Goal: Contribute content: Contribute content

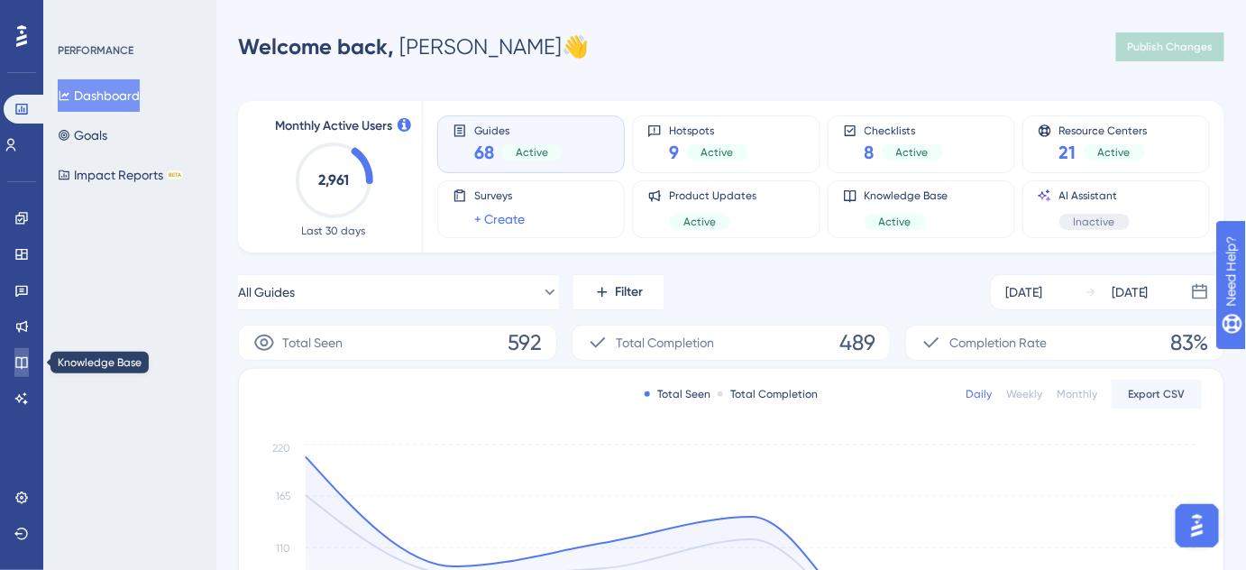
click at [29, 367] on link at bounding box center [21, 362] width 14 height 29
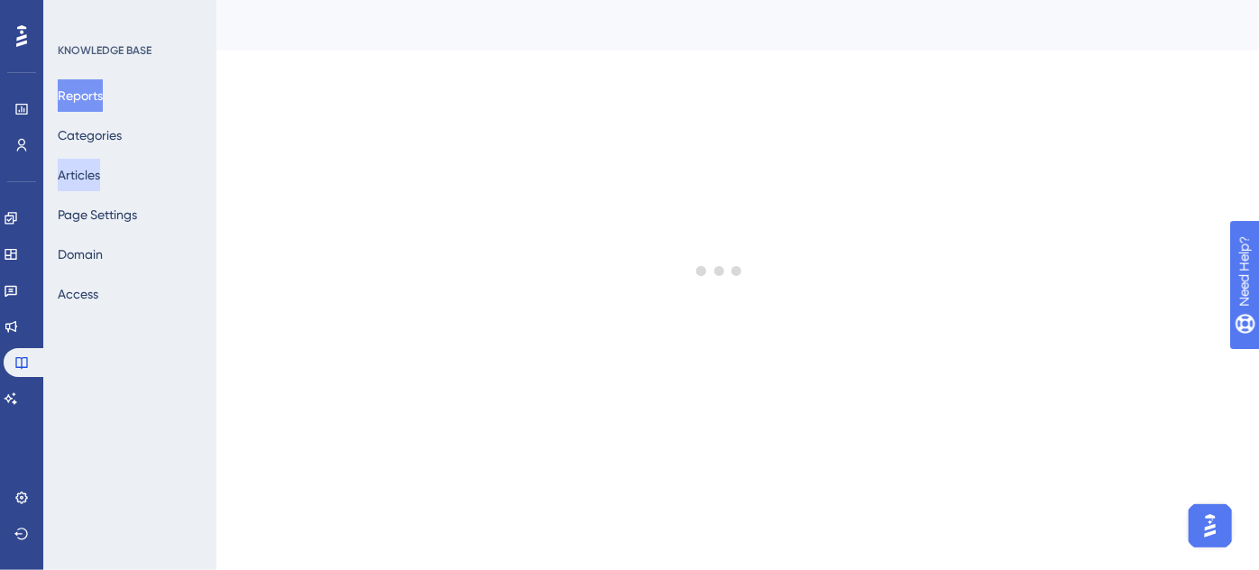
click at [100, 174] on button "Articles" at bounding box center [79, 175] width 42 height 32
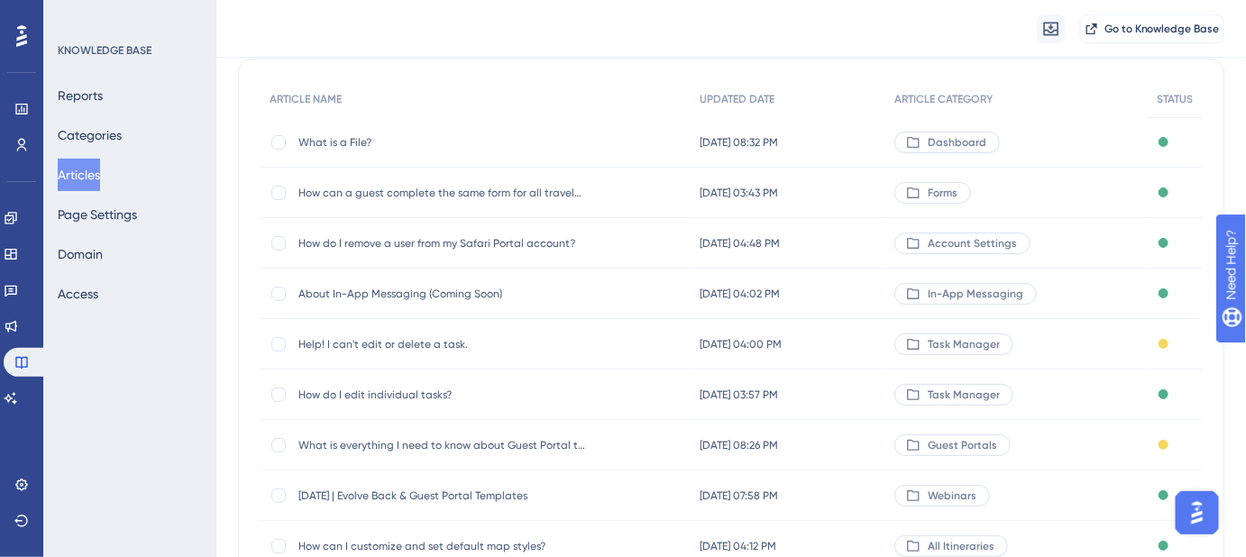
scroll to position [163, 0]
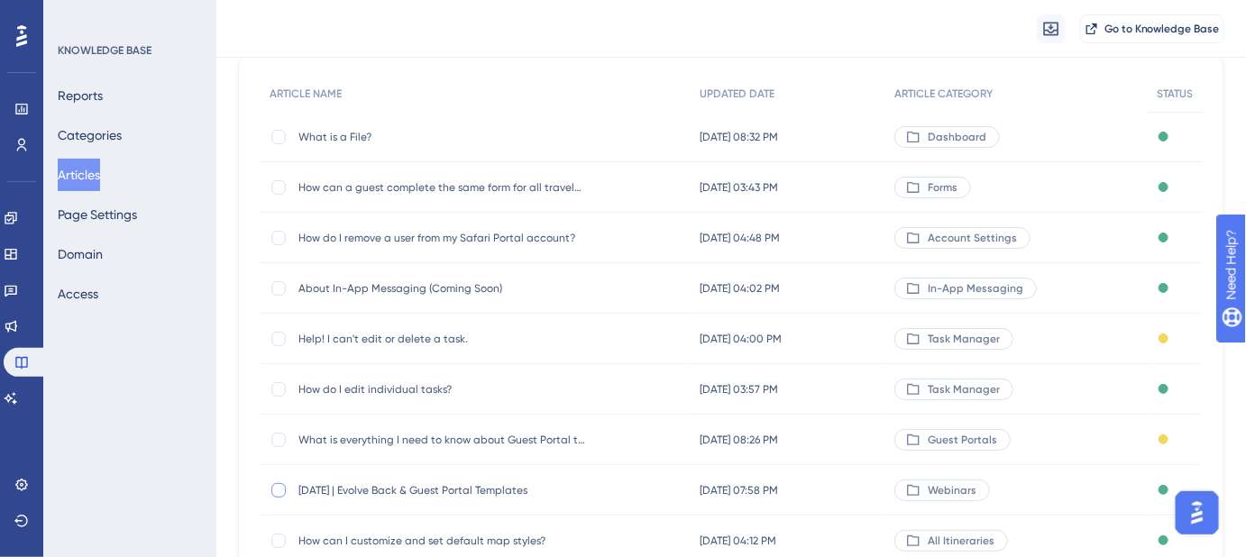
click at [280, 490] on div at bounding box center [278, 490] width 14 height 14
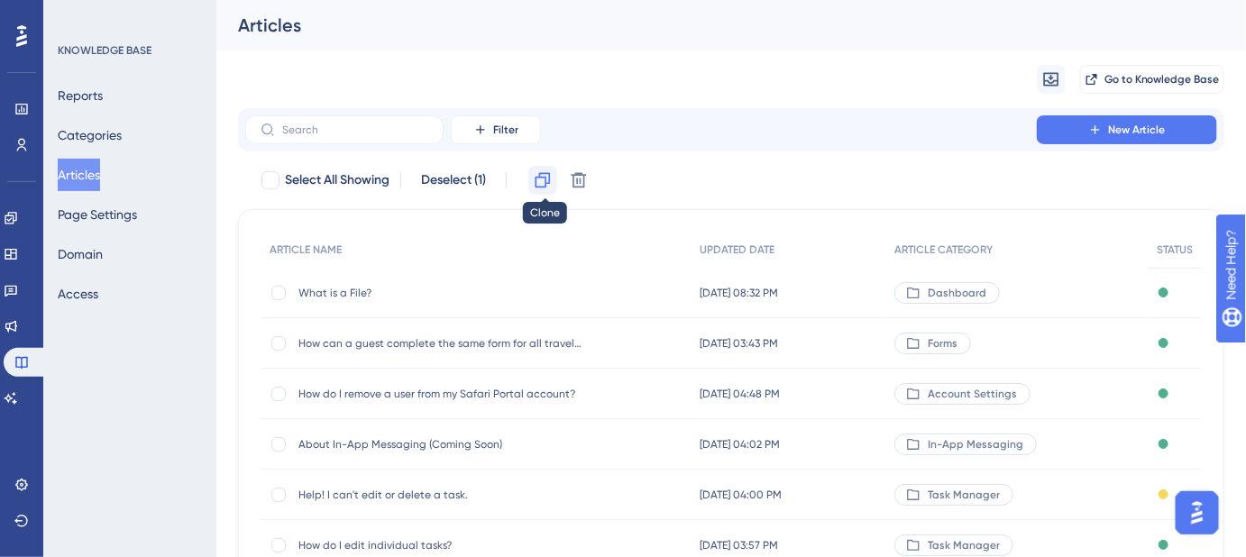
click at [538, 179] on icon at bounding box center [543, 180] width 15 height 15
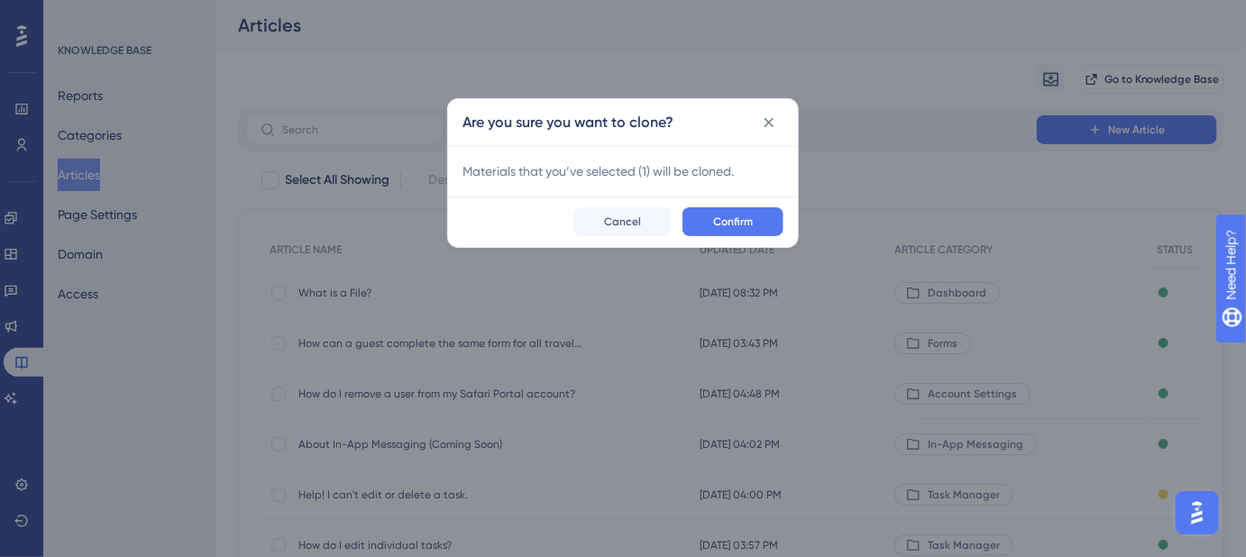
checkbox input "false"
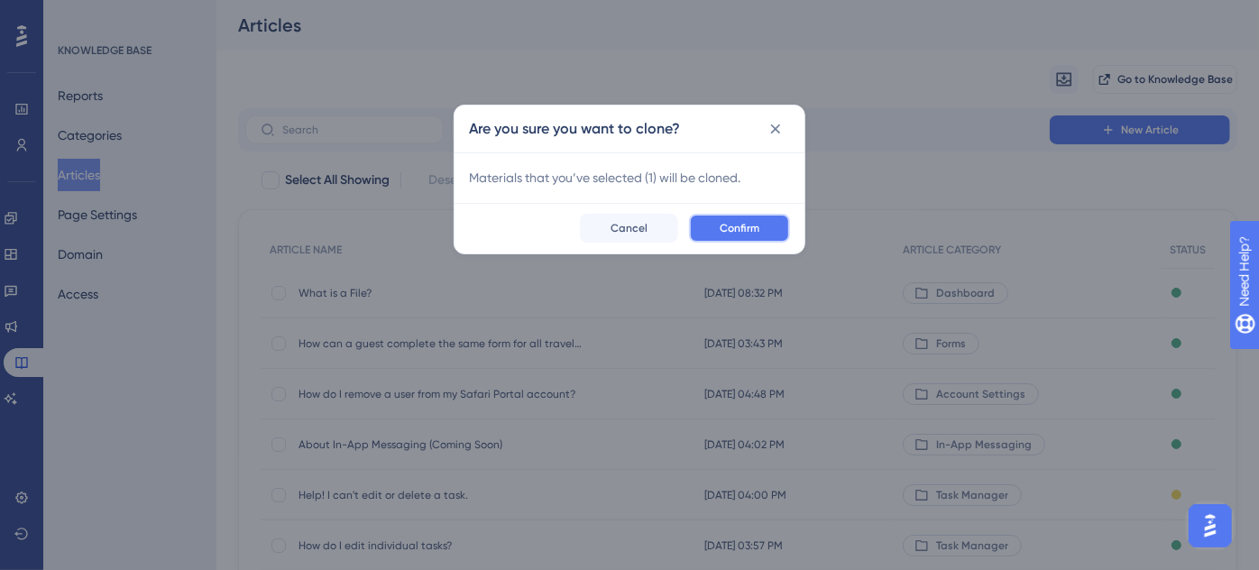
click at [767, 223] on button "Confirm" at bounding box center [739, 228] width 101 height 29
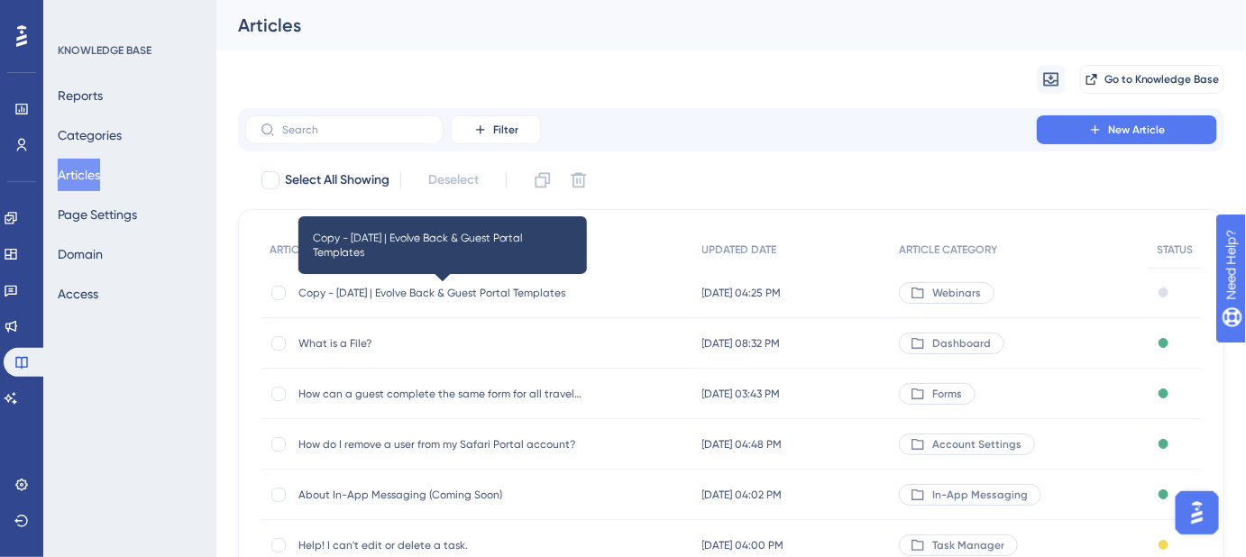
click at [488, 292] on span "Copy - September 25, 2025 | Evolve Back & Guest Portal Templates" at bounding box center [443, 293] width 289 height 14
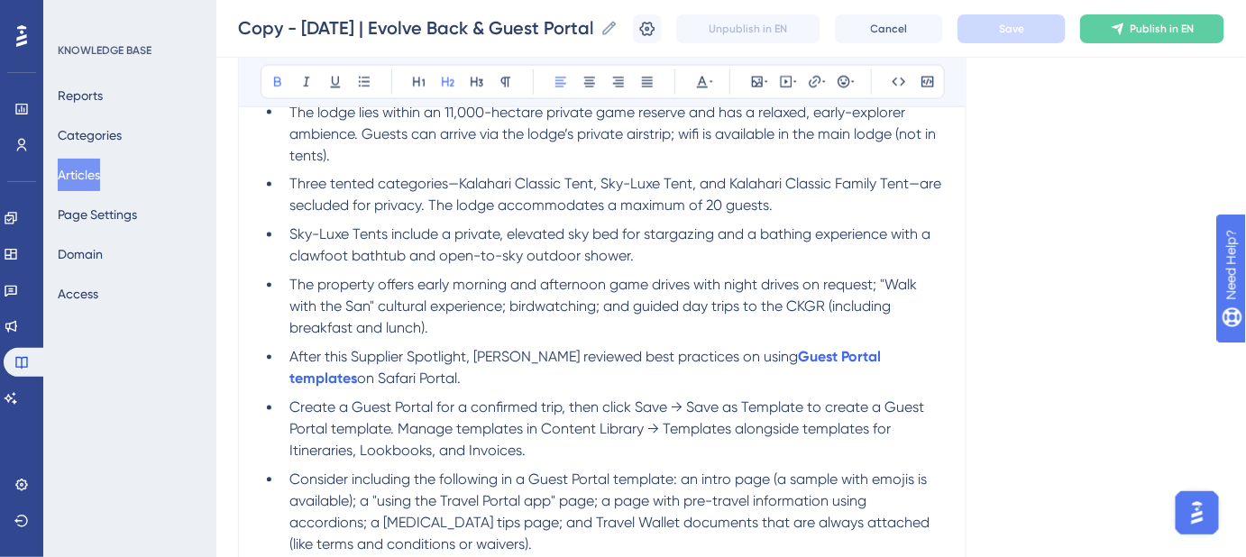
scroll to position [649, 0]
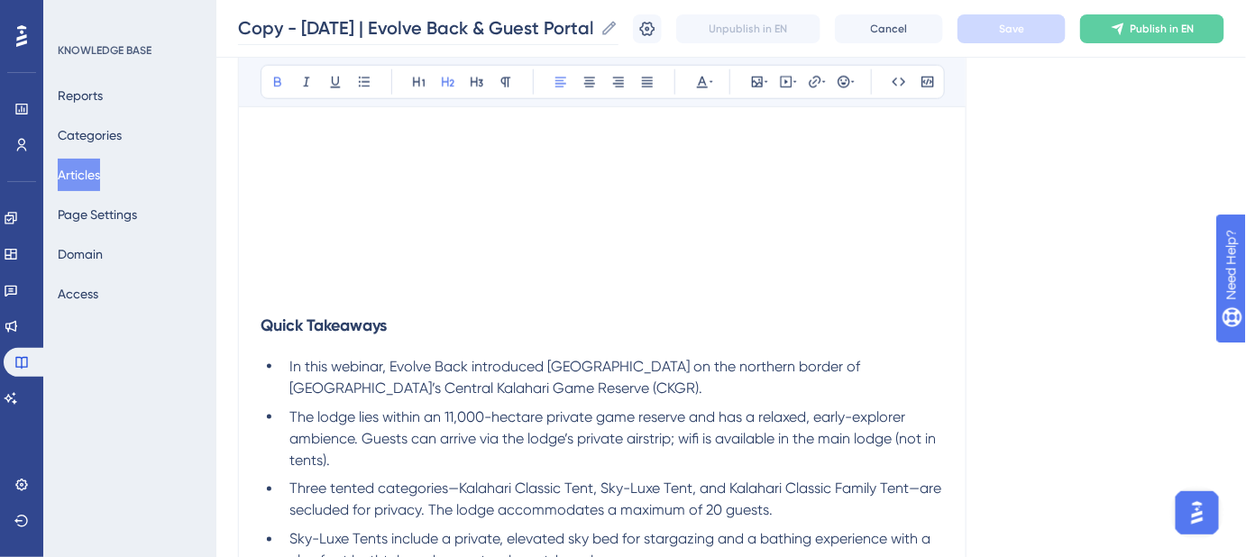
click at [617, 30] on icon at bounding box center [610, 28] width 14 height 14
click at [593, 30] on input "Copy - September 25, 2025 | Evolve Back & Guest Portal Templates" at bounding box center [415, 27] width 355 height 25
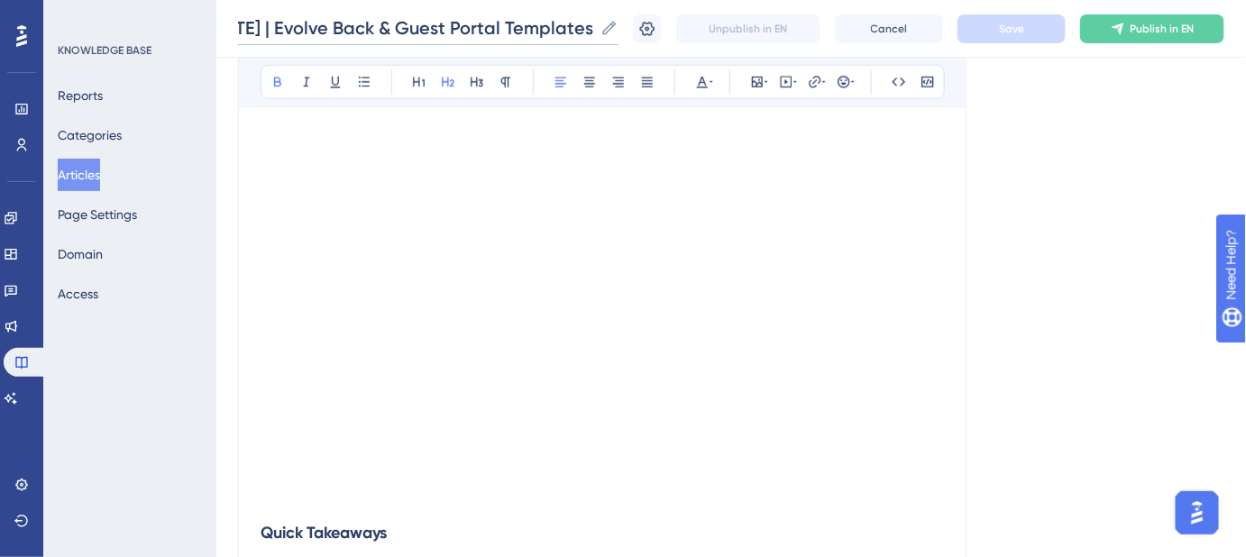
scroll to position [322, 0]
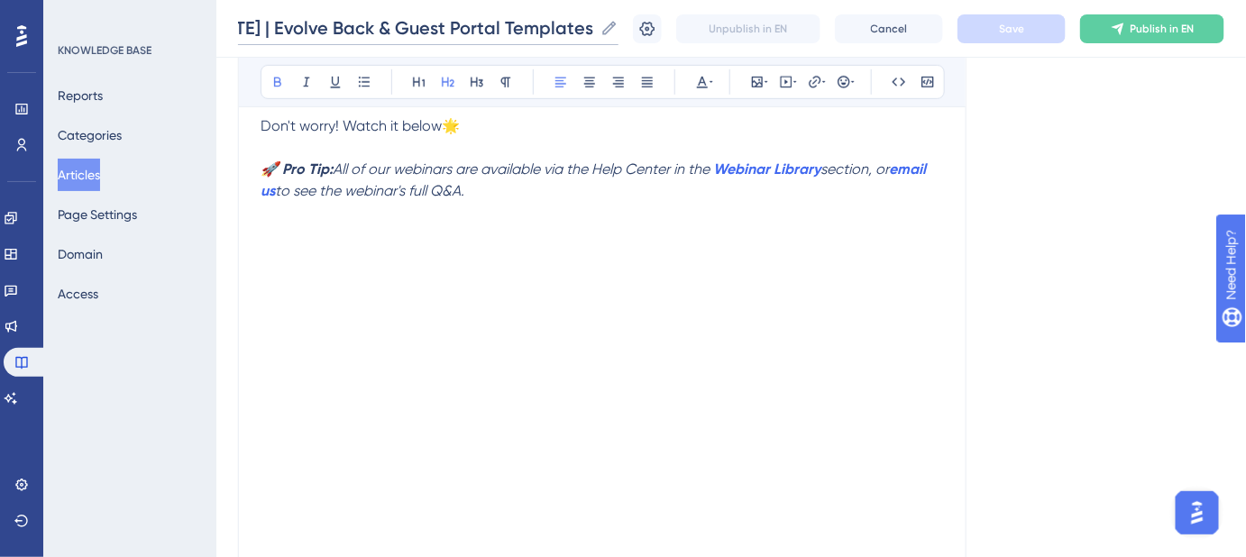
click at [542, 21] on input "Copy - September 25, 2025 | Evolve Back & Guest Portal Templates" at bounding box center [415, 27] width 355 height 25
paste input "[DATE] | Get Paid Faster with Safari Portal"
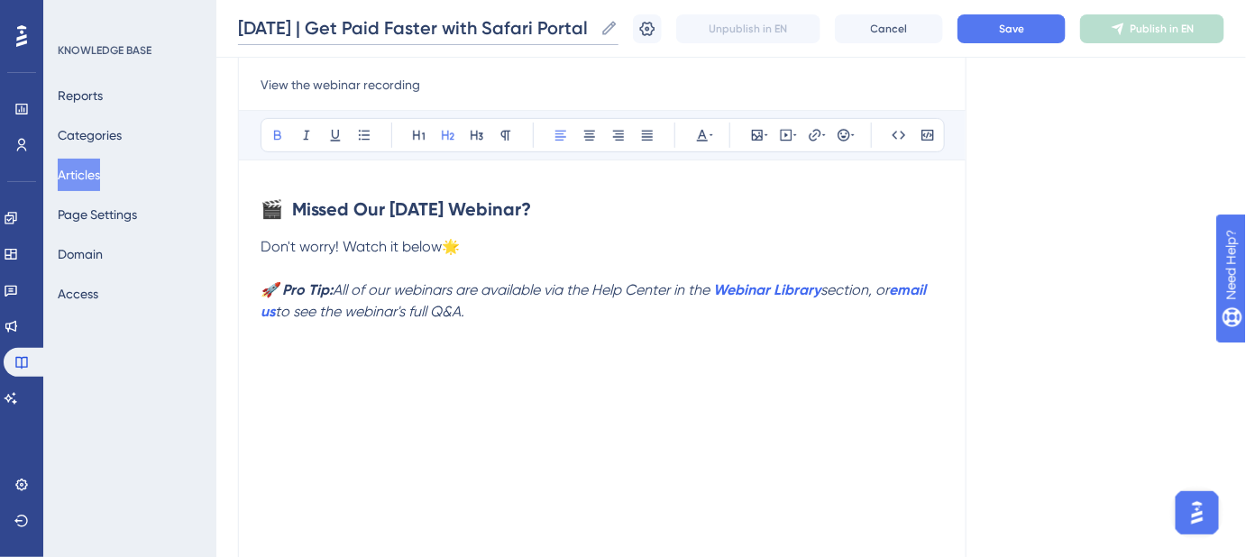
scroll to position [0, 0]
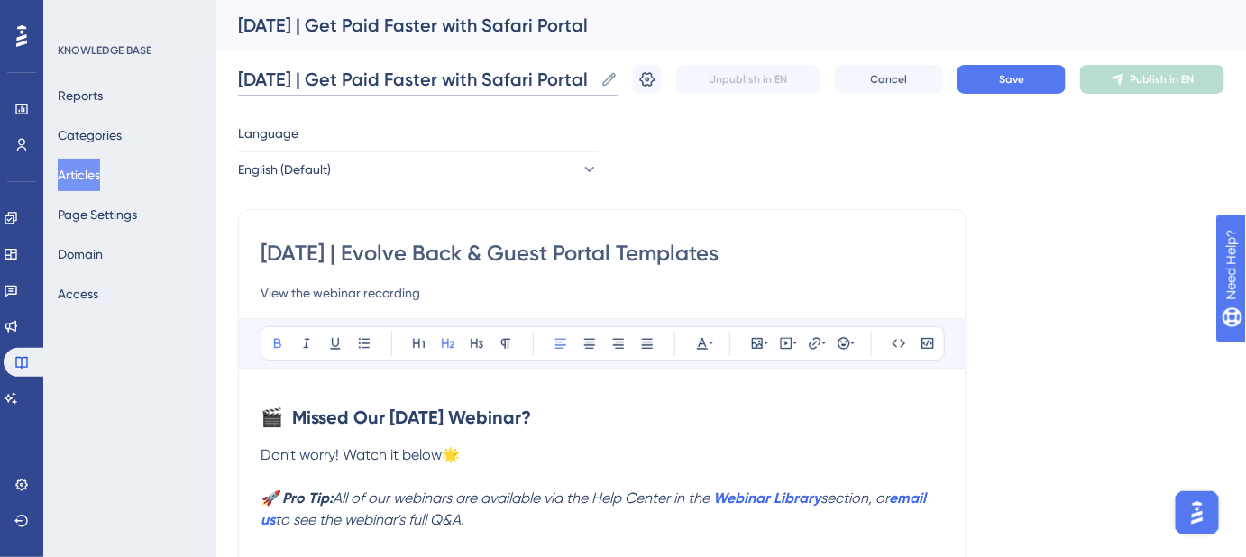
type input "[DATE] | Get Paid Faster with Safari Portal"
drag, startPoint x: 878, startPoint y: 257, endPoint x: 240, endPoint y: 259, distance: 637.6
paste input "[DATE] | Get Paid Faster with Safari Portal"
type input "[DATE] | Get Paid Faster with Safari Portal"
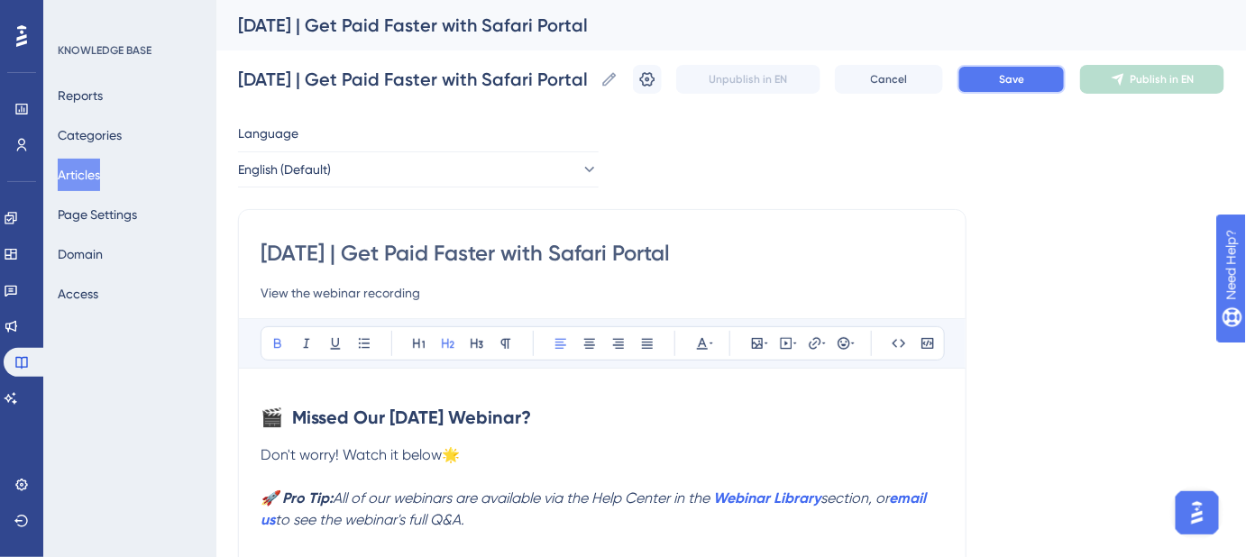
click at [1048, 72] on button "Save" at bounding box center [1012, 79] width 108 height 29
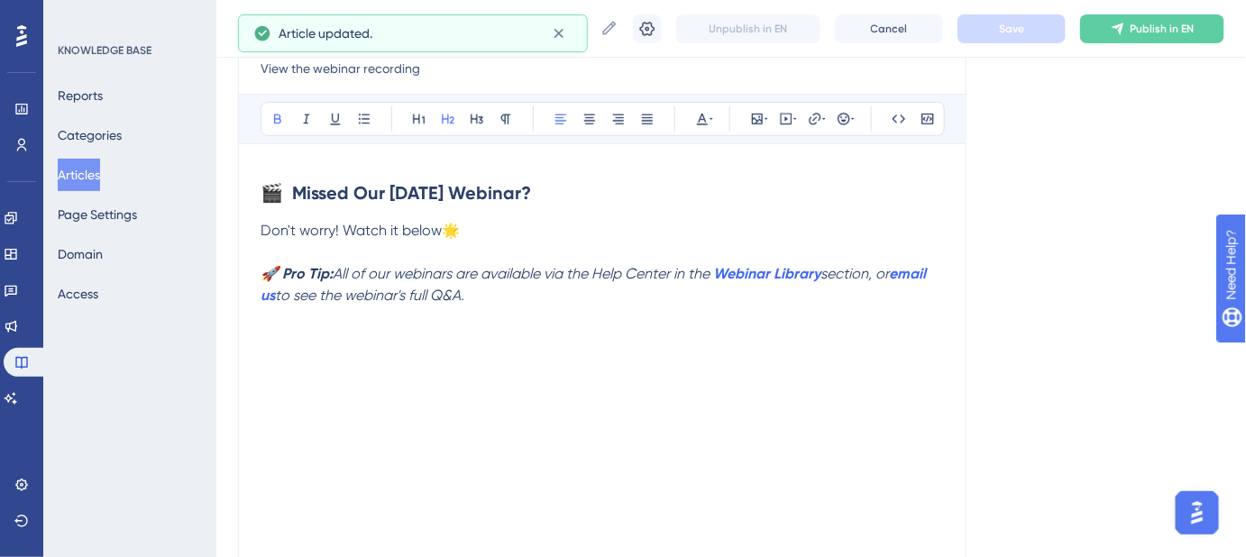
scroll to position [245, 0]
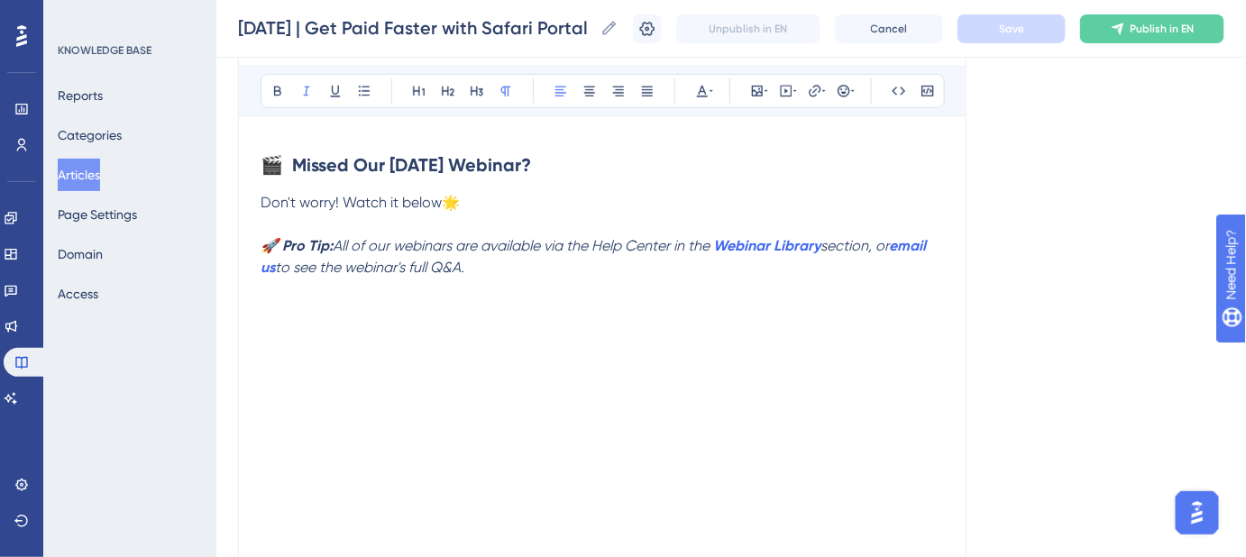
click at [543, 269] on p "🚀 Pro Tip: All of our webinars are available via the Help Center in the Webinar…" at bounding box center [603, 256] width 684 height 43
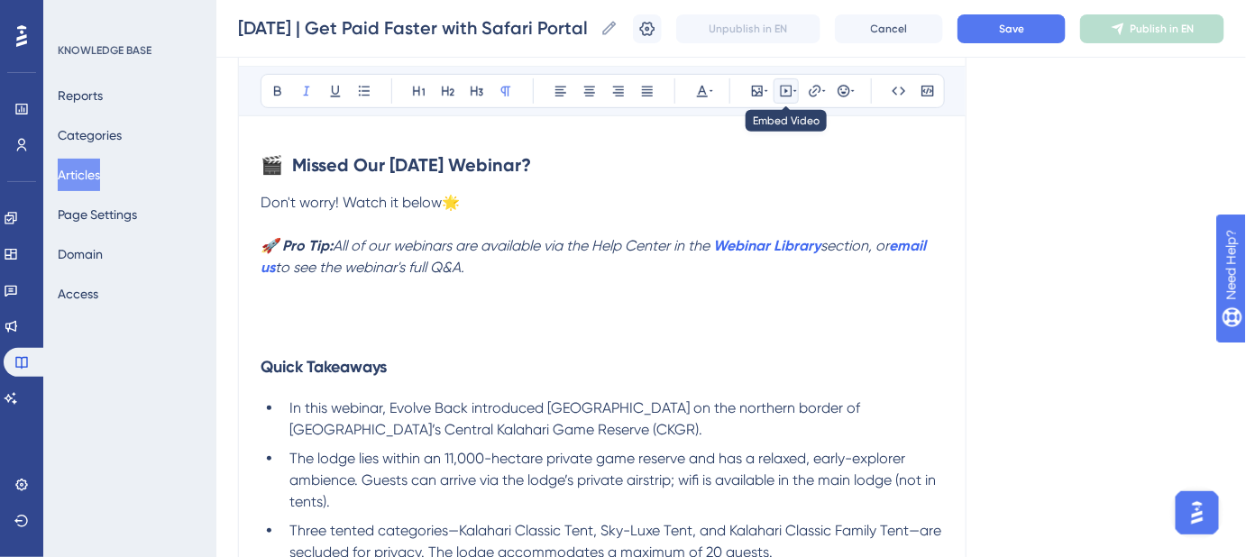
click at [786, 86] on icon at bounding box center [786, 91] width 14 height 14
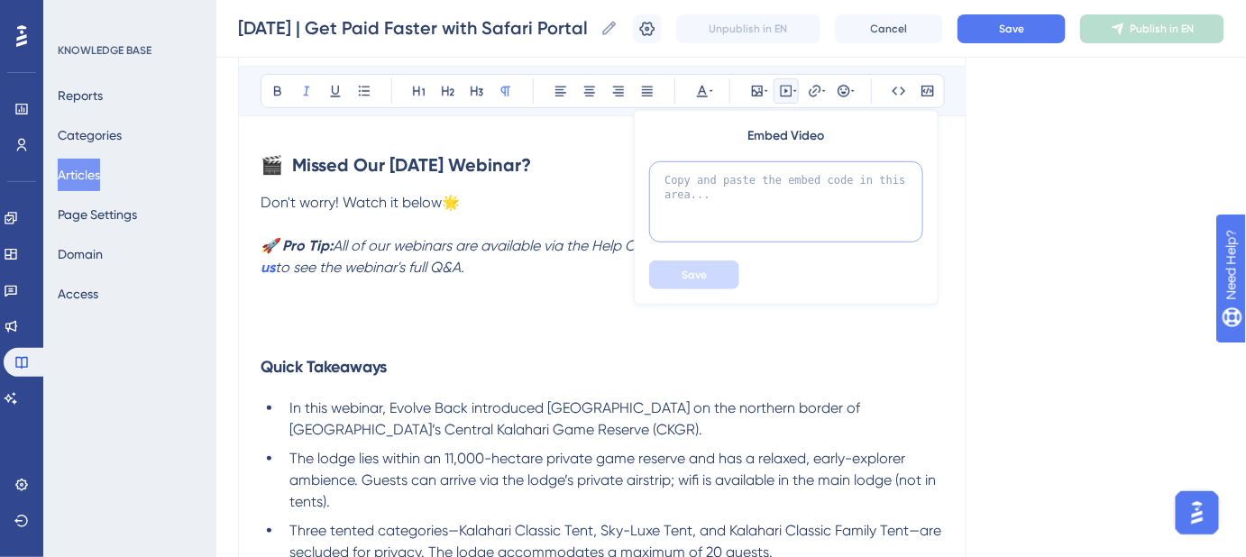
click at [739, 191] on textarea at bounding box center [786, 201] width 274 height 81
paste textarea "<div style="padding:56.25% 0 0 0;position:relative;"><iframe src="https://playe…"
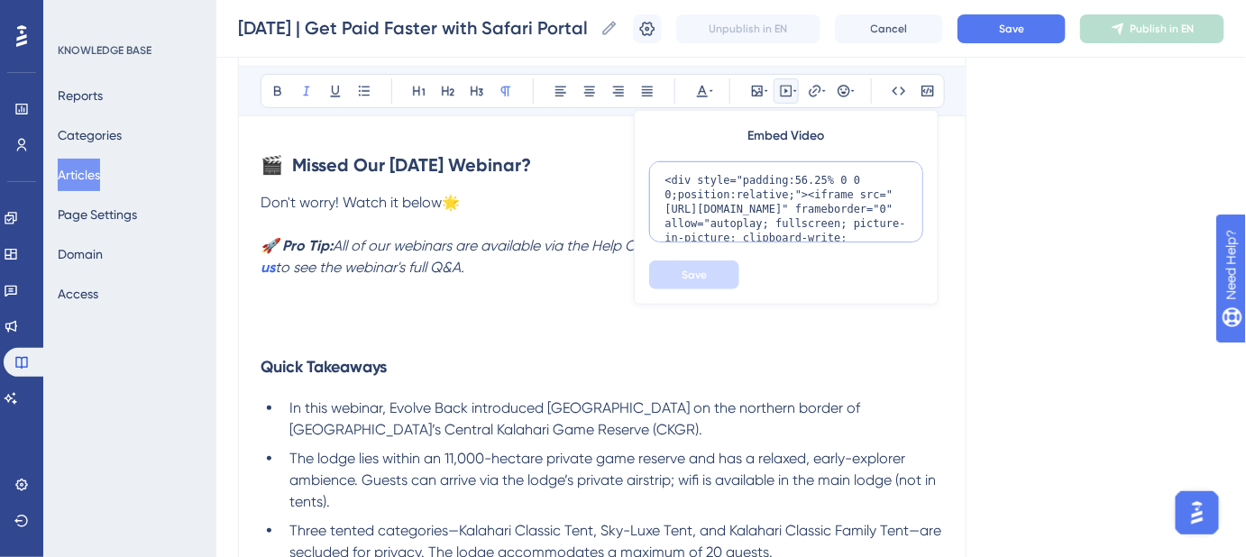
scroll to position [189, 0]
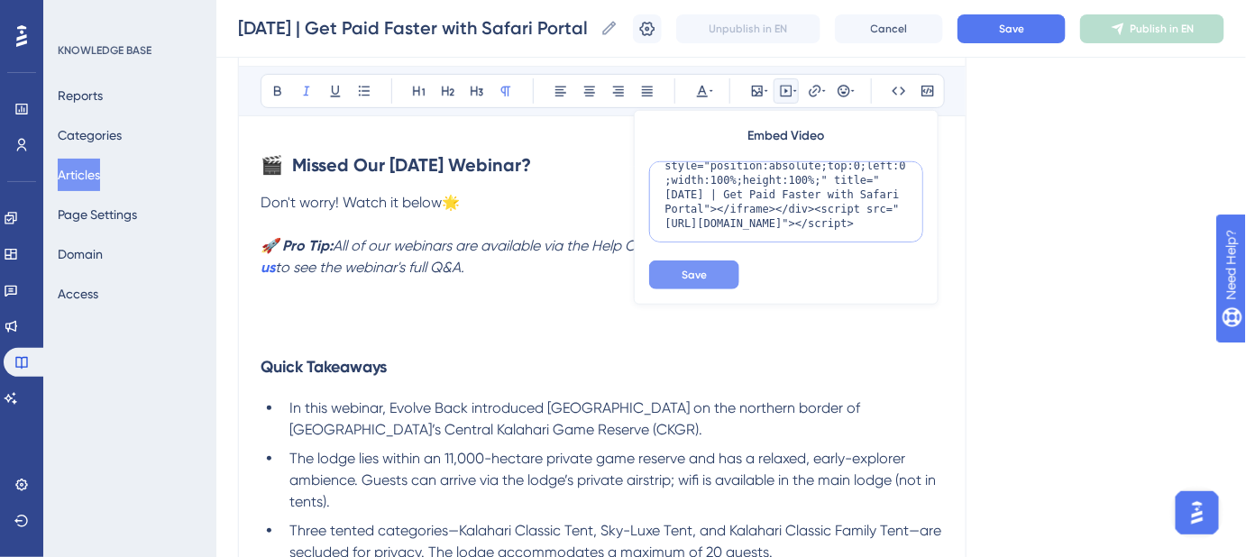
type textarea "<div style="padding:56.25% 0 0 0;position:relative;"><iframe src="https://playe…"
click at [712, 271] on button "Save" at bounding box center [694, 275] width 90 height 29
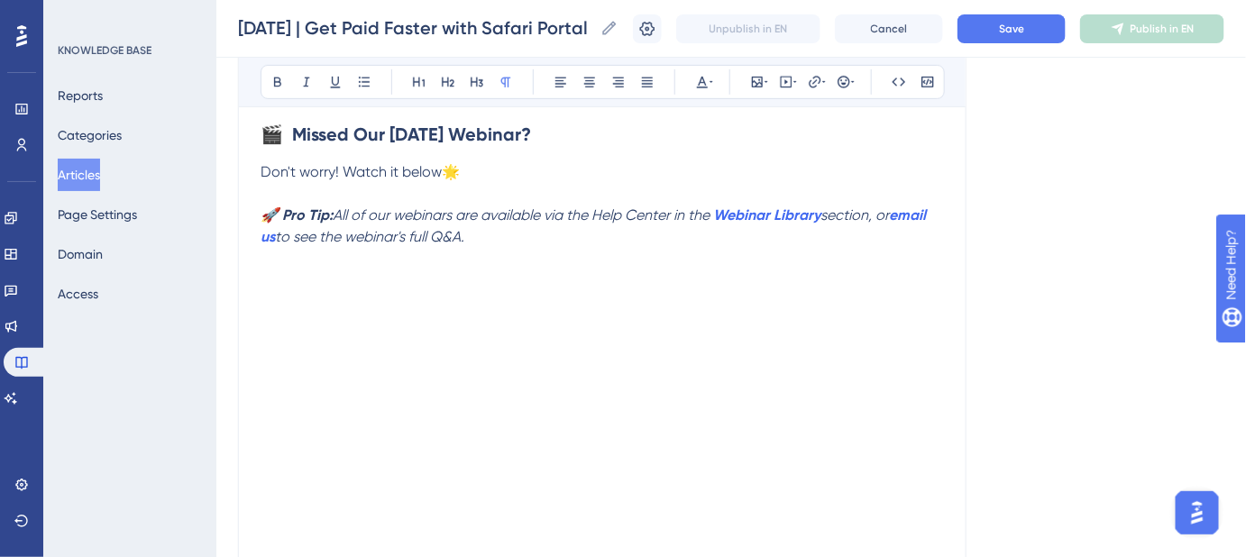
scroll to position [235, 0]
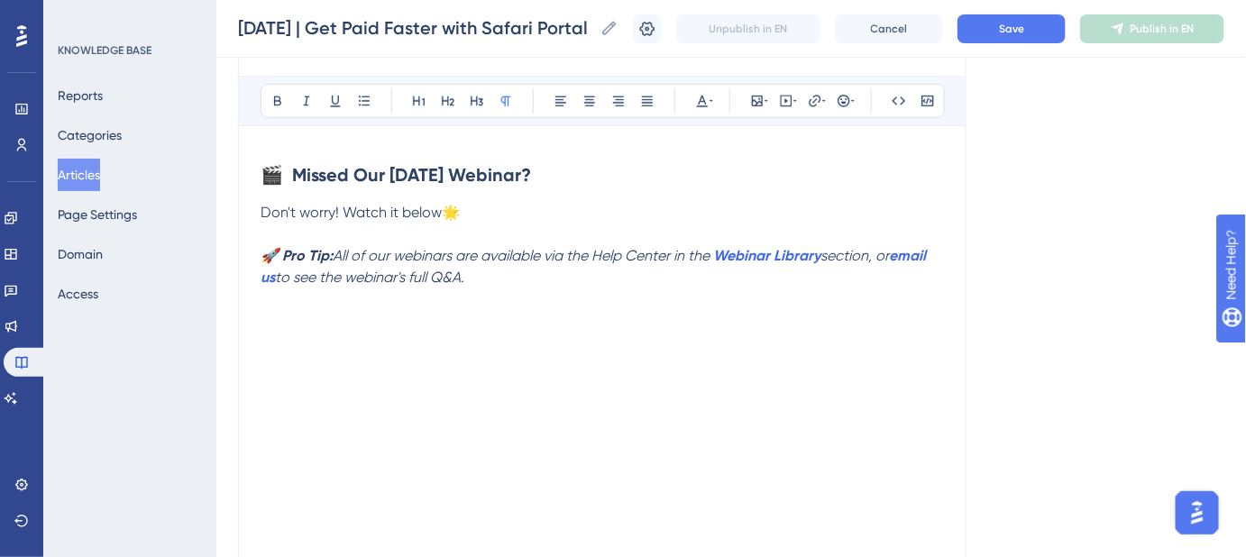
click at [548, 289] on p at bounding box center [603, 300] width 684 height 22
click at [1032, 44] on div "October 2, 2025 | Get Paid Faster with Safari Portal October 2, 2025 | Get Paid…" at bounding box center [731, 29] width 1030 height 58
click at [1025, 34] on span "Save" at bounding box center [1011, 29] width 25 height 14
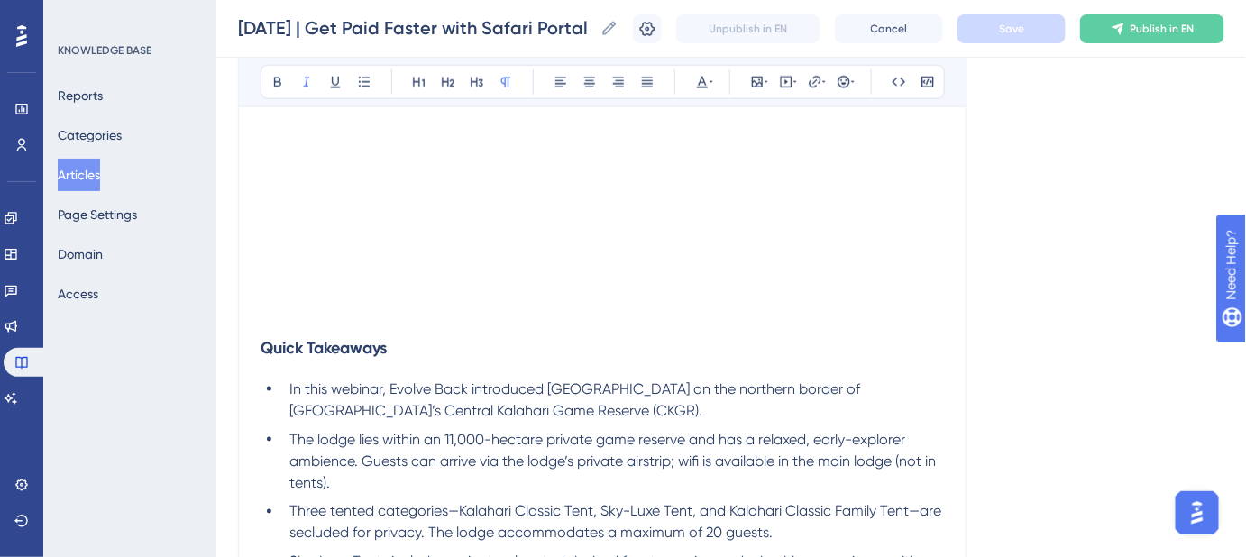
scroll to position [656, 0]
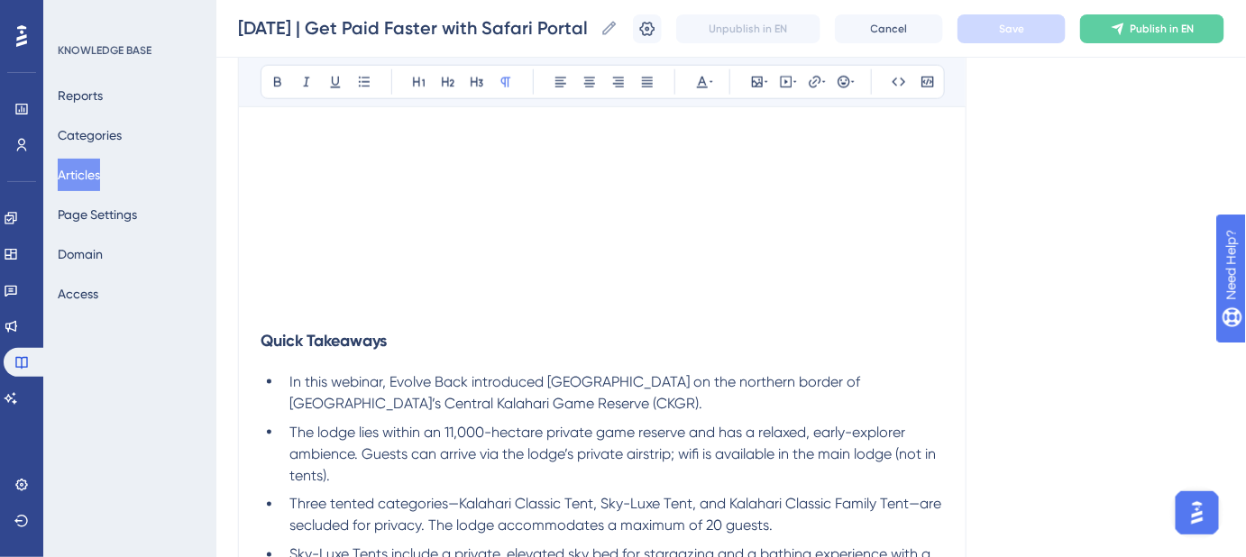
click at [273, 296] on p at bounding box center [603, 307] width 684 height 22
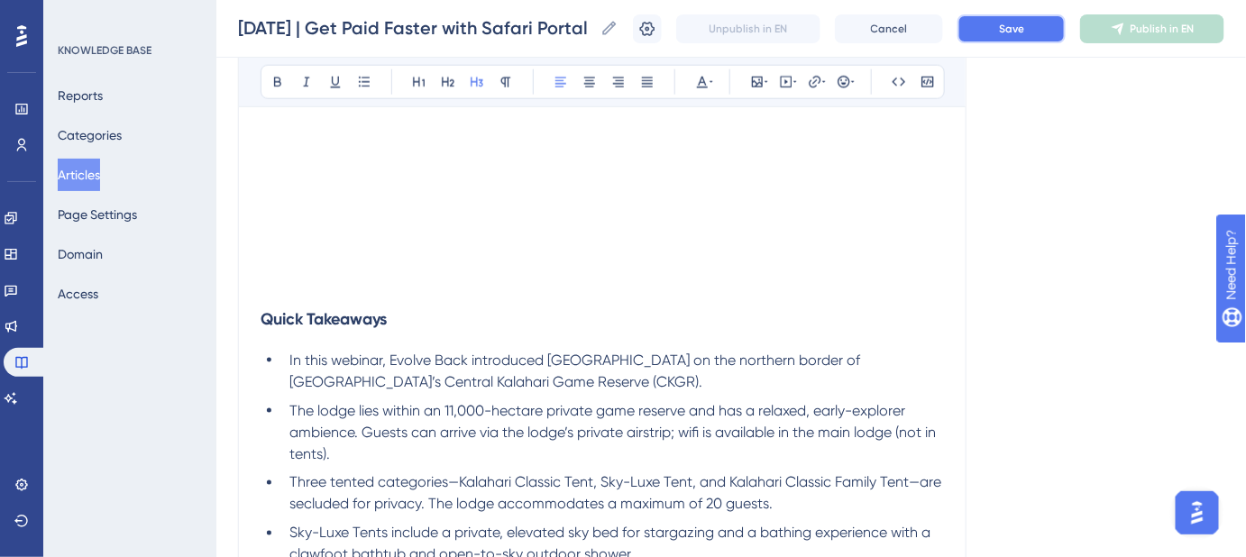
click at [1025, 25] on span "Save" at bounding box center [1011, 29] width 25 height 14
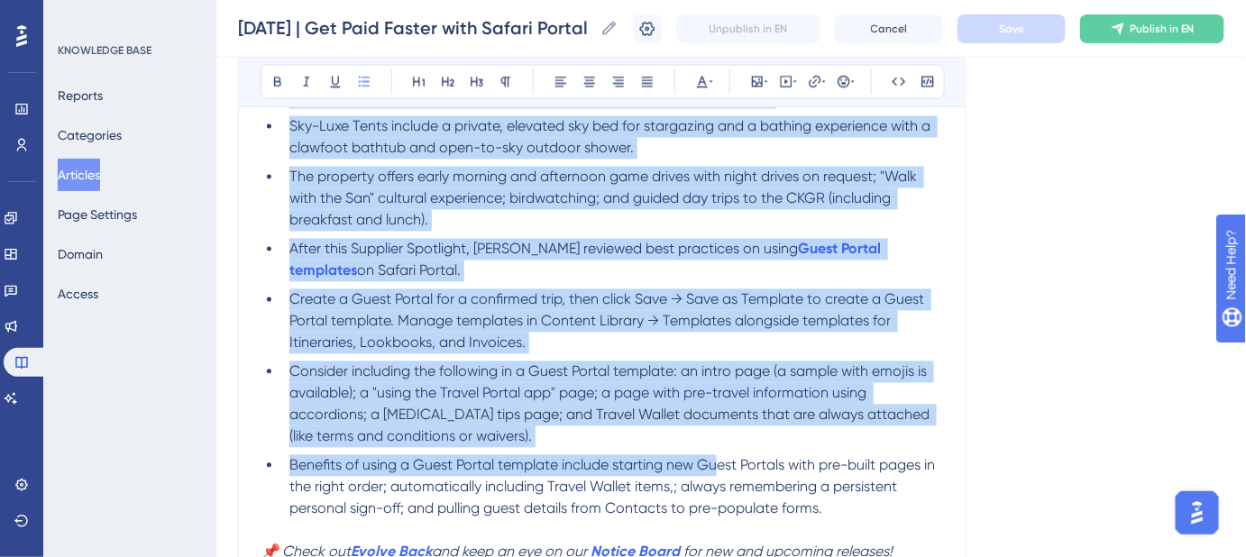
scroll to position [1147, 0]
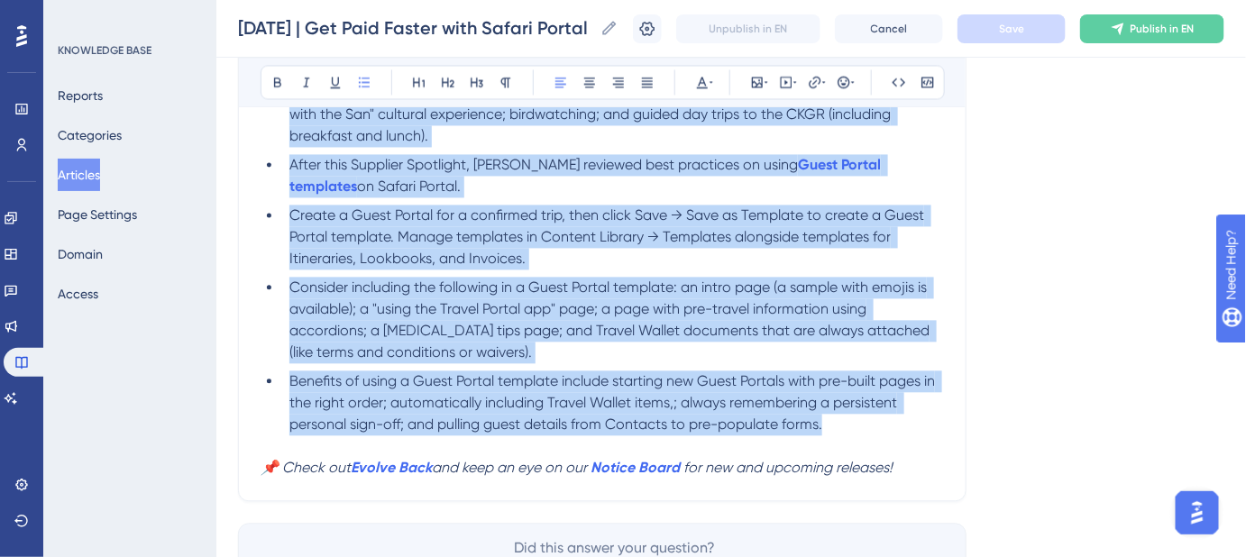
drag, startPoint x: 290, startPoint y: 360, endPoint x: 839, endPoint y: 427, distance: 553.4
click at [839, 427] on ul "In this webinar, Evolve Back introduced Gham Dhao Lodge on the northern border …" at bounding box center [603, 146] width 684 height 577
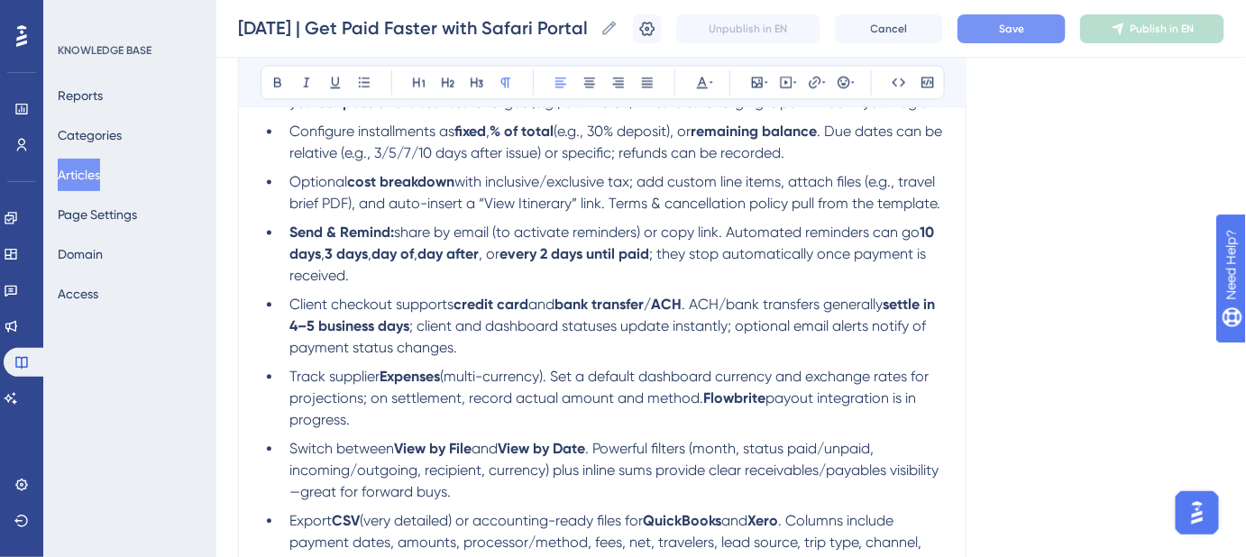
scroll to position [1150, 0]
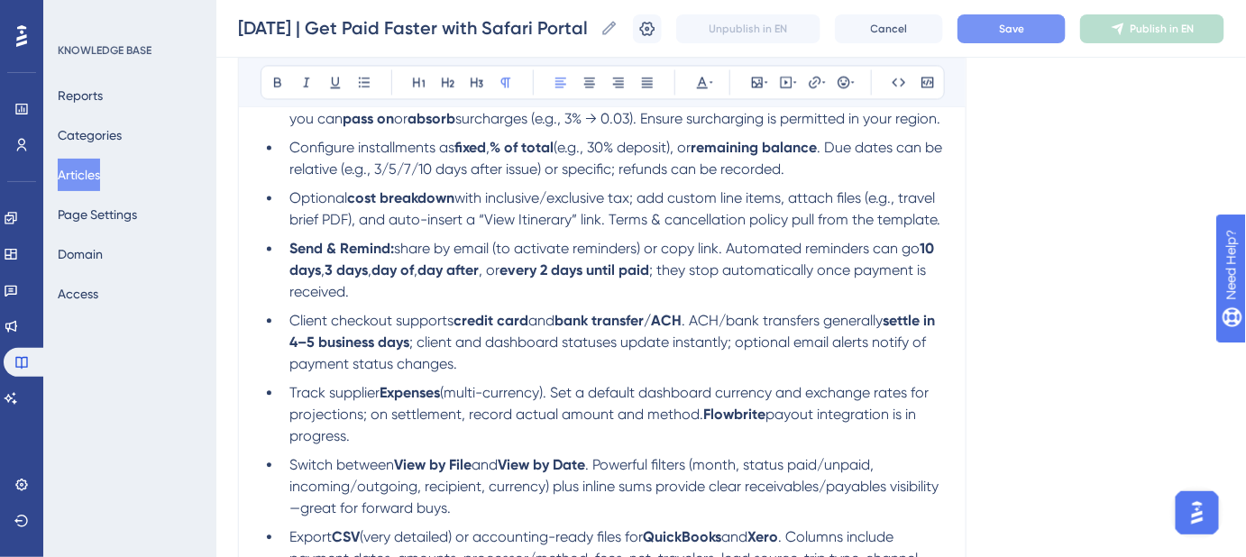
click at [1012, 32] on span "Save" at bounding box center [1011, 29] width 25 height 14
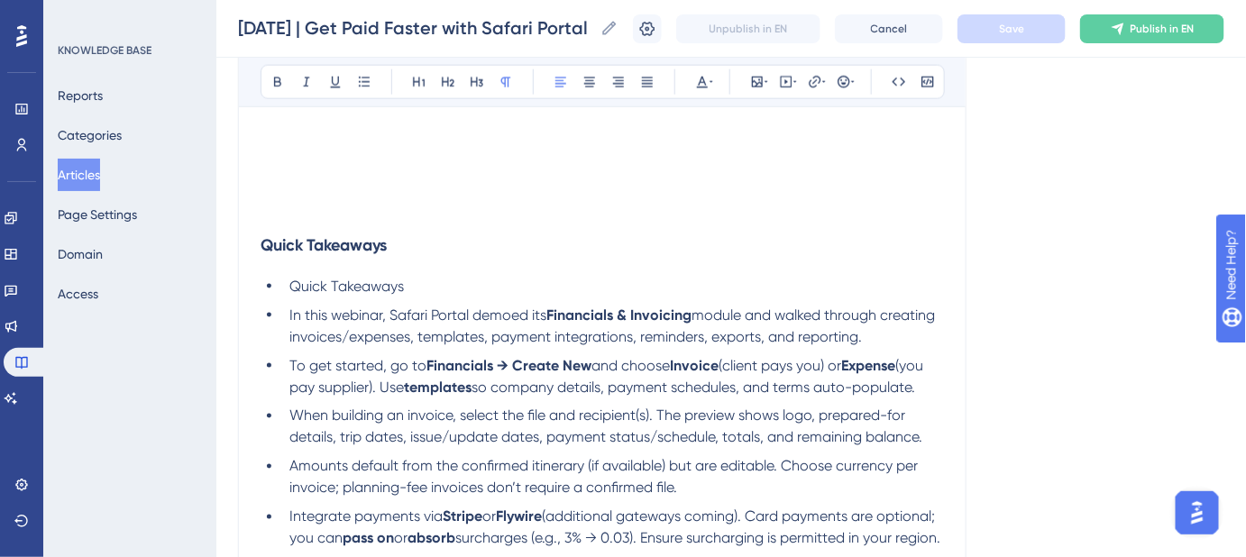
scroll to position [740, 0]
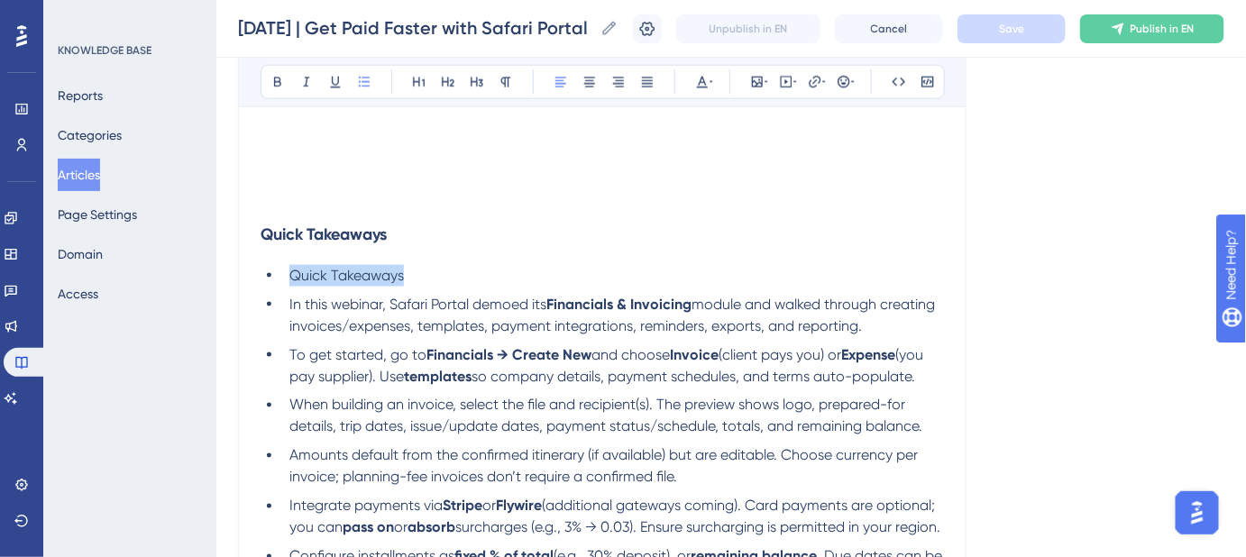
drag, startPoint x: 387, startPoint y: 273, endPoint x: 250, endPoint y: 273, distance: 137.1
click at [250, 273] on div "October 2, 2025 | Get Paid Faster with Safari Portal View the webinar recording…" at bounding box center [602, 409] width 729 height 1894
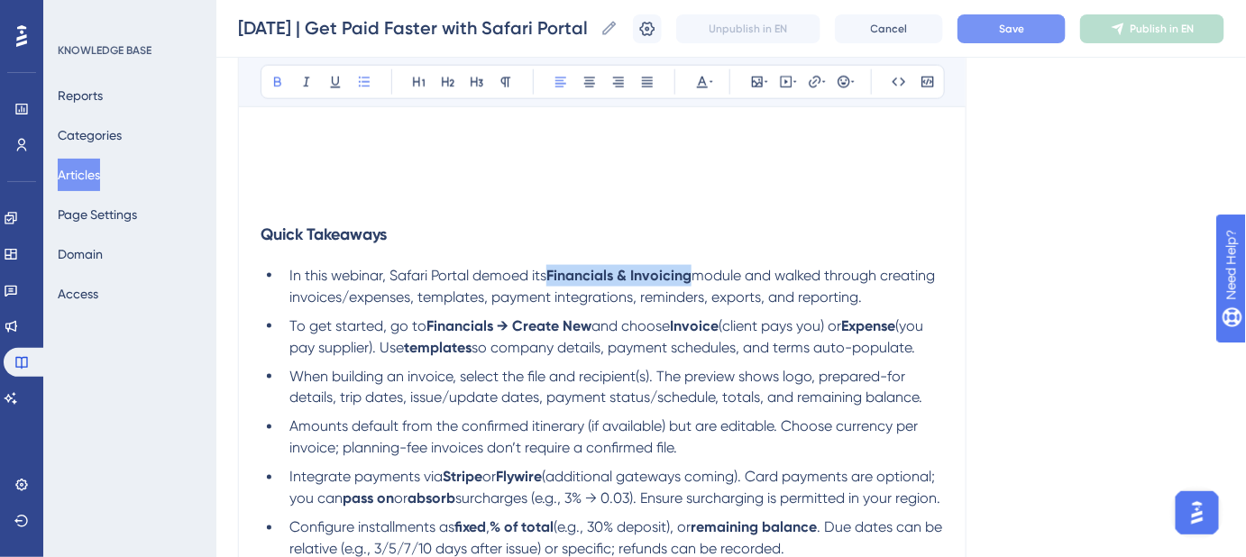
drag, startPoint x: 695, startPoint y: 276, endPoint x: 556, endPoint y: 278, distance: 139.8
click at [556, 278] on li "In this webinar, Safari Portal demoed its Financials & Invoicing module and wal…" at bounding box center [613, 286] width 662 height 43
click at [817, 83] on icon at bounding box center [815, 82] width 14 height 14
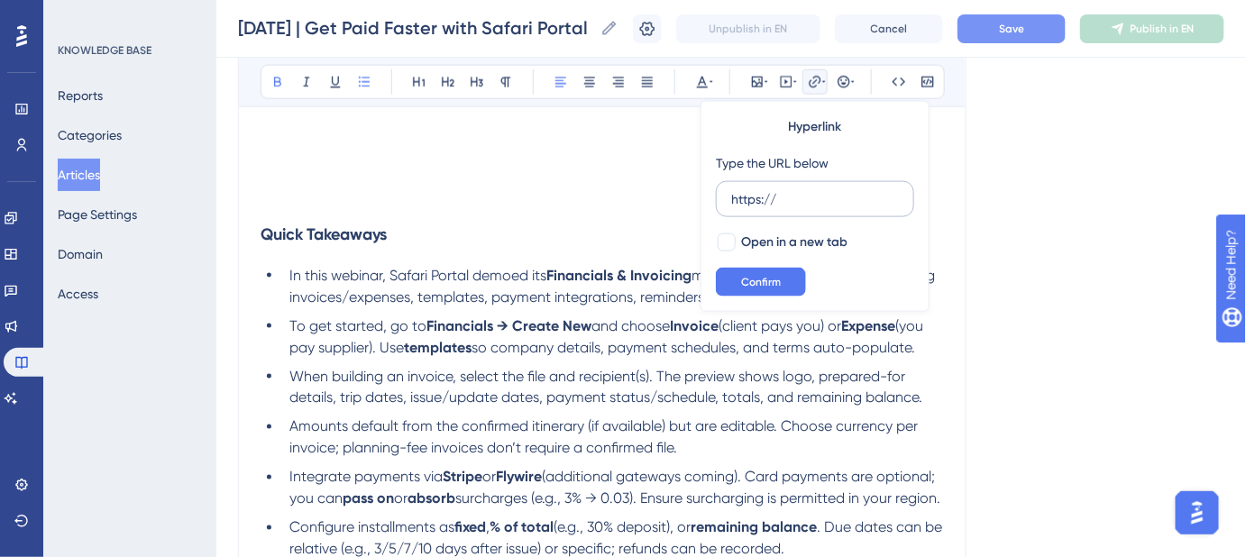
drag, startPoint x: 745, startPoint y: 197, endPoint x: 720, endPoint y: 201, distance: 25.7
click at [720, 201] on label "https://" at bounding box center [815, 199] width 198 height 36
click at [731, 201] on input "https://" at bounding box center [815, 199] width 168 height 20
type input "https://help.safariportal.app/en/articles/6063-invoicing-financials"
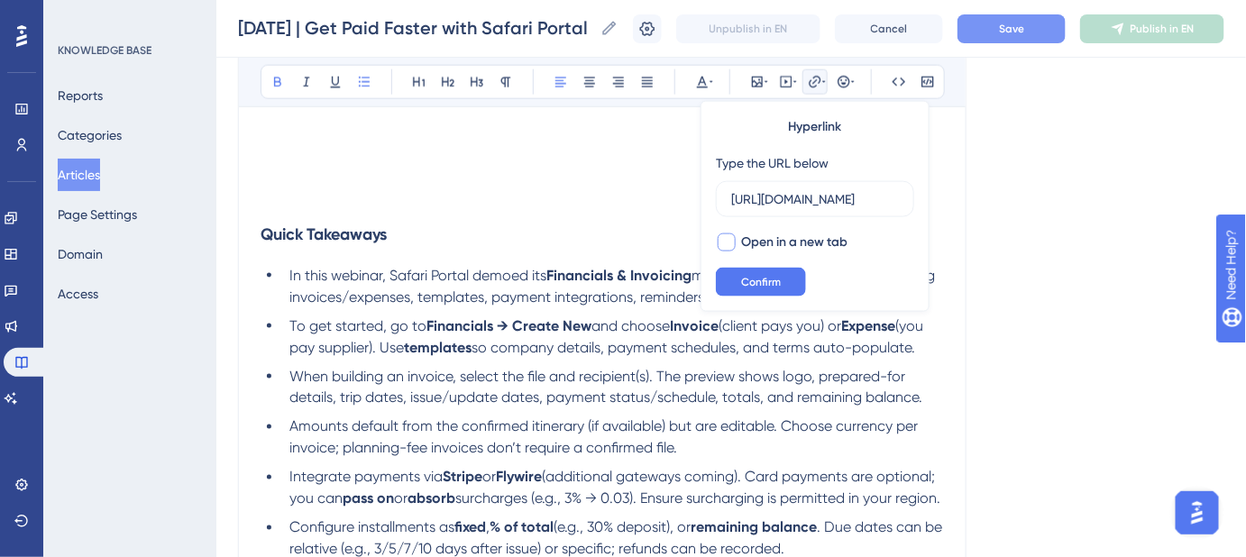
click at [729, 242] on div at bounding box center [727, 243] width 18 height 18
checkbox input "true"
click at [753, 281] on span "Confirm" at bounding box center [761, 282] width 40 height 14
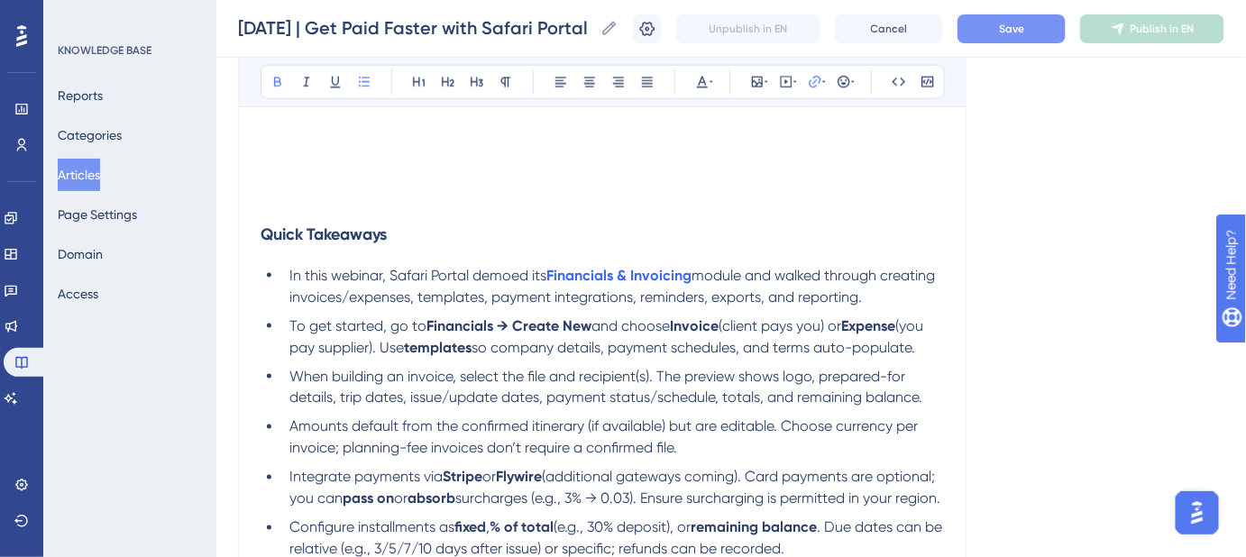
click at [1042, 275] on div "Language English (Default) October 2, 2025 | Get Paid Faster with Safari Portal…" at bounding box center [731, 405] width 987 height 2060
click at [1002, 32] on button "Save" at bounding box center [1012, 28] width 108 height 29
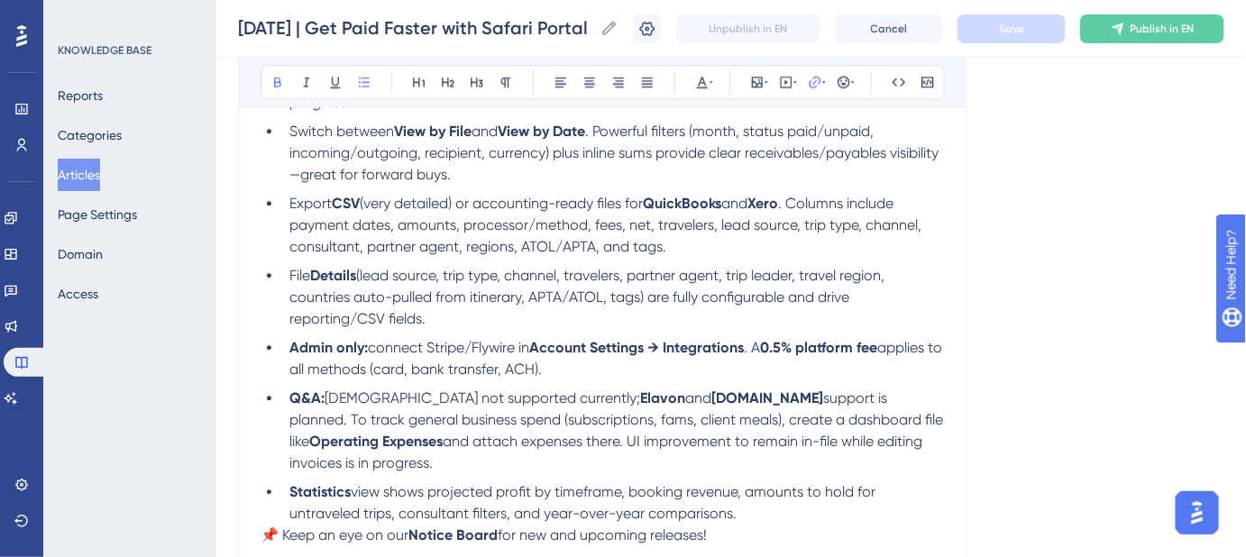
scroll to position [1560, 0]
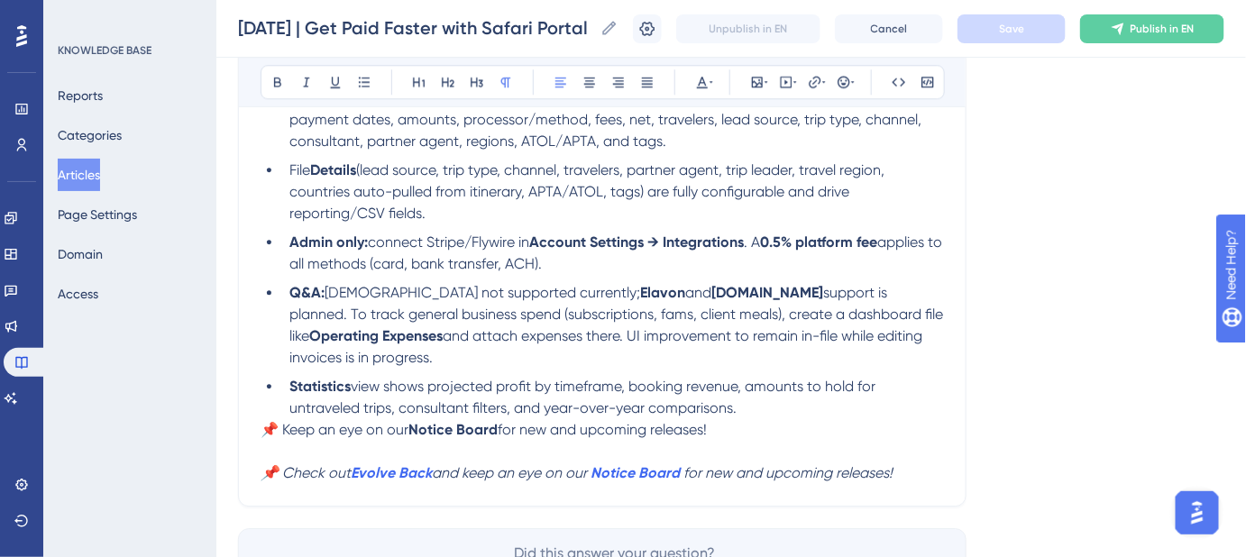
drag, startPoint x: 729, startPoint y: 447, endPoint x: 251, endPoint y: 447, distance: 478.0
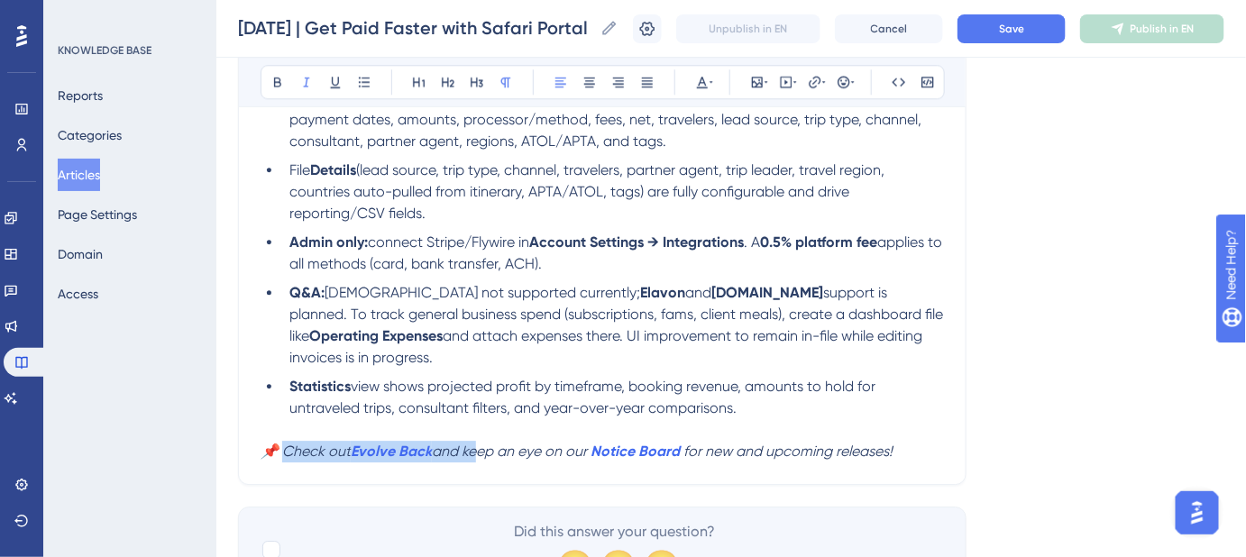
drag, startPoint x: 473, startPoint y: 471, endPoint x: 308, endPoint y: 456, distance: 166.6
click at [289, 463] on p "📌 Check out Evolve Back and keep an eye on our Notice Board for new and upcomin…" at bounding box center [603, 452] width 684 height 22
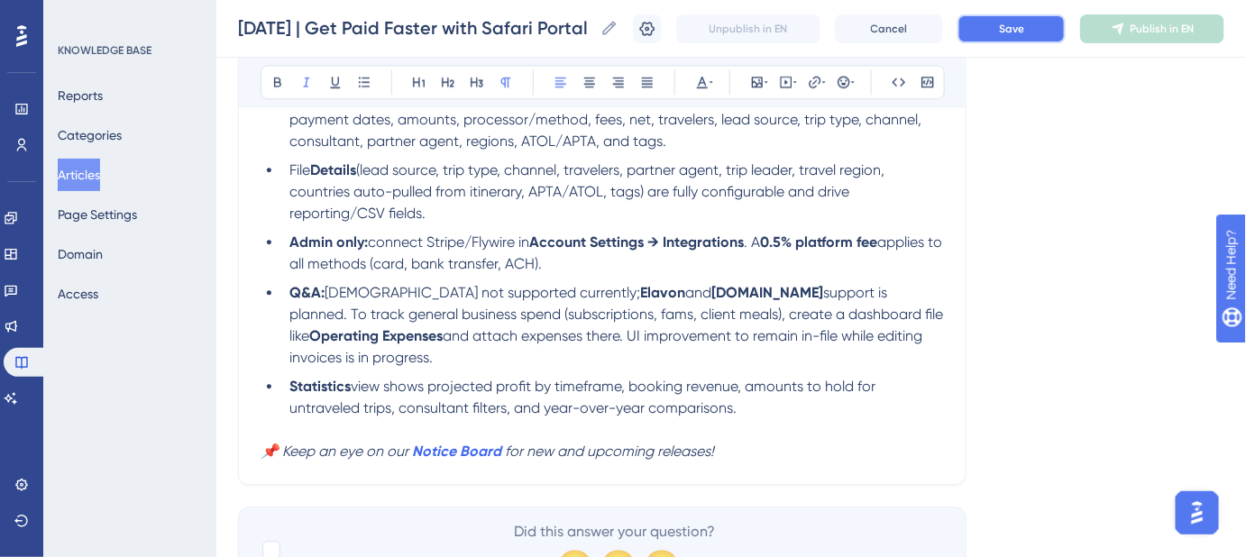
click at [1021, 30] on span "Save" at bounding box center [1011, 29] width 25 height 14
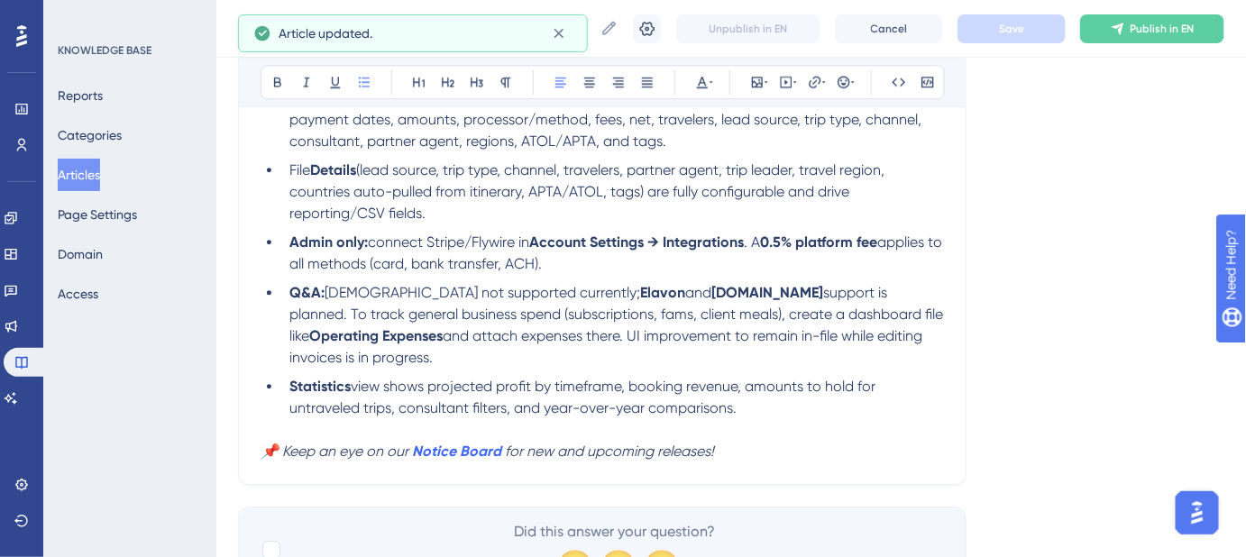
drag, startPoint x: 712, startPoint y: 437, endPoint x: 322, endPoint y: 353, distance: 398.7
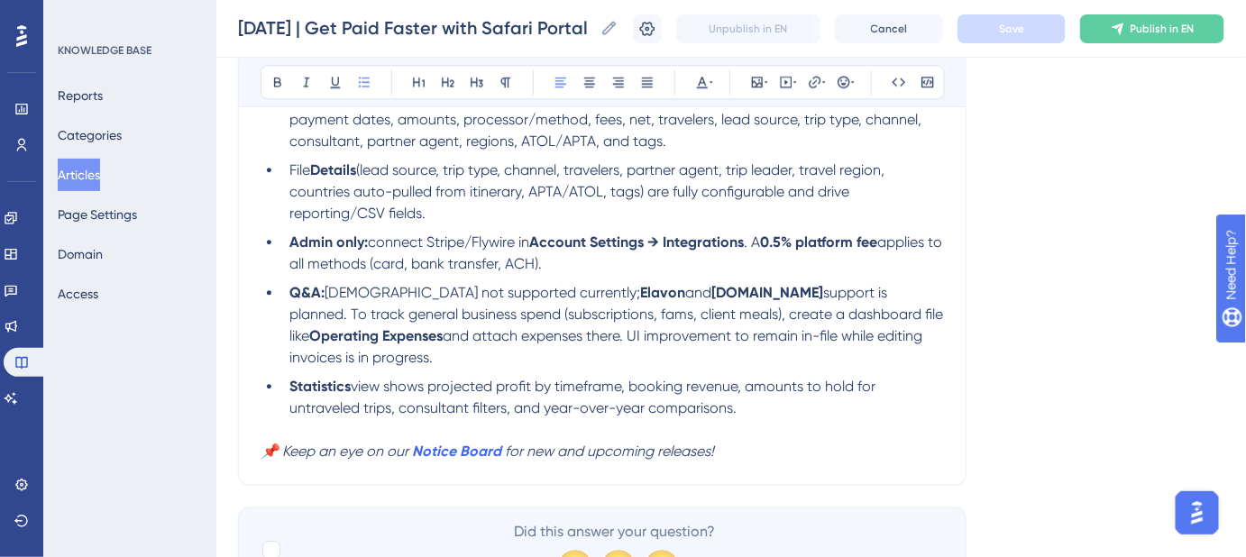
drag, startPoint x: 743, startPoint y: 428, endPoint x: 281, endPoint y: 326, distance: 472.9
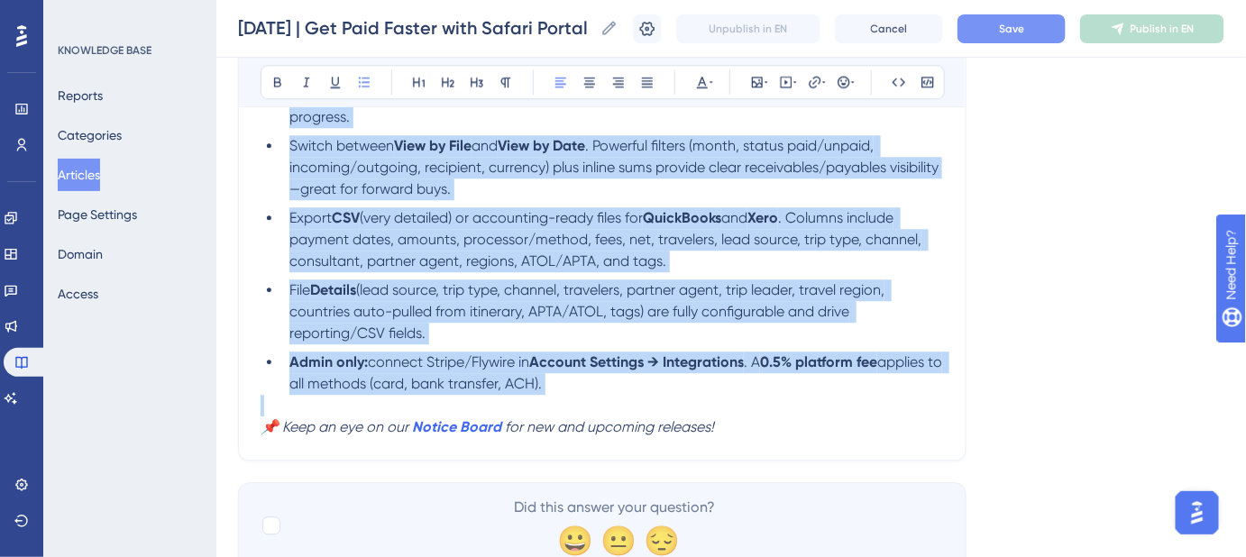
scroll to position [1469, 0]
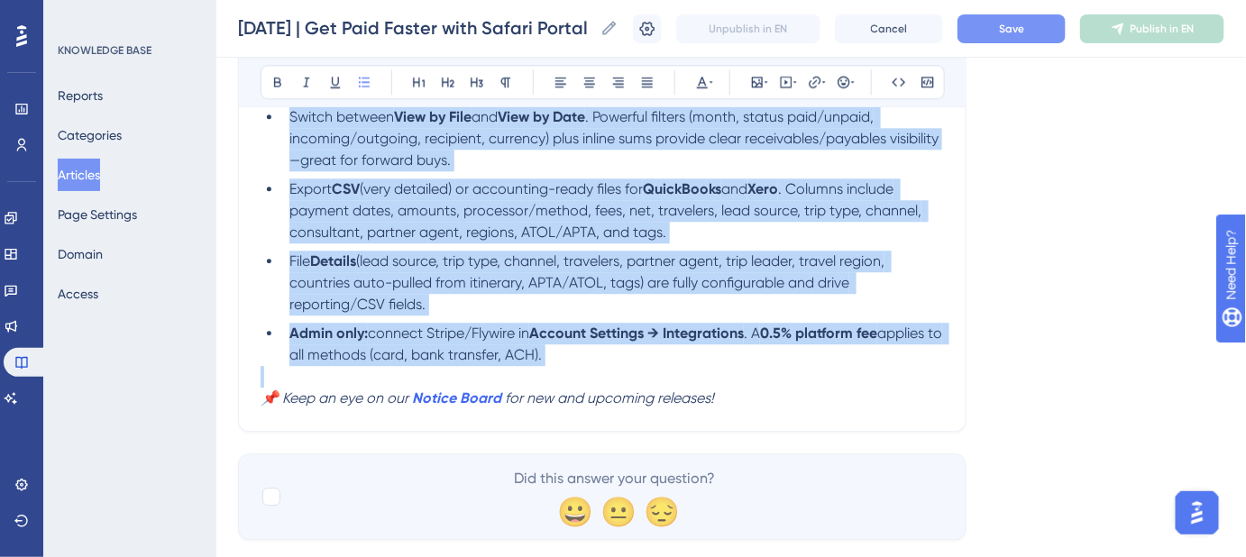
drag, startPoint x: 289, startPoint y: 365, endPoint x: 772, endPoint y: 409, distance: 485.4
copy ul "In this webinar, Safari Portal demoed its Financials & Invoicing module and wal…"
click at [601, 366] on li "Admin only: connect Stripe/Flywire in Account Settings → Integrations . A 0.5% …" at bounding box center [613, 344] width 662 height 43
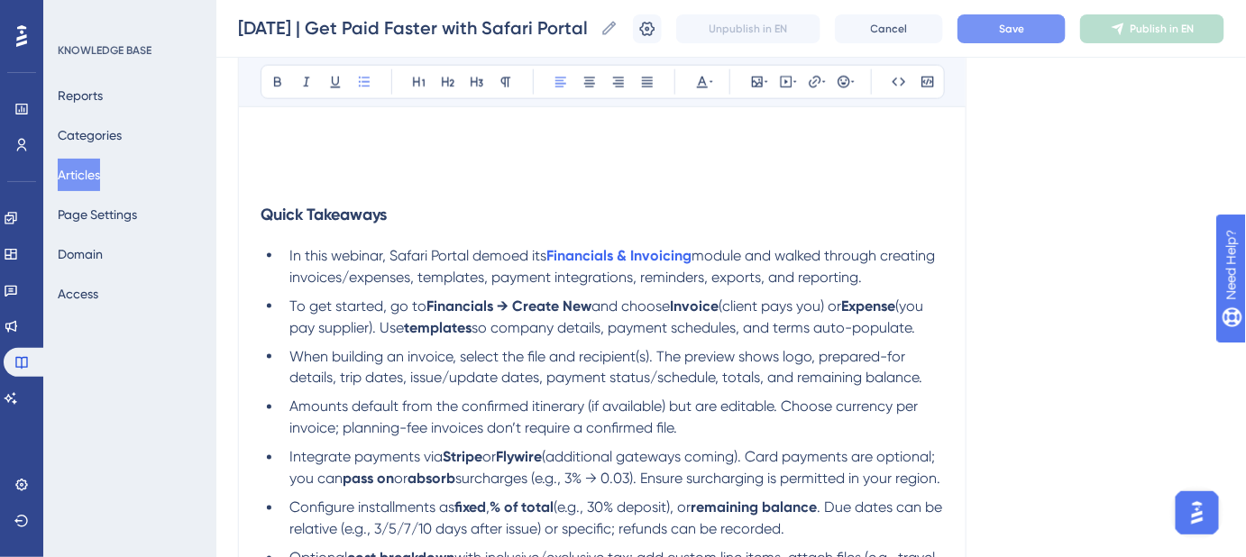
scroll to position [731, 0]
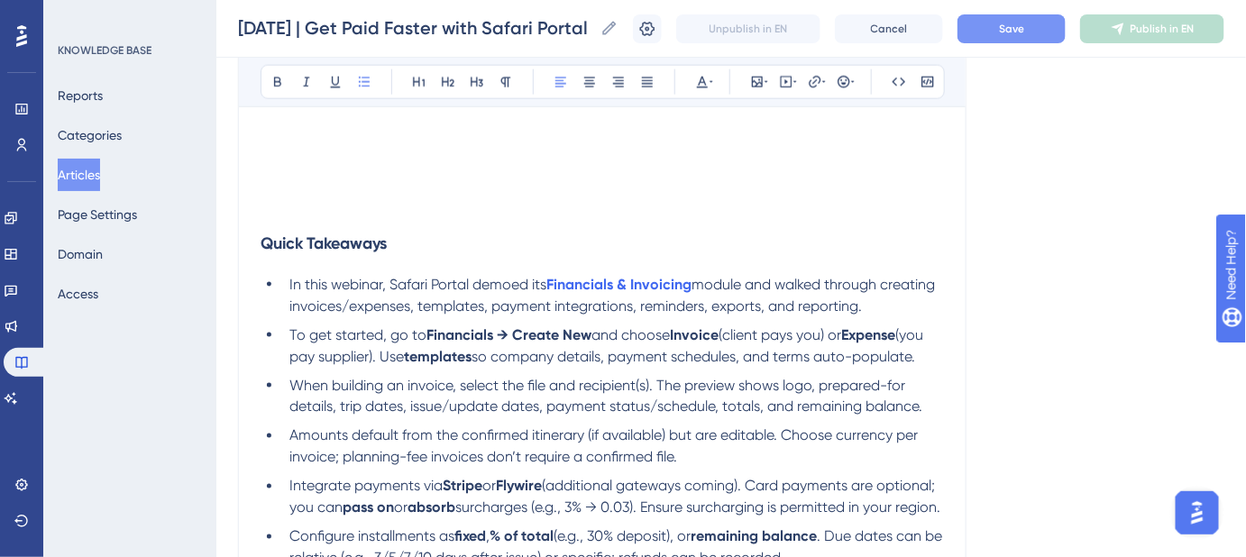
drag, startPoint x: 594, startPoint y: 401, endPoint x: 290, endPoint y: 285, distance: 326.3
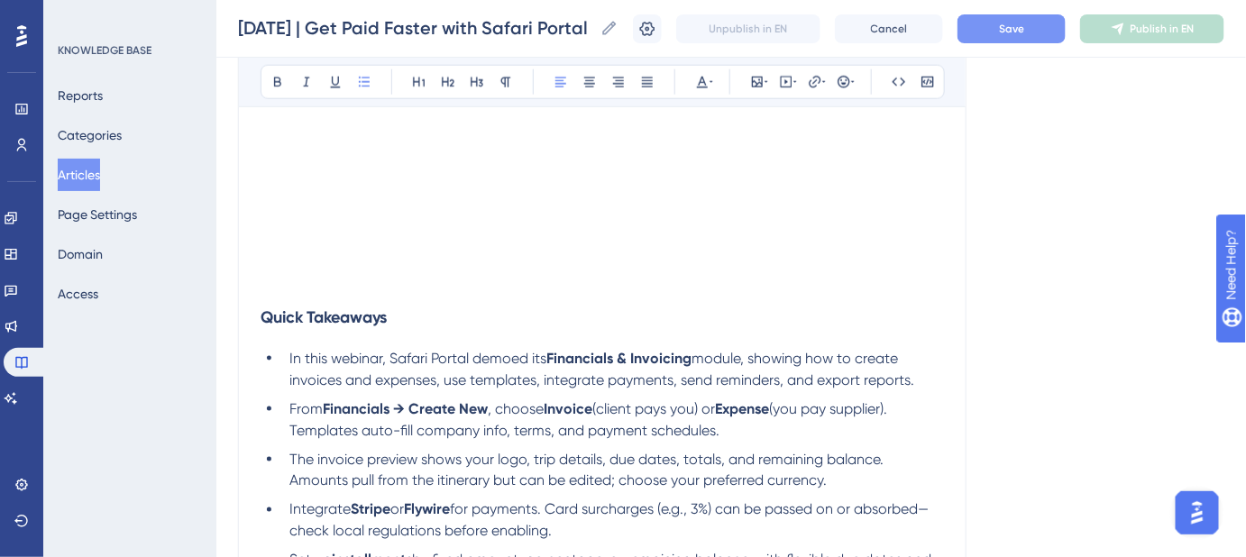
scroll to position [652, 0]
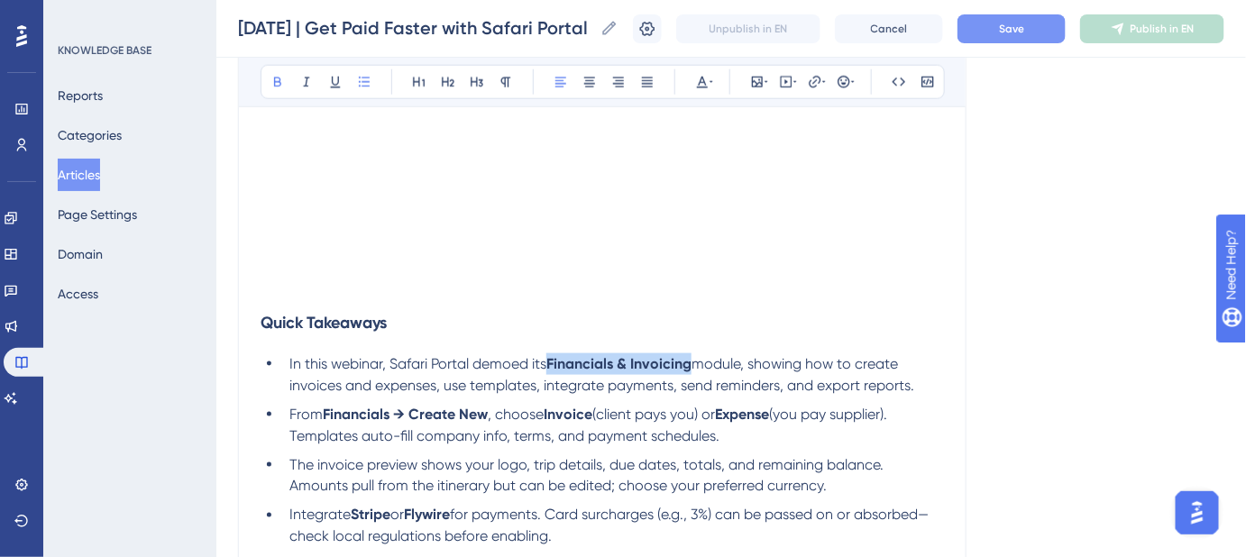
drag, startPoint x: 695, startPoint y: 370, endPoint x: 680, endPoint y: 271, distance: 99.5
click at [553, 367] on li "In this webinar, Safari Portal demoed its Financials & Invoicing module, showin…" at bounding box center [613, 375] width 662 height 43
click at [815, 76] on icon at bounding box center [815, 82] width 12 height 12
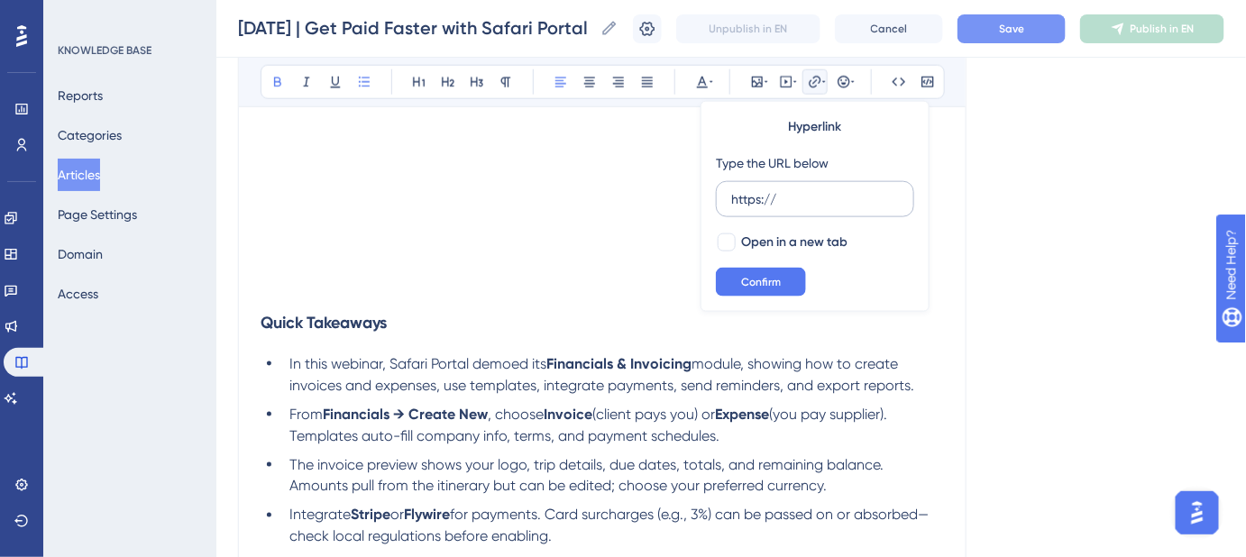
drag, startPoint x: 801, startPoint y: 197, endPoint x: 725, endPoint y: 200, distance: 75.8
click at [725, 200] on label "https://" at bounding box center [815, 199] width 198 height 36
click at [731, 200] on input "https://" at bounding box center [815, 199] width 168 height 20
type input "https://help.safariportal.app/en/articles/6063-invoicing-financials"
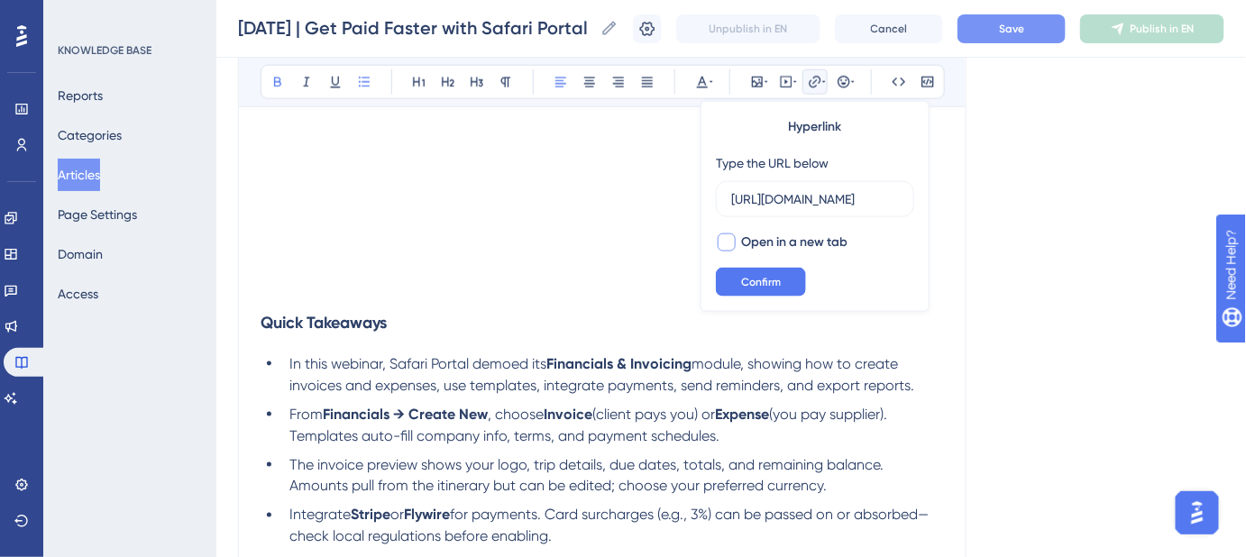
click at [728, 235] on div at bounding box center [727, 243] width 18 height 18
checkbox input "true"
click at [758, 273] on button "Confirm" at bounding box center [761, 282] width 90 height 29
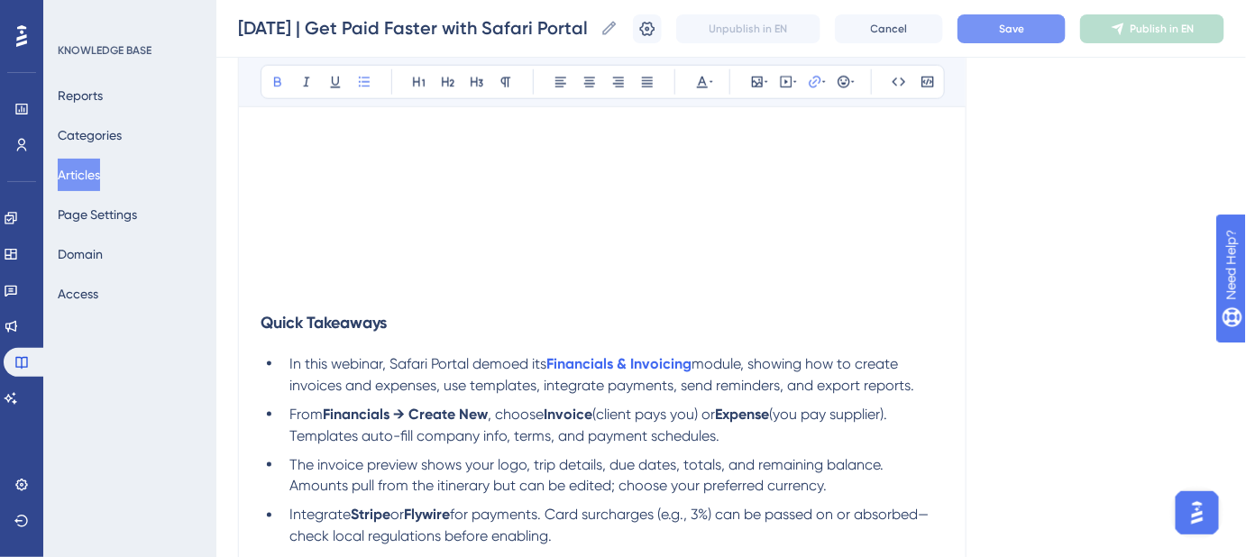
drag, startPoint x: 1041, startPoint y: 311, endPoint x: 1043, endPoint y: 256, distance: 55.1
click at [1043, 310] on div "Language English (Default) October 2, 2025 | Get Paid Faster with Safari Portal…" at bounding box center [731, 269] width 987 height 1613
click at [1022, 38] on button "Save" at bounding box center [1012, 28] width 108 height 29
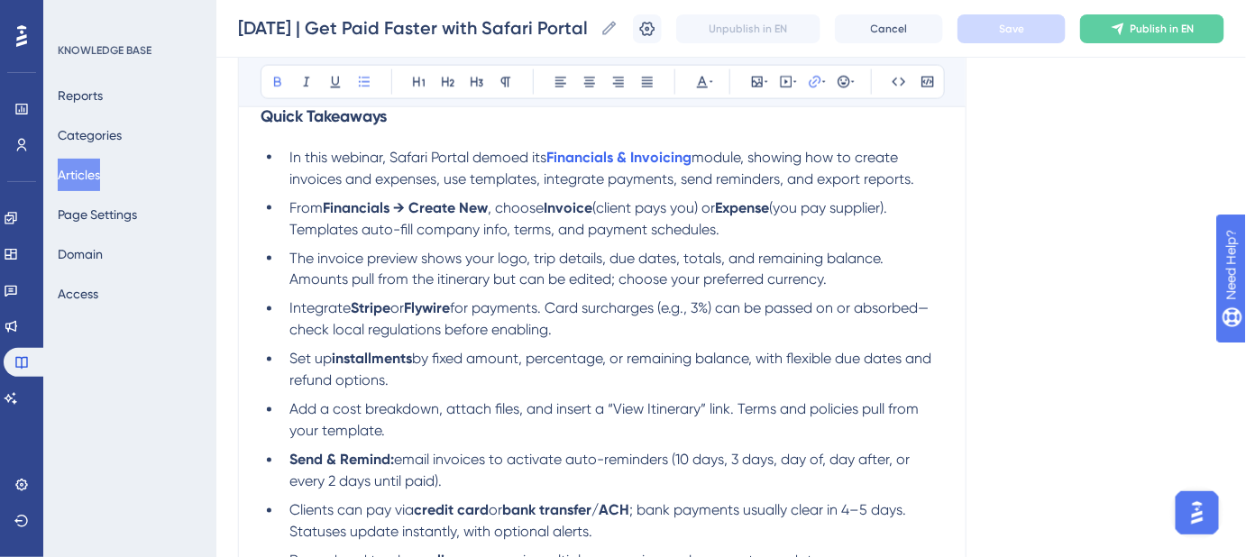
scroll to position [898, 0]
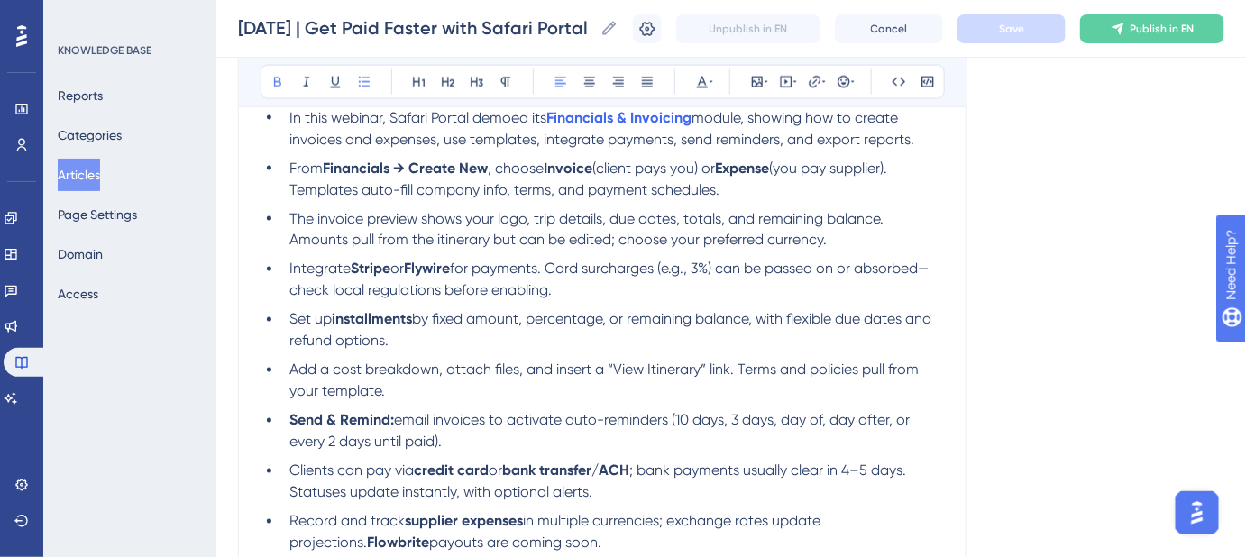
click at [372, 269] on strong "Stripe" at bounding box center [371, 269] width 40 height 17
click at [813, 86] on icon at bounding box center [815, 82] width 14 height 14
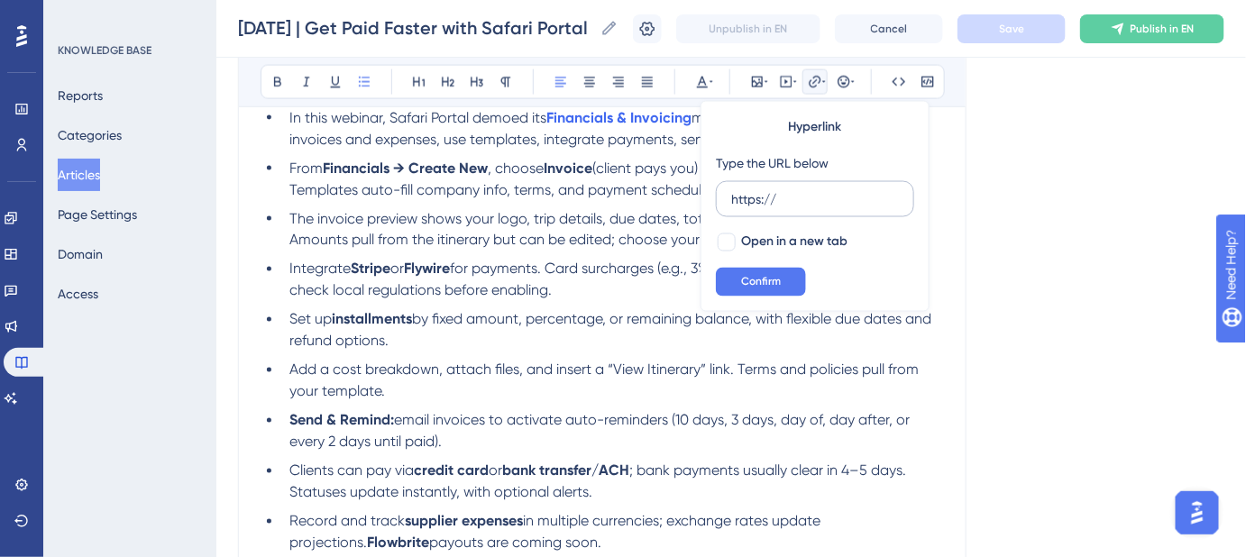
drag, startPoint x: 786, startPoint y: 197, endPoint x: 725, endPoint y: 191, distance: 61.6
click at [716, 194] on label "https://" at bounding box center [815, 199] width 198 height 36
click at [731, 194] on input "https://" at bounding box center [815, 199] width 168 height 20
type input "https://help.safariportal.app/en/articles/6524-how-to-connect-safari-portal-to-…"
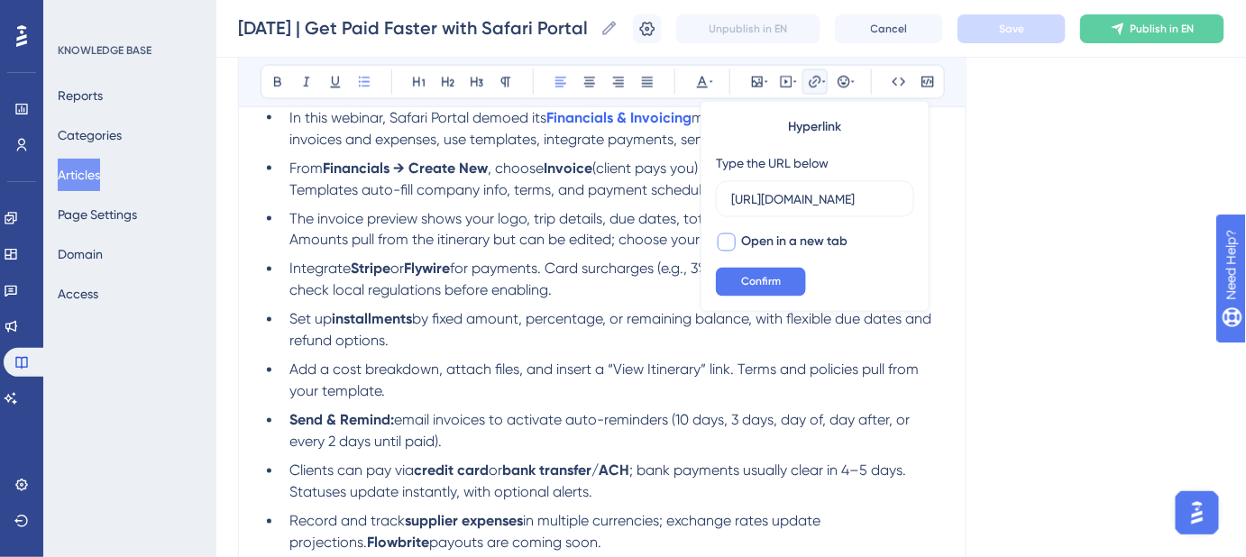
click at [726, 237] on div at bounding box center [727, 243] width 18 height 18
checkbox input "true"
click at [748, 281] on span "Confirm" at bounding box center [761, 282] width 40 height 14
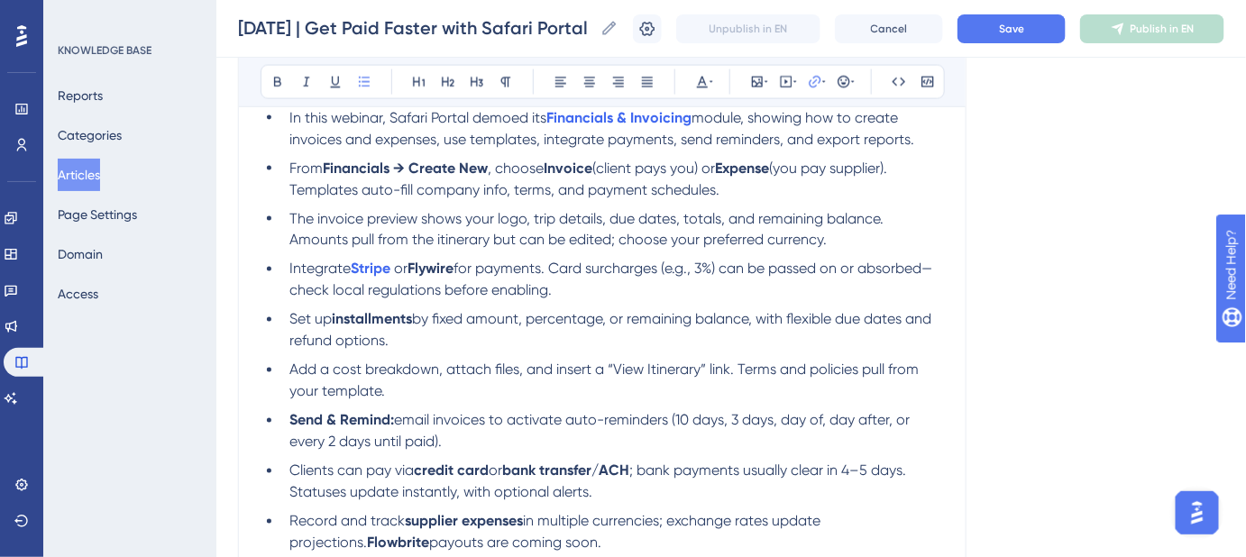
click at [440, 267] on strong "Flywire" at bounding box center [431, 269] width 46 height 17
click at [817, 78] on icon at bounding box center [815, 82] width 14 height 14
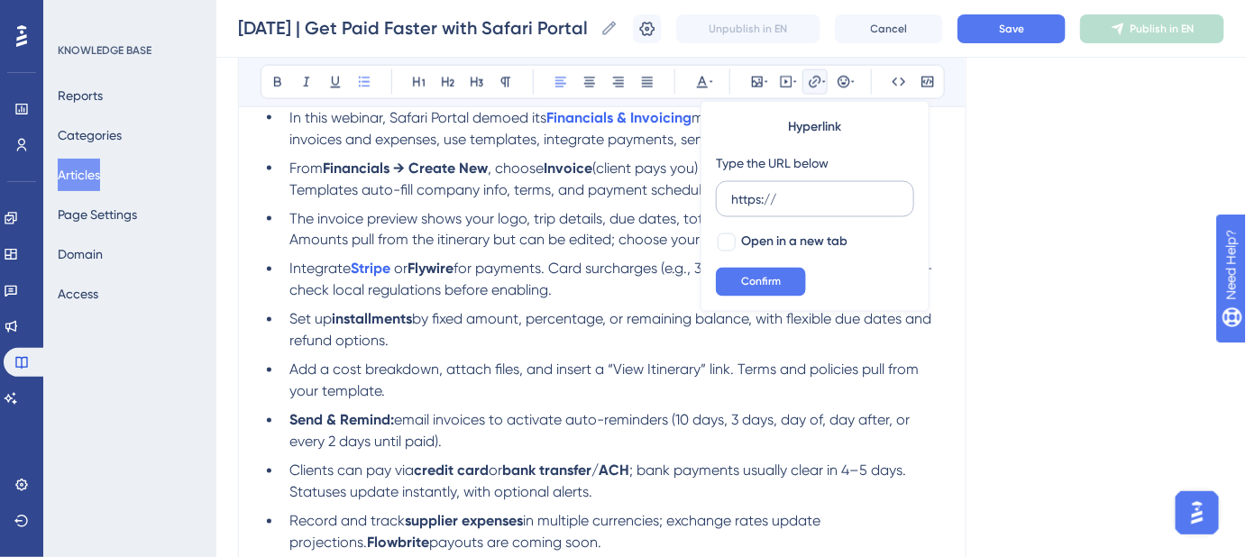
drag, startPoint x: 743, startPoint y: 202, endPoint x: 716, endPoint y: 204, distance: 27.1
click at [716, 204] on label "https://" at bounding box center [815, 199] width 198 height 36
click at [731, 204] on input "https://" at bounding box center [815, 199] width 168 height 20
type input "https://help.safariportal.app/en/articles/9890-how-to-configure-the-flywire-int…"
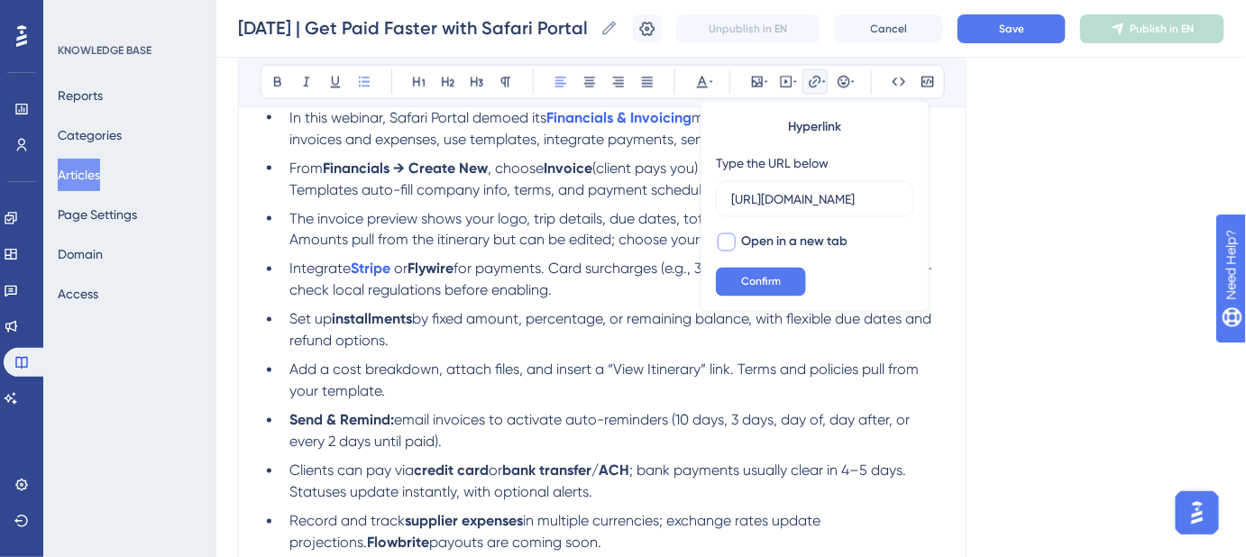
click at [731, 244] on div at bounding box center [727, 243] width 18 height 18
checkbox input "true"
click at [736, 299] on div "Hyperlink Type the URL below https://help.safariportal.app/en/articles/9890-how…" at bounding box center [815, 206] width 229 height 211
click at [749, 285] on span "Confirm" at bounding box center [761, 282] width 40 height 14
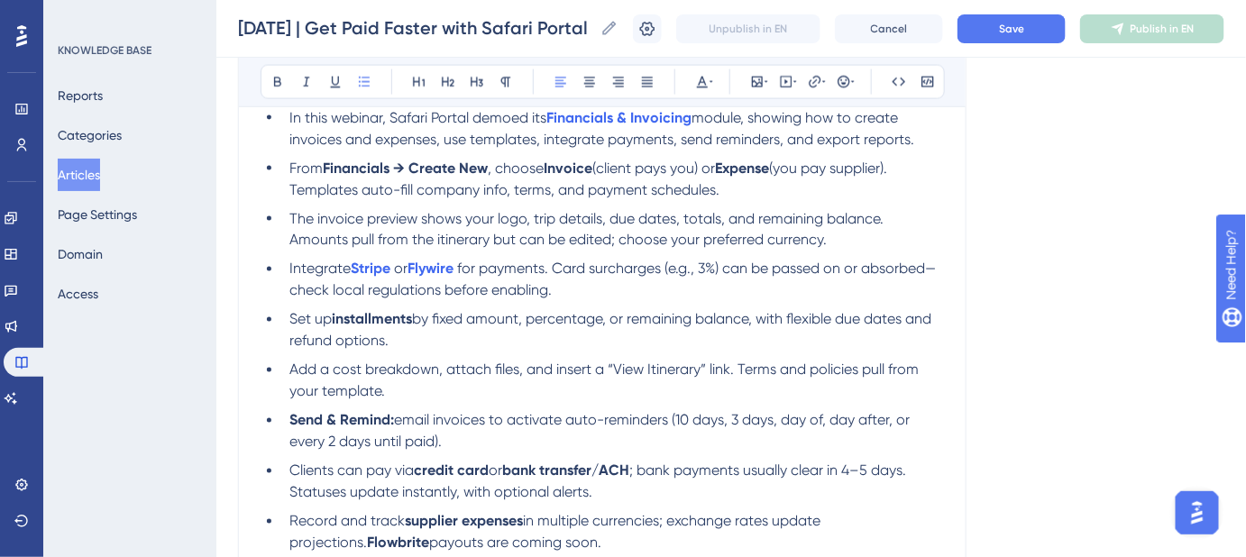
click at [849, 254] on ul "In this webinar, Safari Portal demoed its Financials & Invoicing module, showin…" at bounding box center [603, 381] width 684 height 548
click at [997, 38] on button "Save" at bounding box center [1012, 28] width 108 height 29
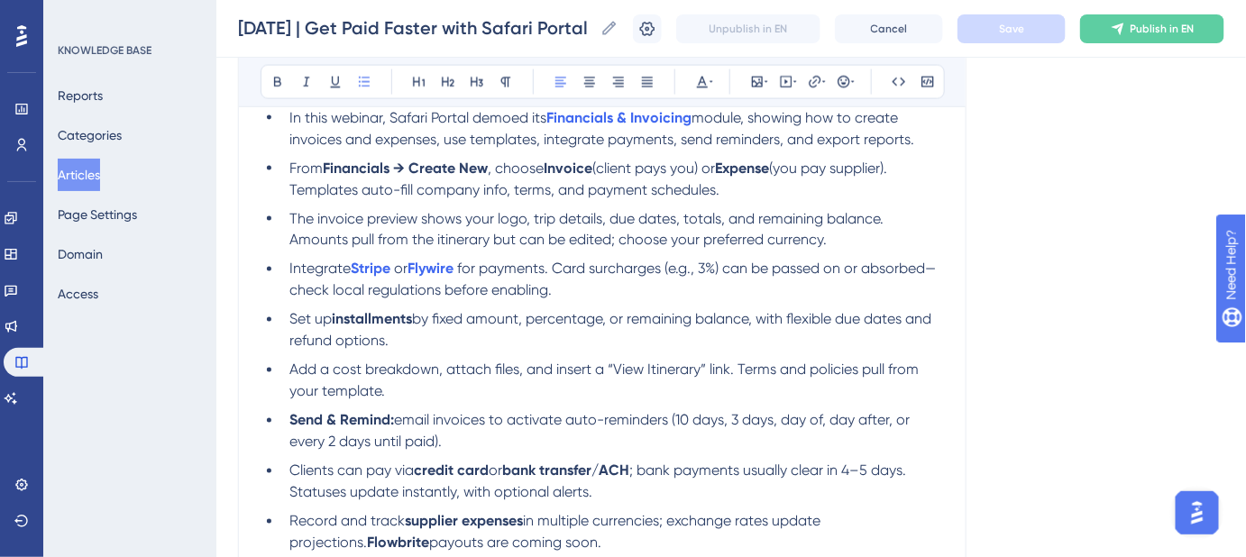
click at [755, 167] on strong "Expense" at bounding box center [742, 168] width 54 height 17
click at [817, 78] on icon at bounding box center [815, 82] width 14 height 14
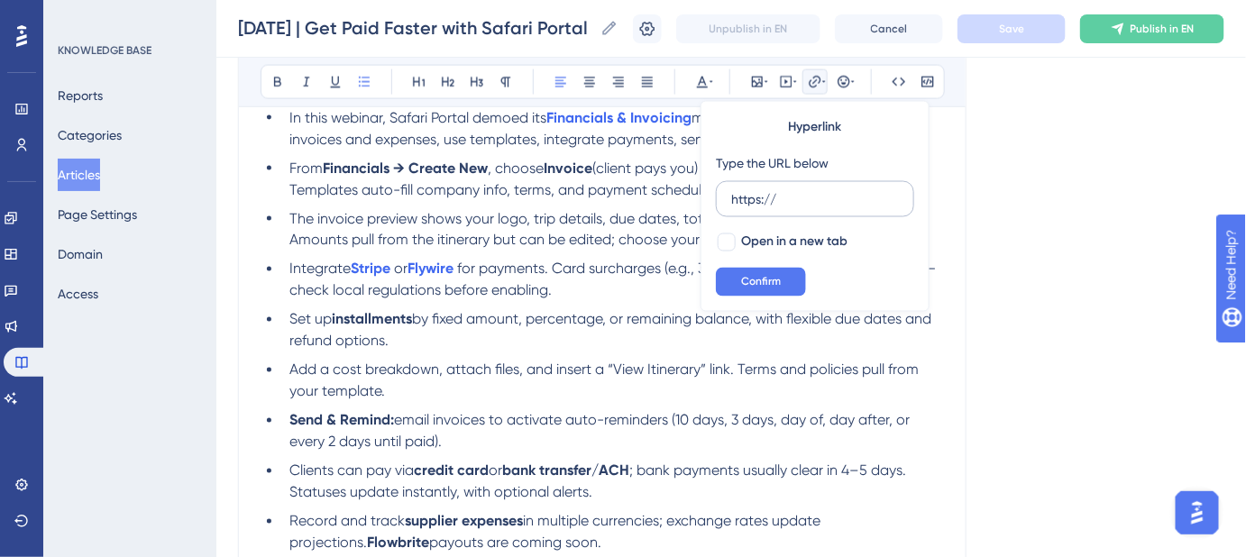
drag, startPoint x: 786, startPoint y: 195, endPoint x: 715, endPoint y: 199, distance: 71.4
click at [716, 204] on label "https://" at bounding box center [815, 199] width 198 height 36
click at [731, 204] on input "https://" at bounding box center [815, 199] width 168 height 20
type input "https://help.safariportal.app/en/articles/7631-adding-supplier-payments-or-expe…"
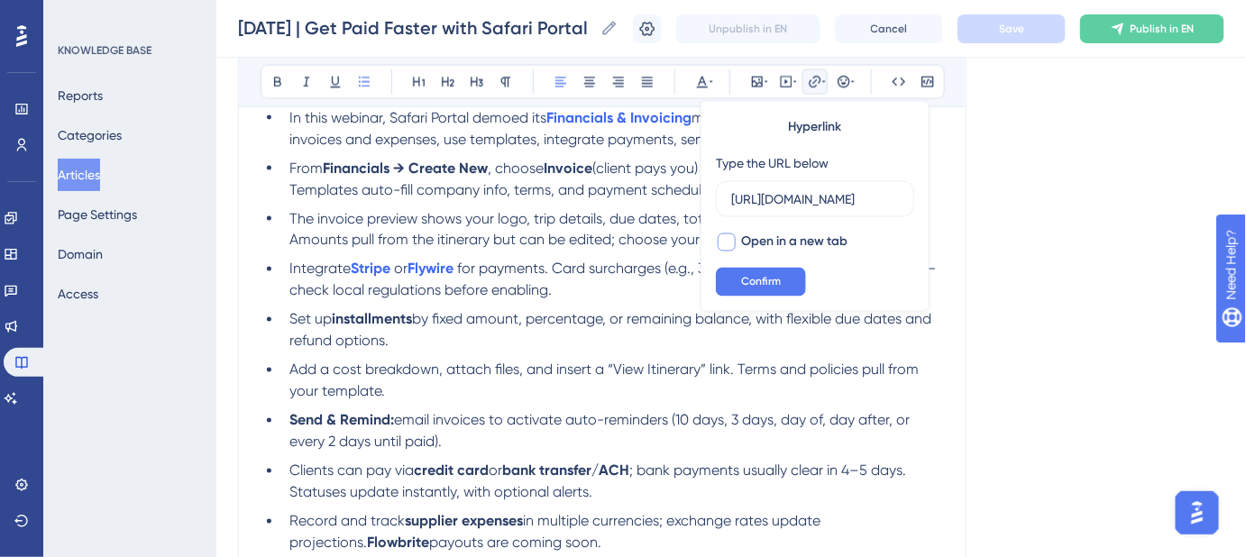
click at [724, 233] on div at bounding box center [727, 243] width 22 height 22
checkbox input "true"
click at [752, 279] on span "Confirm" at bounding box center [761, 282] width 40 height 14
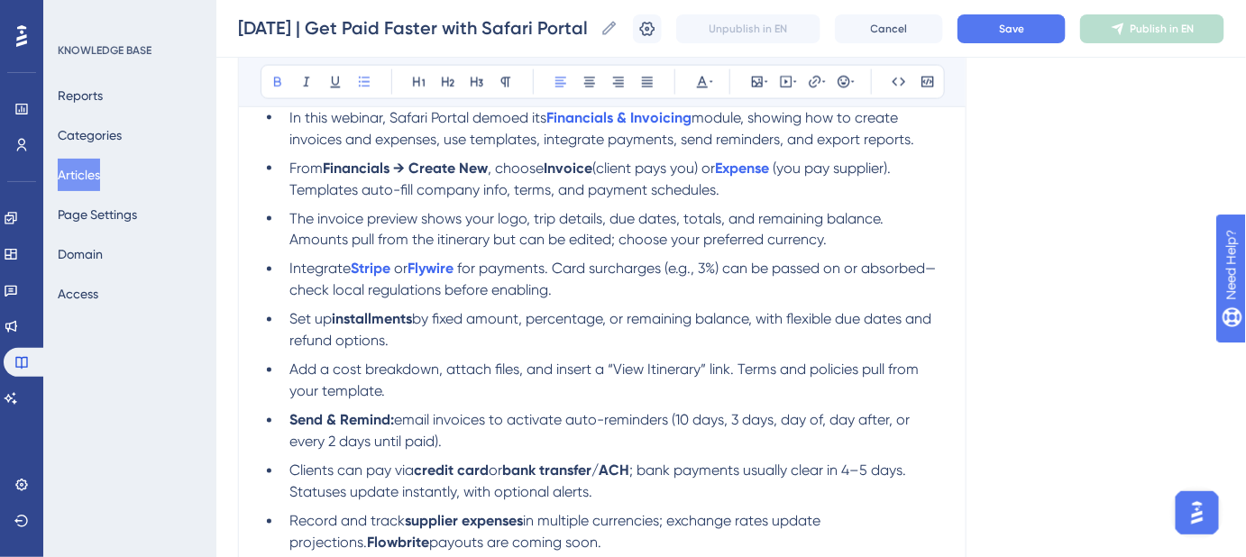
click at [578, 164] on strong "Invoice" at bounding box center [568, 168] width 49 height 17
drag, startPoint x: 819, startPoint y: 86, endPoint x: 821, endPoint y: 100, distance: 14.5
click at [817, 86] on icon at bounding box center [815, 82] width 14 height 14
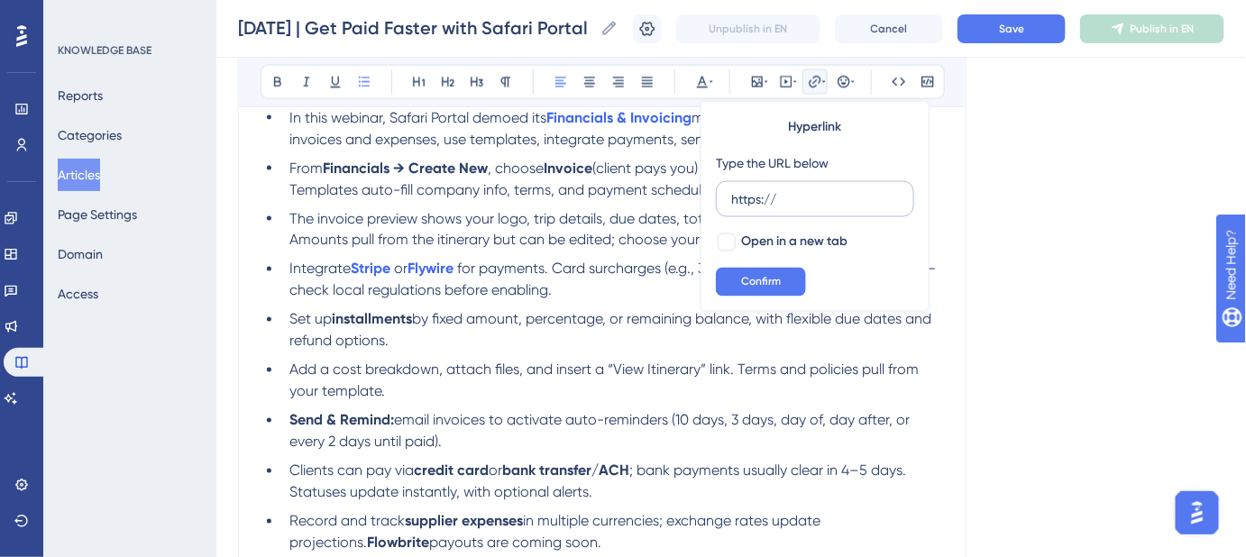
drag, startPoint x: 809, startPoint y: 204, endPoint x: 718, endPoint y: 204, distance: 91.1
click at [718, 204] on label "https://" at bounding box center [815, 199] width 198 height 36
click at [731, 204] on input "https://" at bounding box center [815, 199] width 168 height 20
type input "https://help.safariportal.app/en/articles/7389-how-to-create-invoices-and-invoi…"
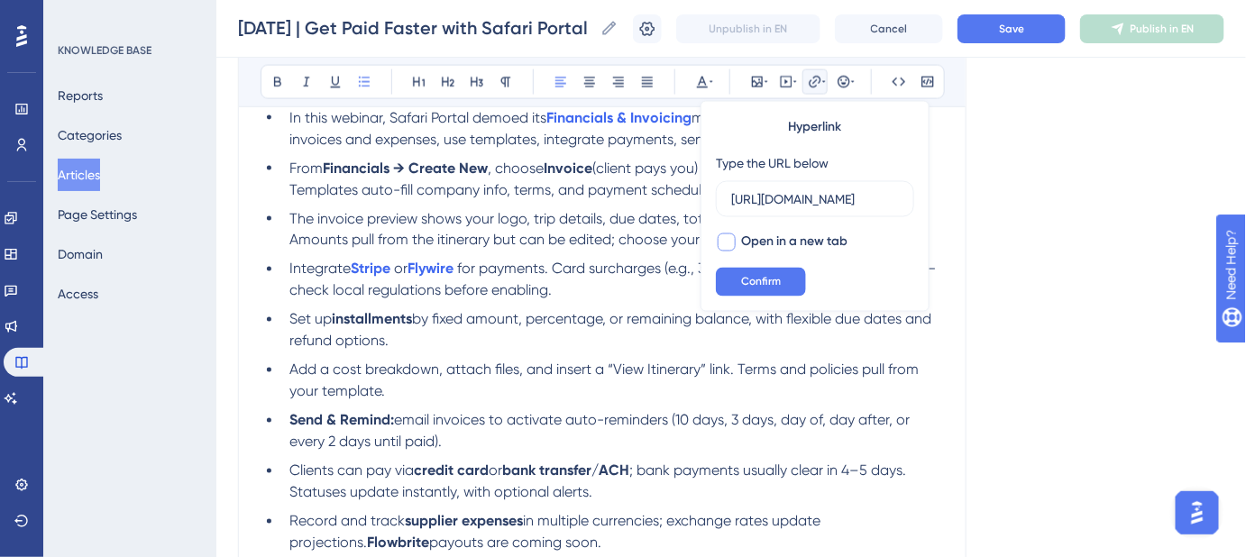
click at [725, 247] on div at bounding box center [727, 243] width 18 height 18
checkbox input "true"
click at [741, 280] on span "Confirm" at bounding box center [761, 282] width 40 height 14
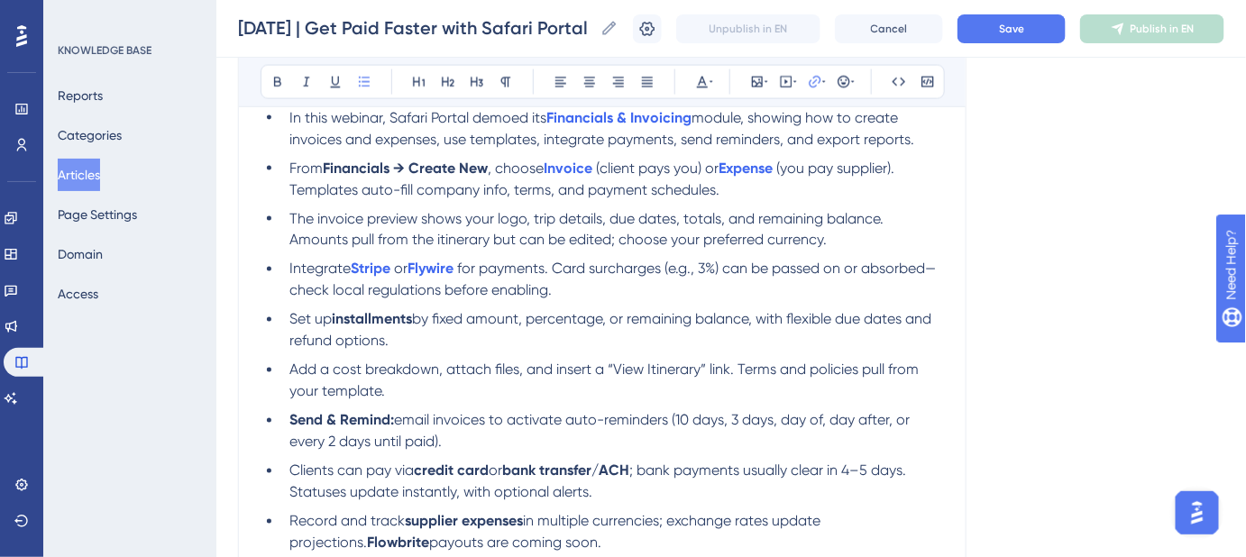
click at [1016, 266] on div "Language English (Default) October 2, 2025 | Get Paid Faster with Safari Portal…" at bounding box center [731, 23] width 987 height 1613
click at [1025, 27] on span "Save" at bounding box center [1011, 29] width 25 height 14
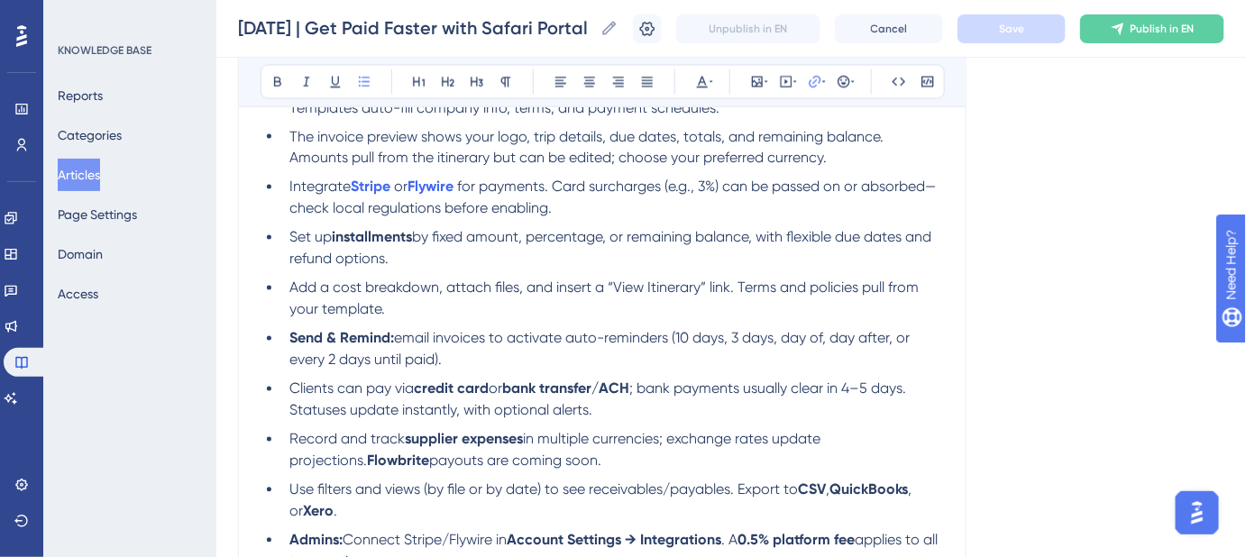
scroll to position [1062, 0]
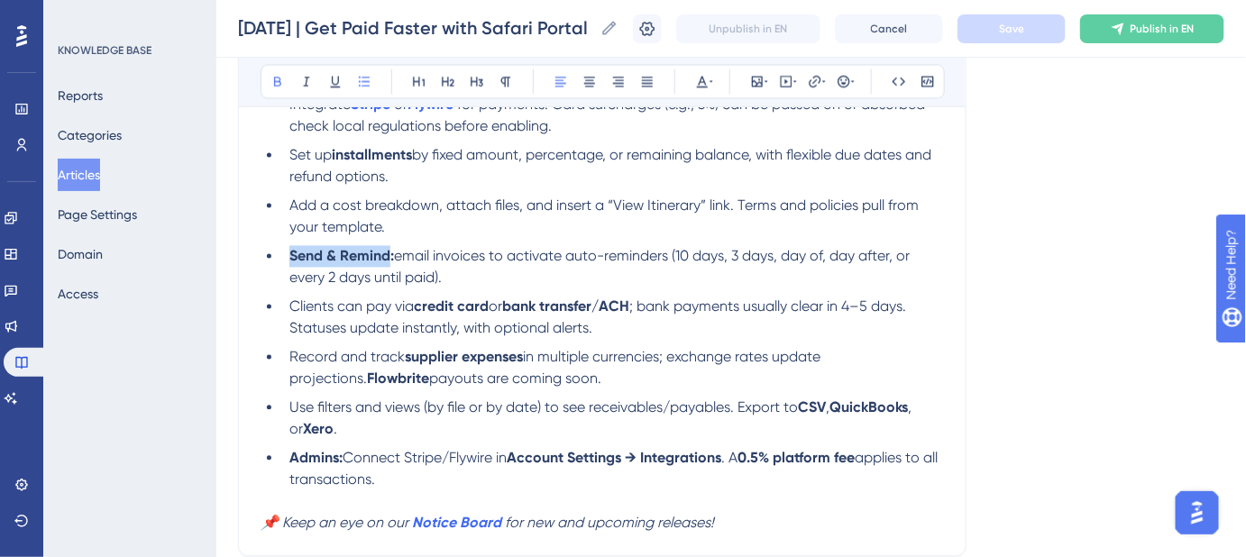
drag, startPoint x: 391, startPoint y: 256, endPoint x: 290, endPoint y: 263, distance: 101.3
click at [290, 263] on strong "Send & Remind:" at bounding box center [342, 256] width 105 height 17
click at [815, 83] on icon at bounding box center [815, 82] width 14 height 14
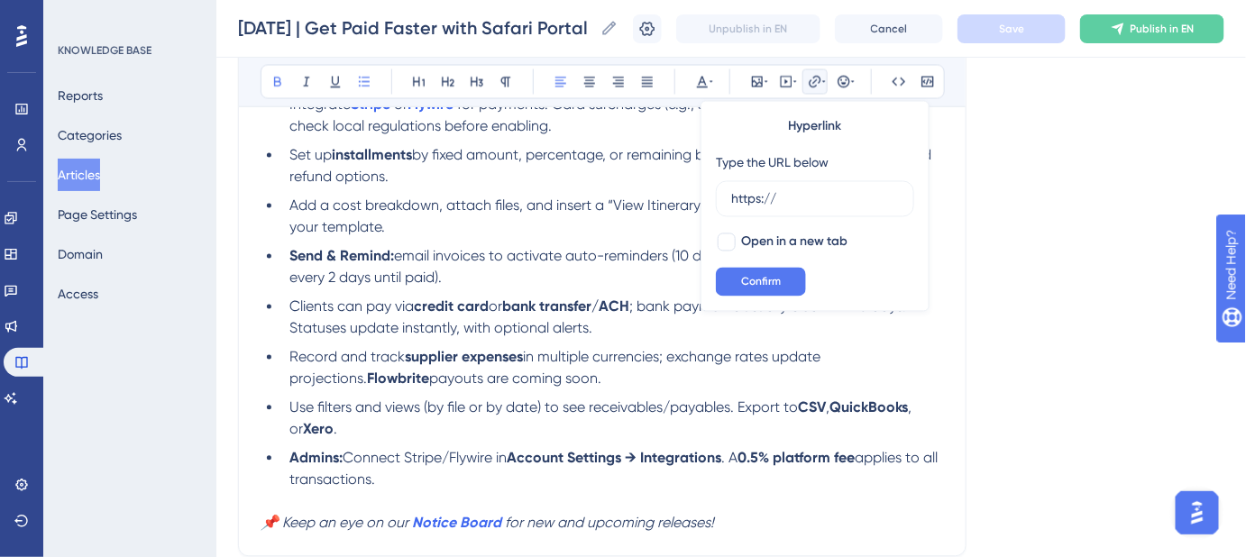
drag, startPoint x: 787, startPoint y: 198, endPoint x: 703, endPoint y: 202, distance: 84.9
click at [703, 202] on div "Hyperlink Type the URL below https:// Open in a new tab Confirm" at bounding box center [815, 206] width 229 height 211
type input "https://help.safariportal.app/en/articles/6796-how-do-payment-reminders-work"
click at [722, 248] on div at bounding box center [727, 243] width 18 height 18
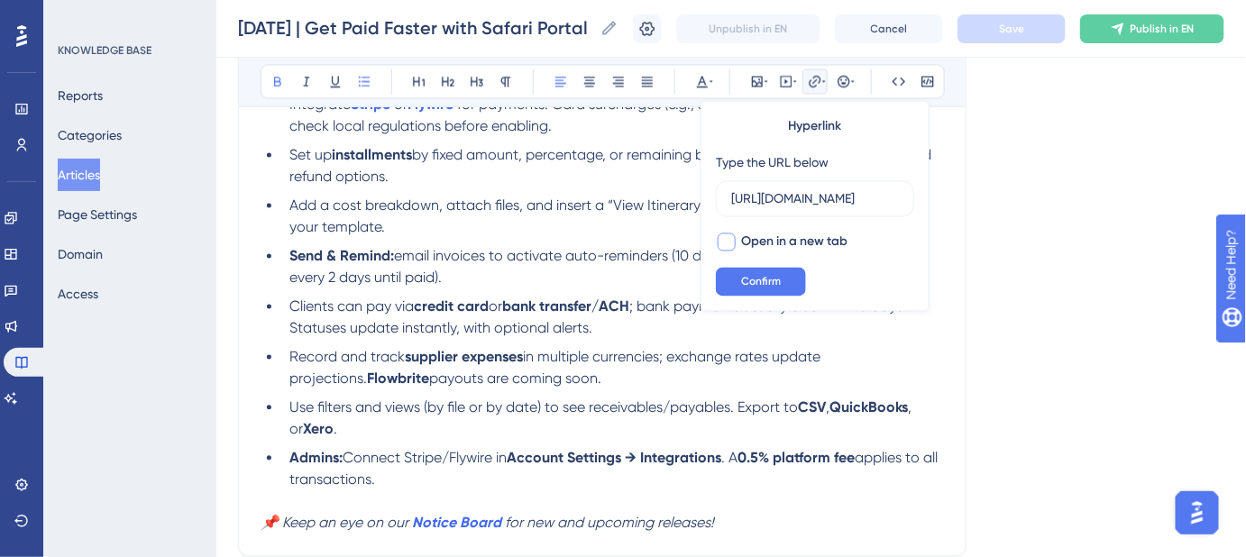
checkbox input "true"
click at [747, 279] on span "Confirm" at bounding box center [761, 282] width 40 height 14
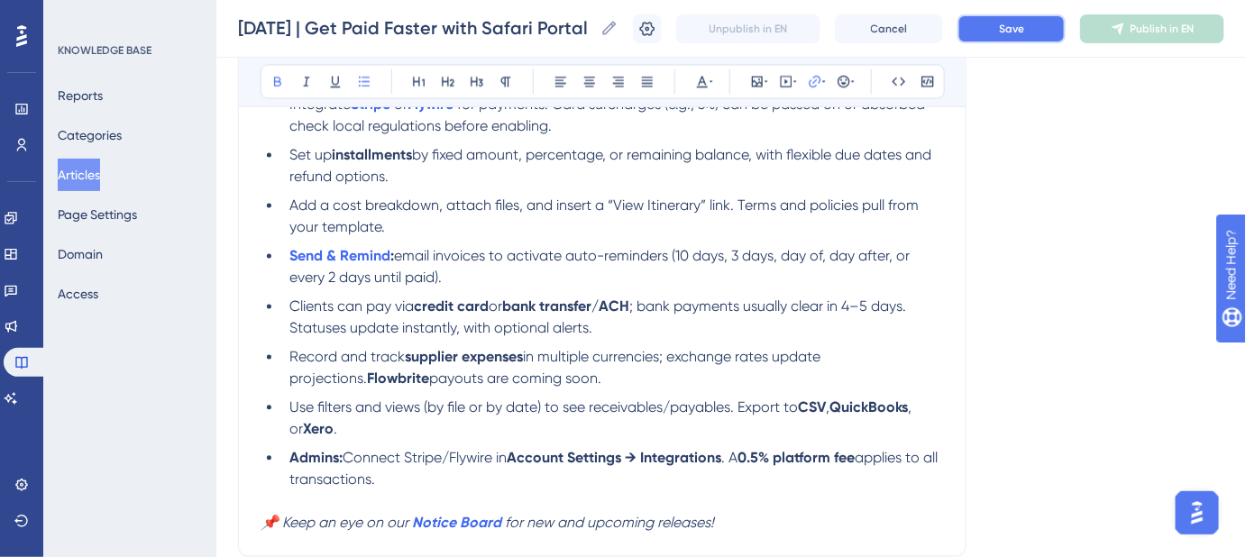
click at [1011, 25] on button "Save" at bounding box center [1012, 28] width 108 height 29
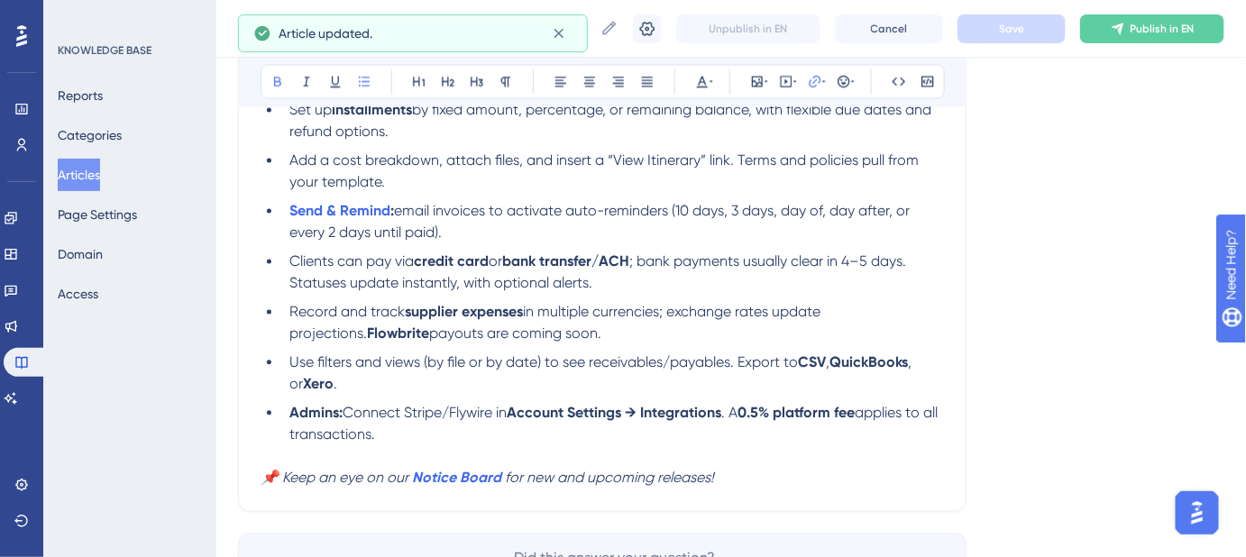
scroll to position [1144, 0]
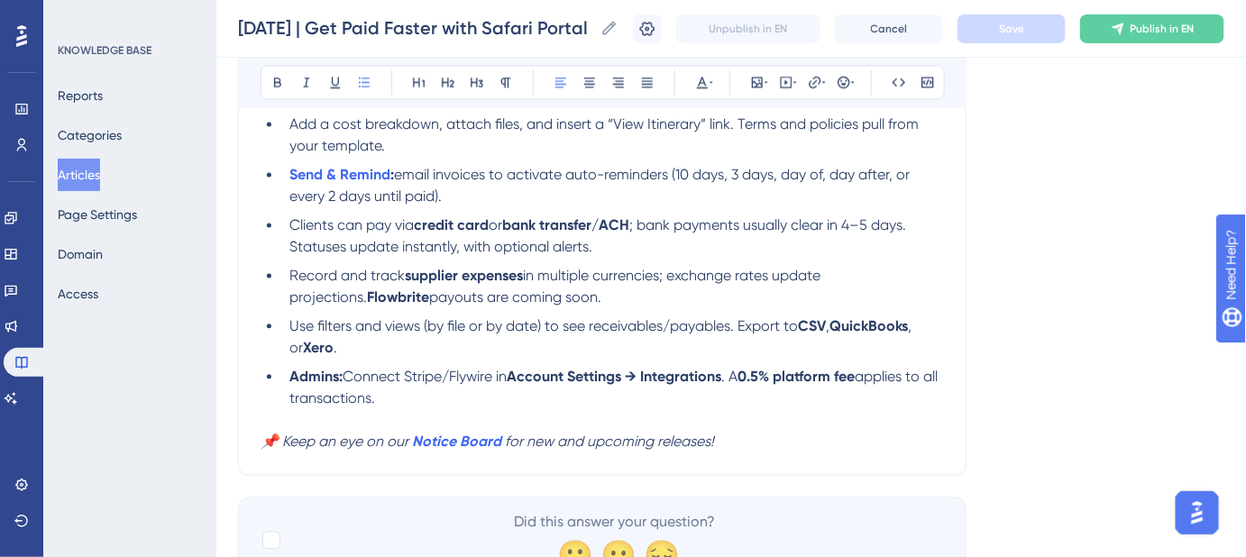
drag, startPoint x: 418, startPoint y: 396, endPoint x: 264, endPoint y: 380, distance: 155.1
click at [264, 380] on ul "In this webinar, Safari Portal demoed its Financials & Invoicing module, showin…" at bounding box center [603, 135] width 684 height 548
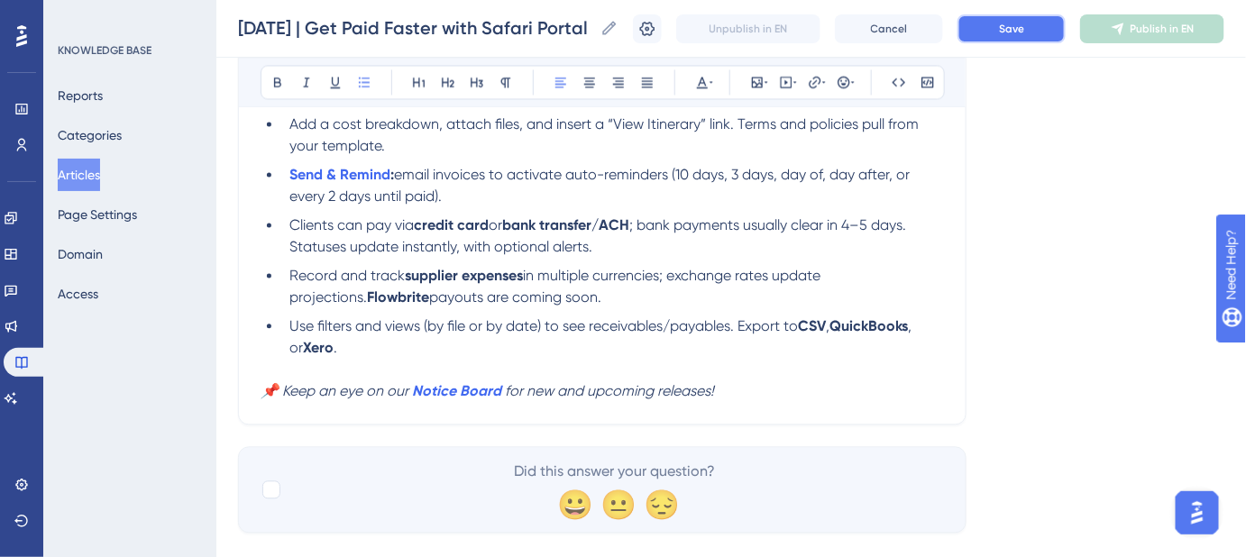
click at [1048, 35] on button "Save" at bounding box center [1012, 28] width 108 height 29
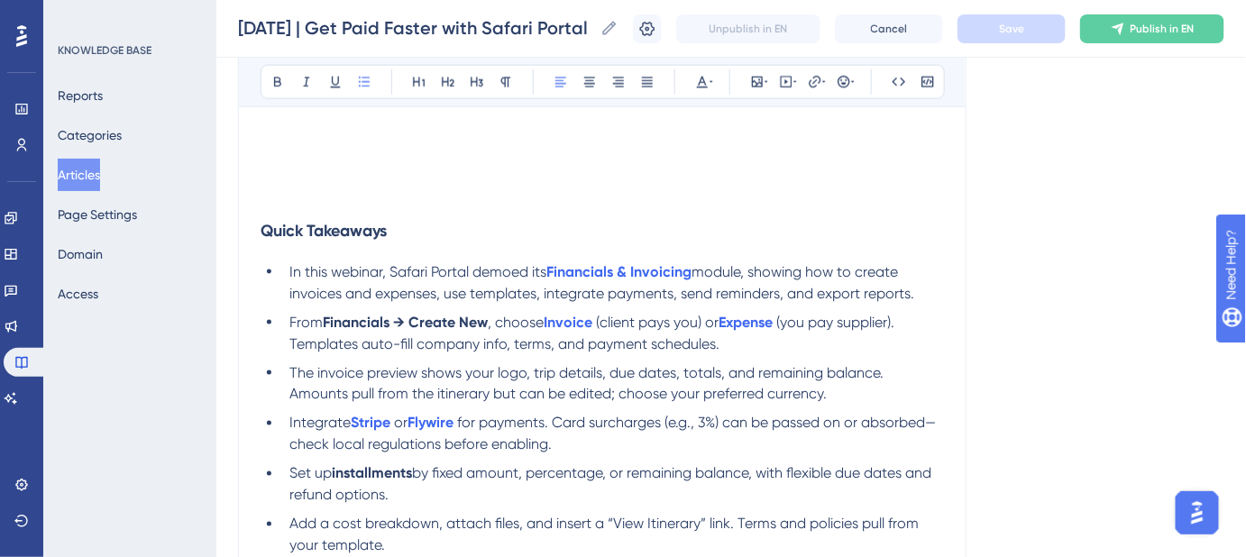
scroll to position [734, 0]
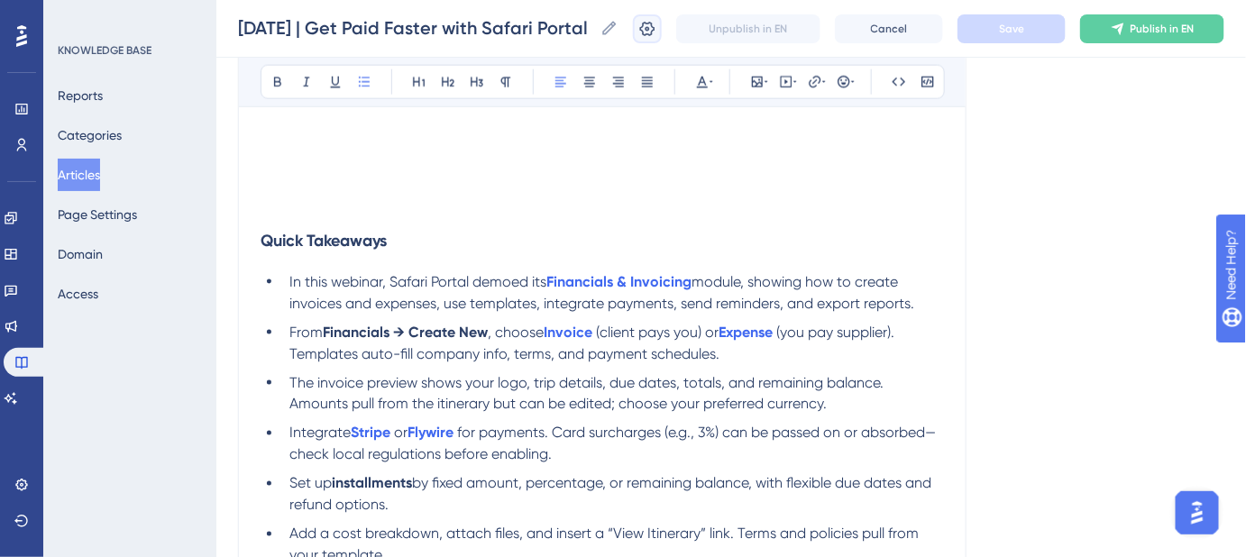
click at [656, 27] on icon at bounding box center [647, 28] width 15 height 14
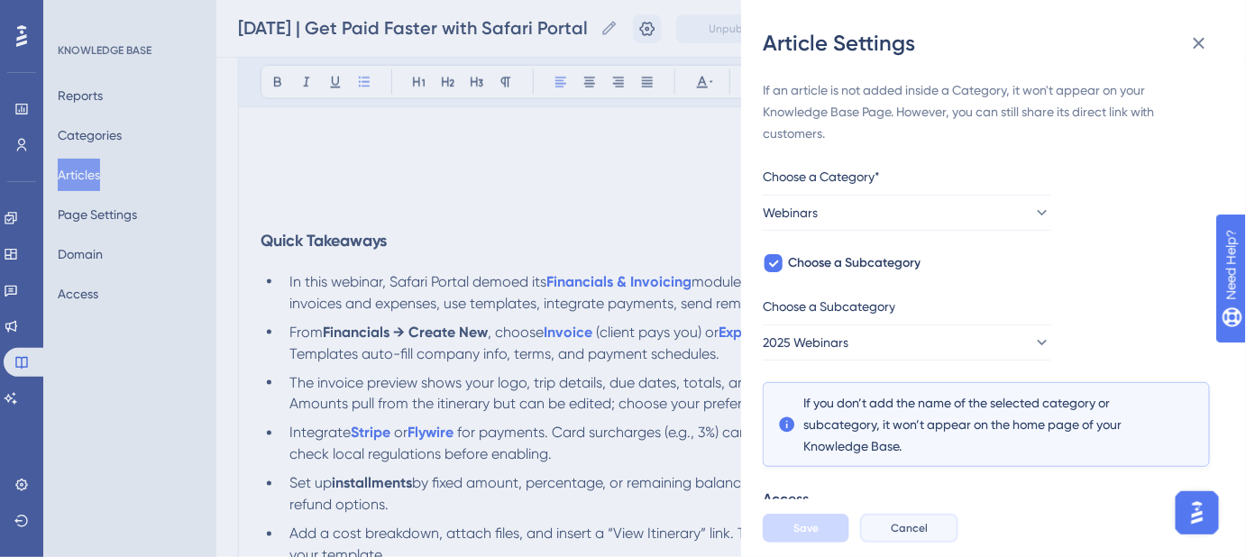
click at [918, 536] on span "Cancel" at bounding box center [909, 528] width 37 height 14
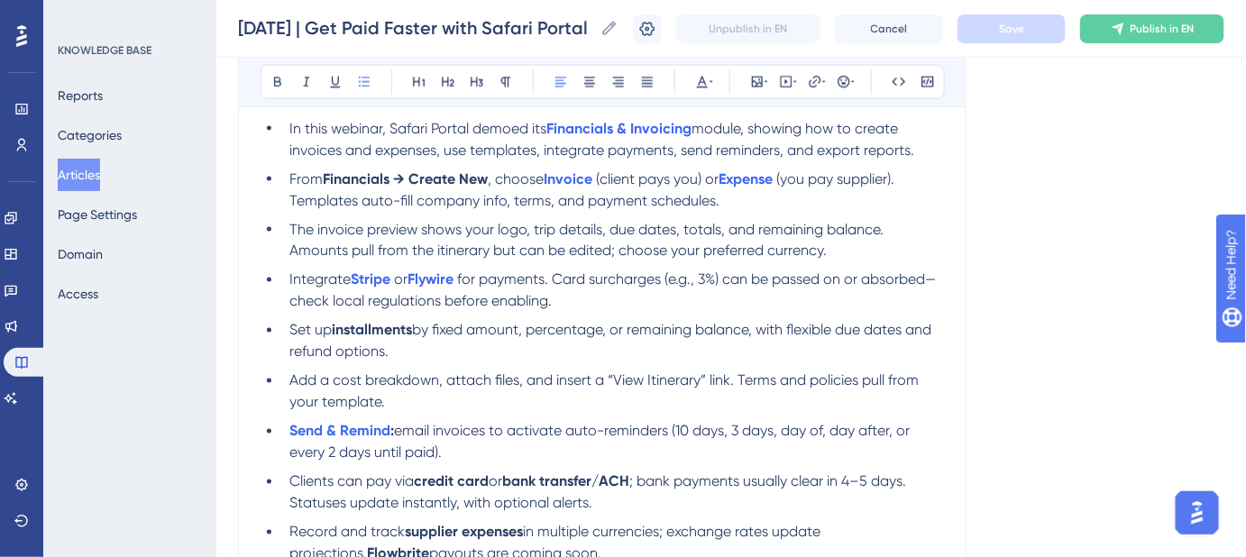
scroll to position [767, 0]
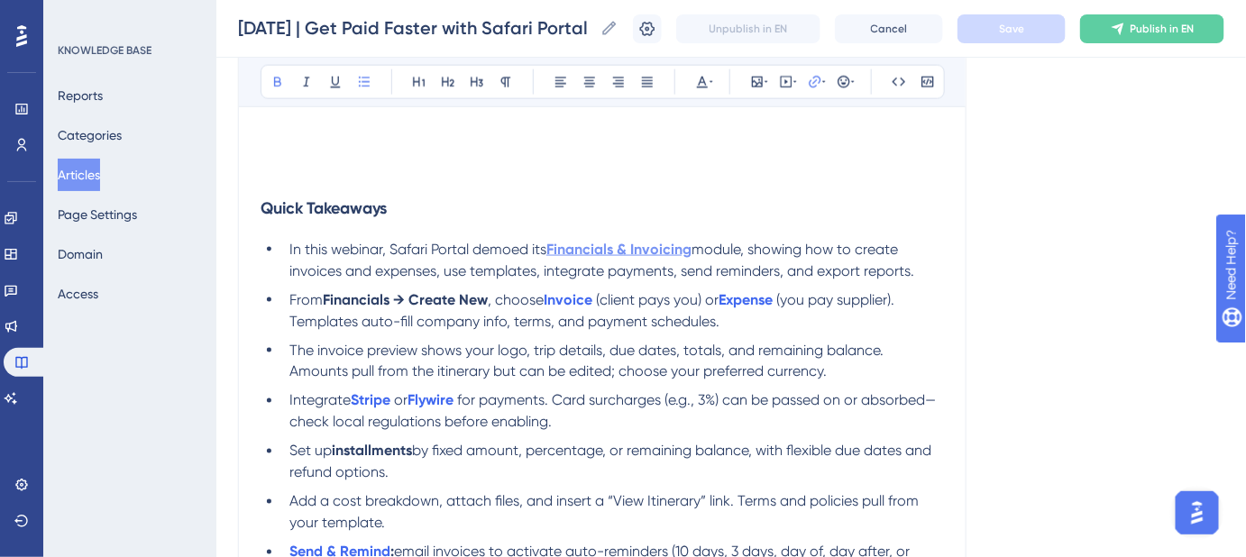
click at [653, 242] on strong "Financials & Invoicing" at bounding box center [619, 249] width 145 height 17
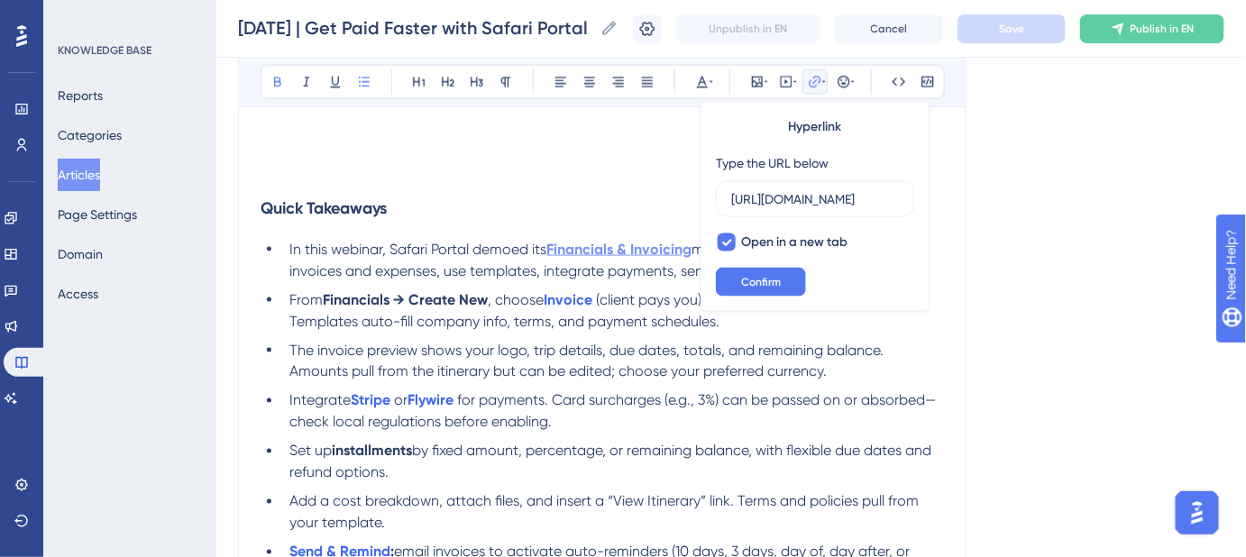
scroll to position [0, 224]
click at [749, 275] on span "Confirm" at bounding box center [761, 282] width 40 height 14
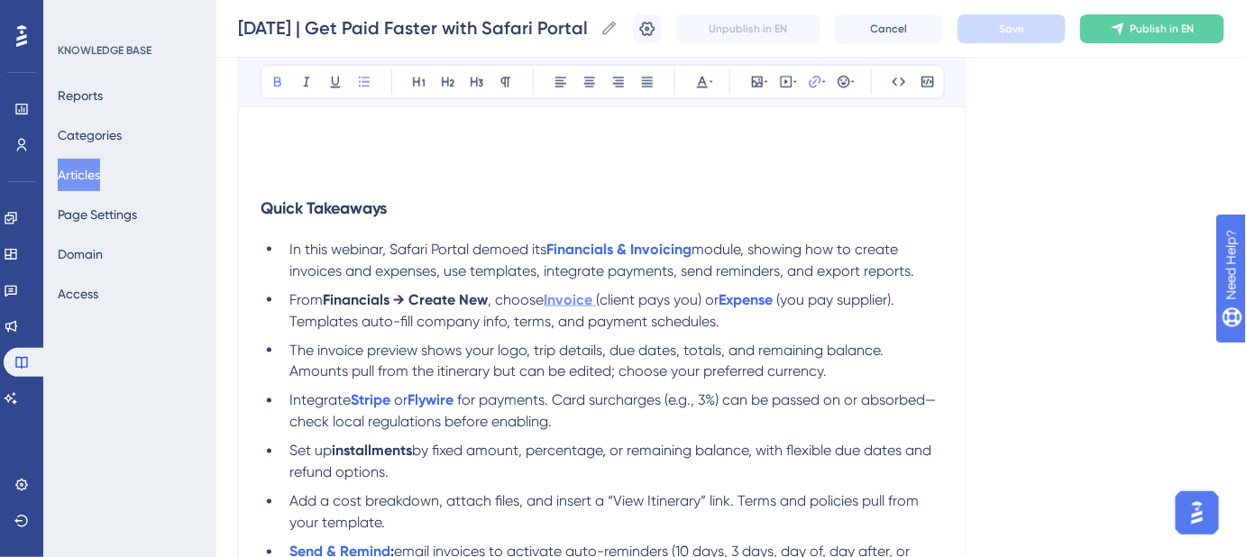
click at [569, 299] on strong "Invoice" at bounding box center [568, 299] width 49 height 17
click at [577, 301] on strong "Invoice" at bounding box center [568, 299] width 49 height 17
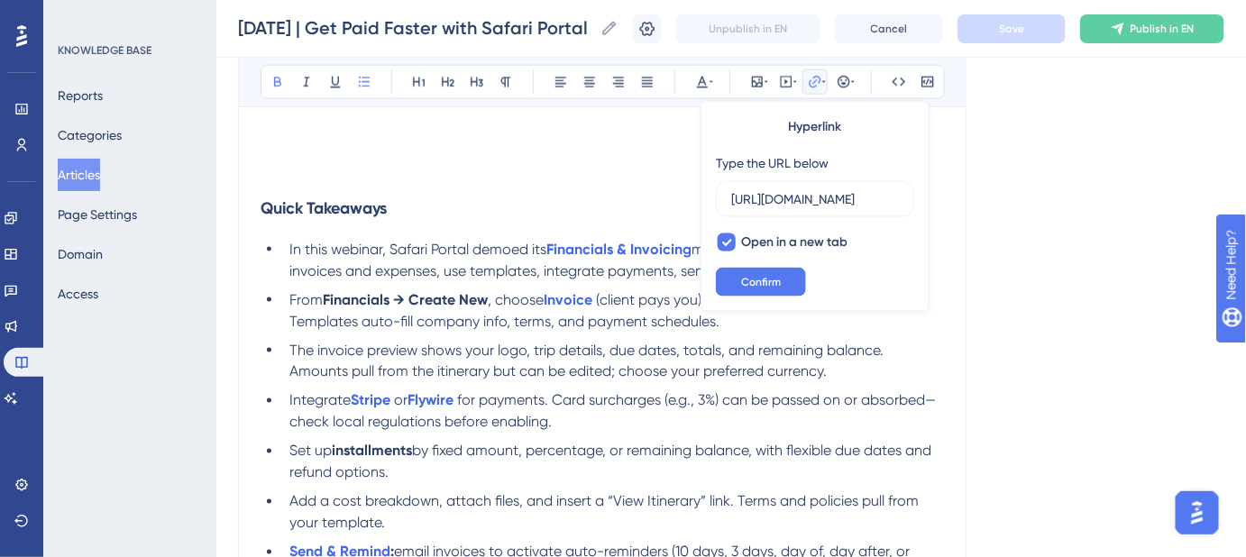
scroll to position [0, 390]
click at [752, 284] on span "Confirm" at bounding box center [761, 282] width 40 height 14
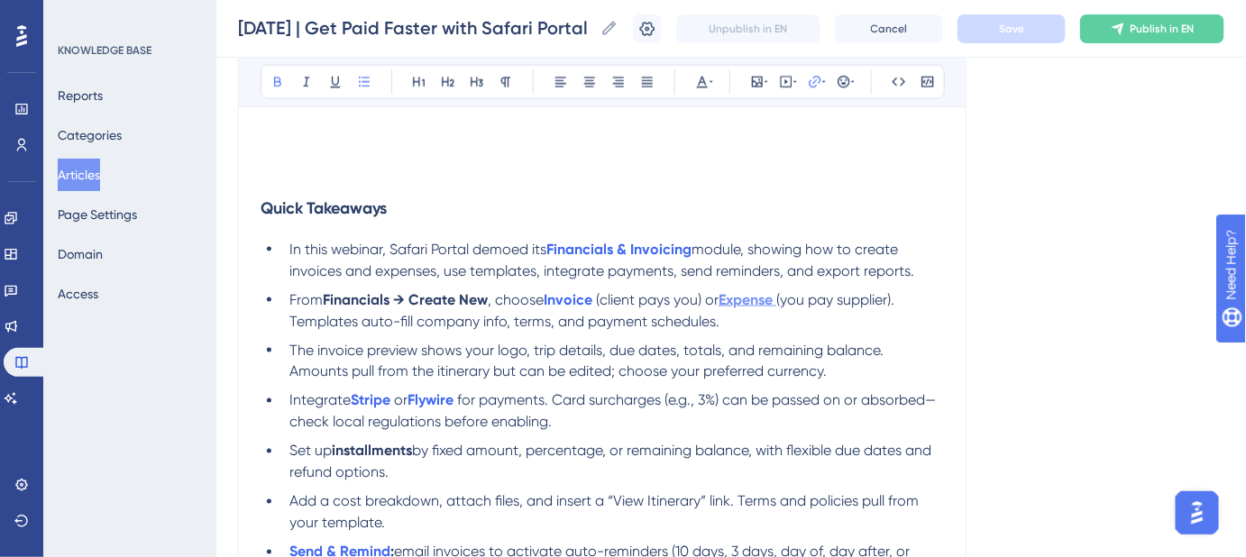
click at [747, 299] on strong "Expense" at bounding box center [746, 299] width 54 height 17
click at [748, 299] on strong "Expense" at bounding box center [746, 299] width 54 height 17
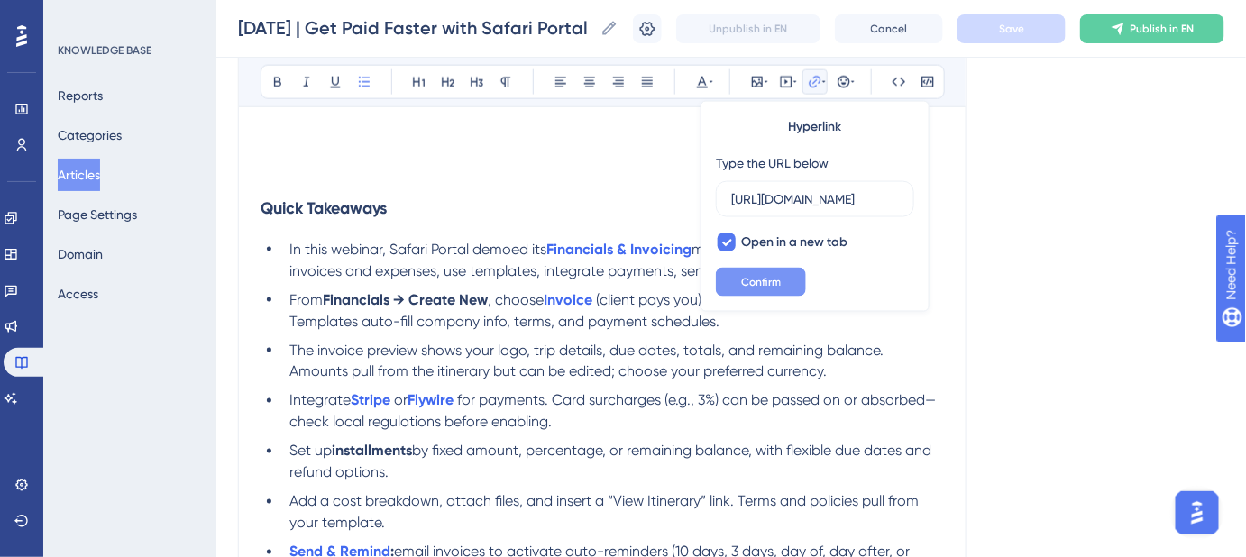
scroll to position [0, 410]
click at [781, 283] on button "Confirm" at bounding box center [761, 282] width 90 height 29
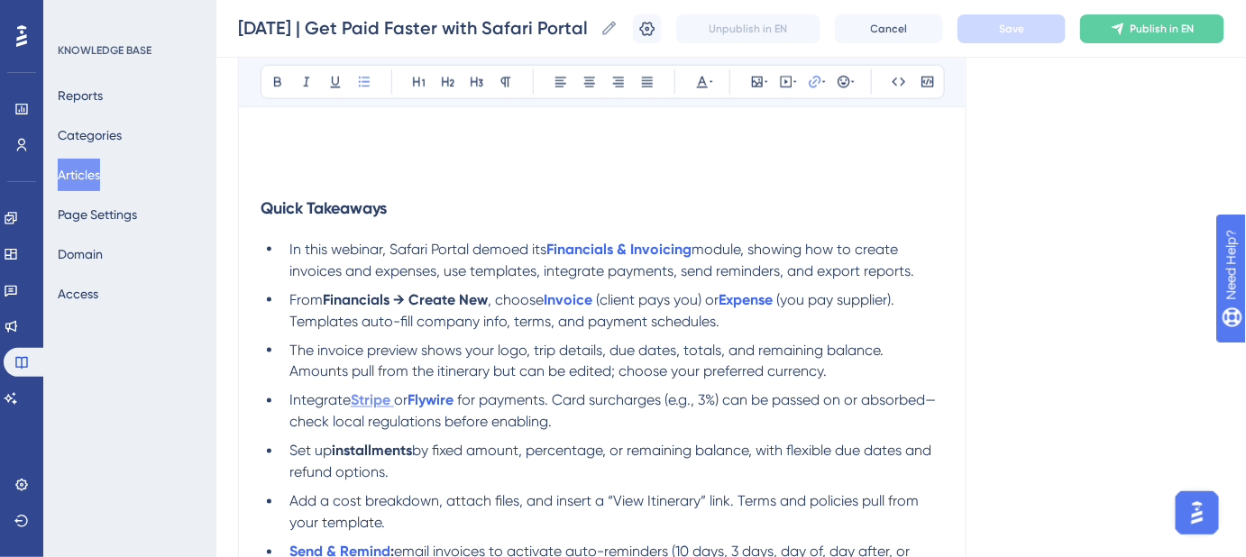
click at [388, 403] on strong "Stripe" at bounding box center [371, 400] width 40 height 17
click at [390, 402] on strong "Stripe" at bounding box center [371, 400] width 40 height 17
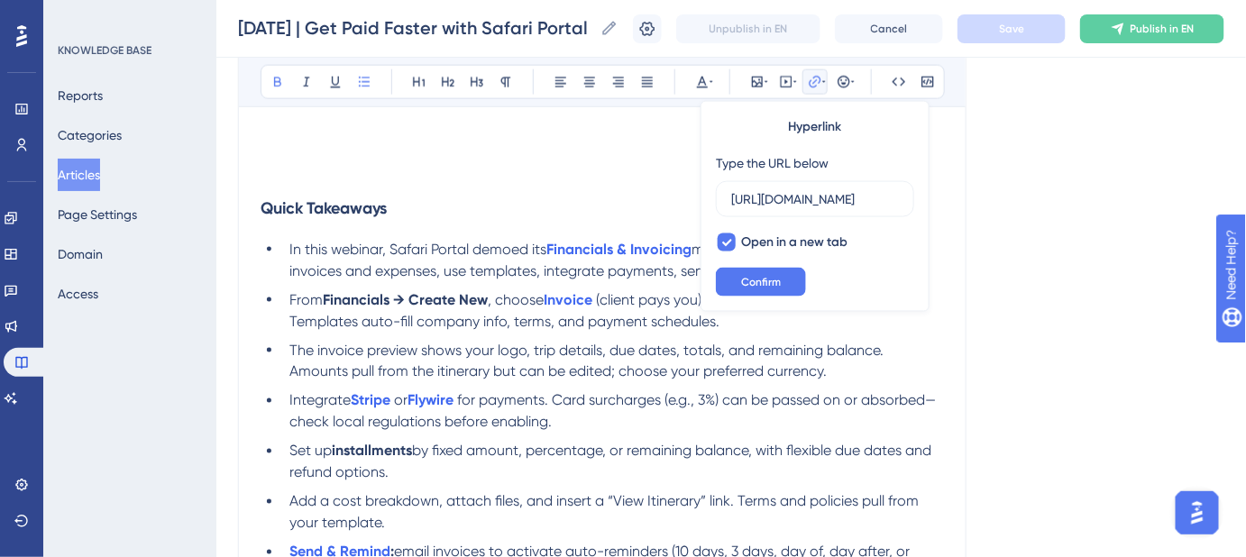
scroll to position [0, 344]
click at [764, 286] on span "Confirm" at bounding box center [761, 282] width 40 height 14
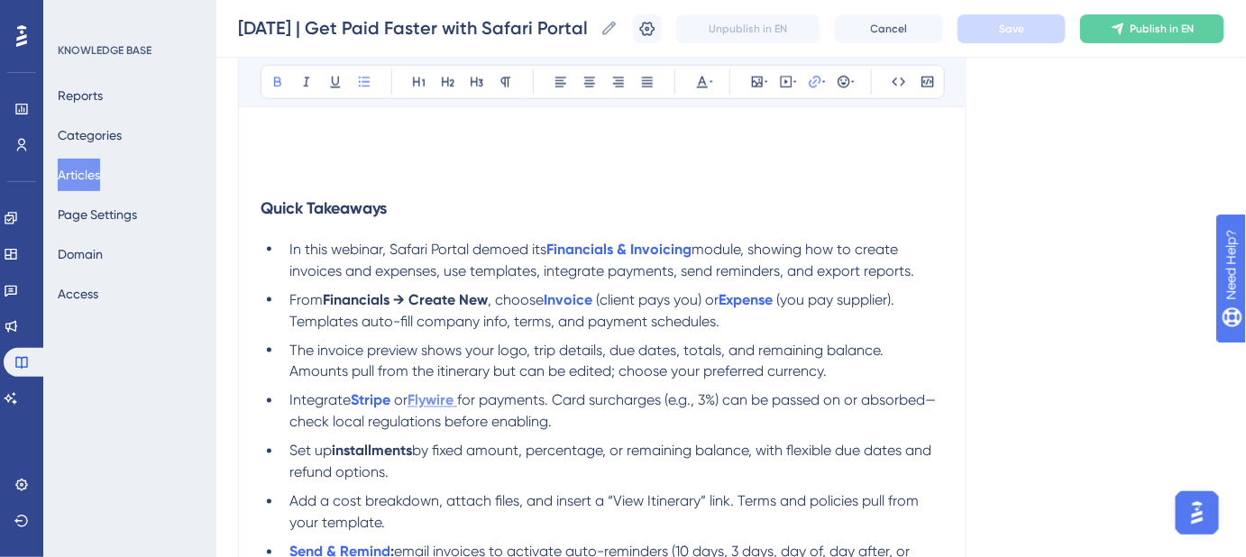
click at [434, 400] on strong "Flywire" at bounding box center [431, 400] width 46 height 17
click at [437, 399] on strong "Flywire" at bounding box center [431, 400] width 46 height 17
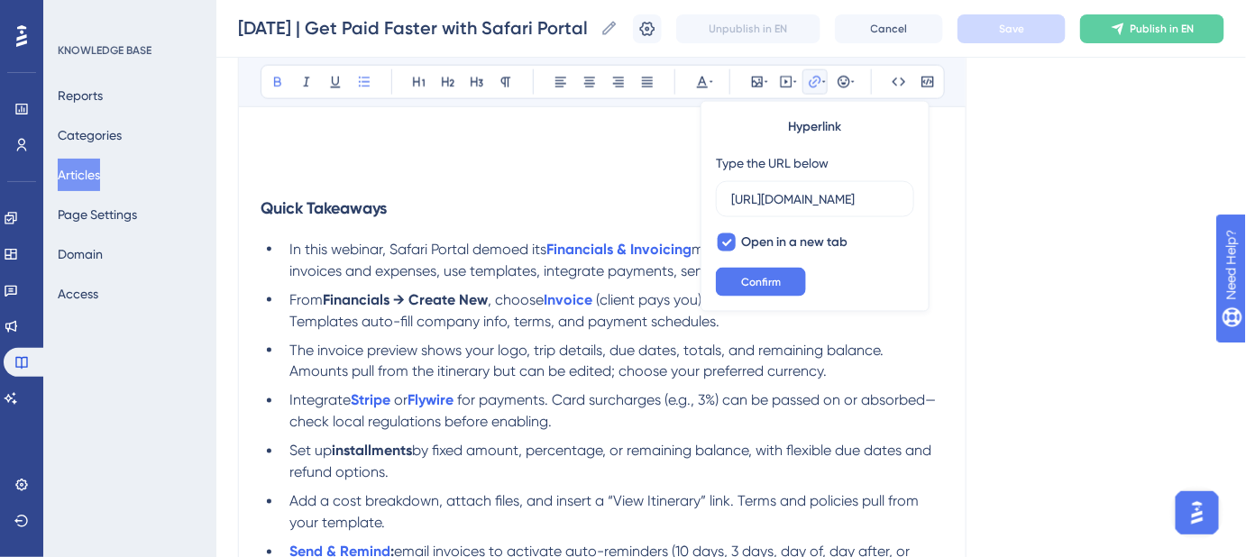
scroll to position [0, 354]
click at [792, 280] on button "Confirm" at bounding box center [761, 282] width 90 height 29
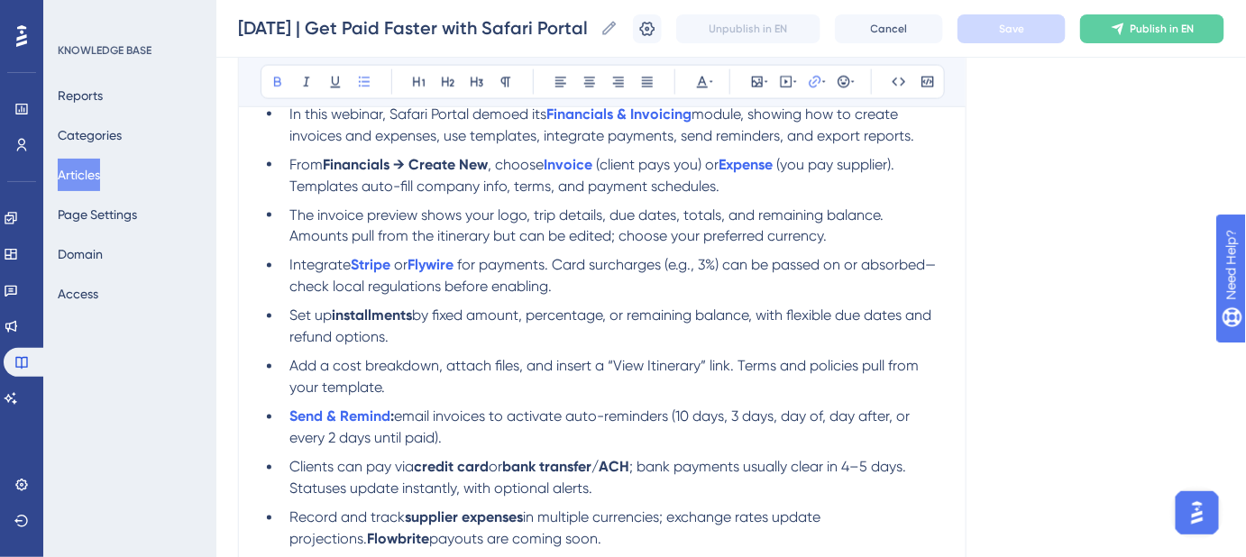
scroll to position [931, 0]
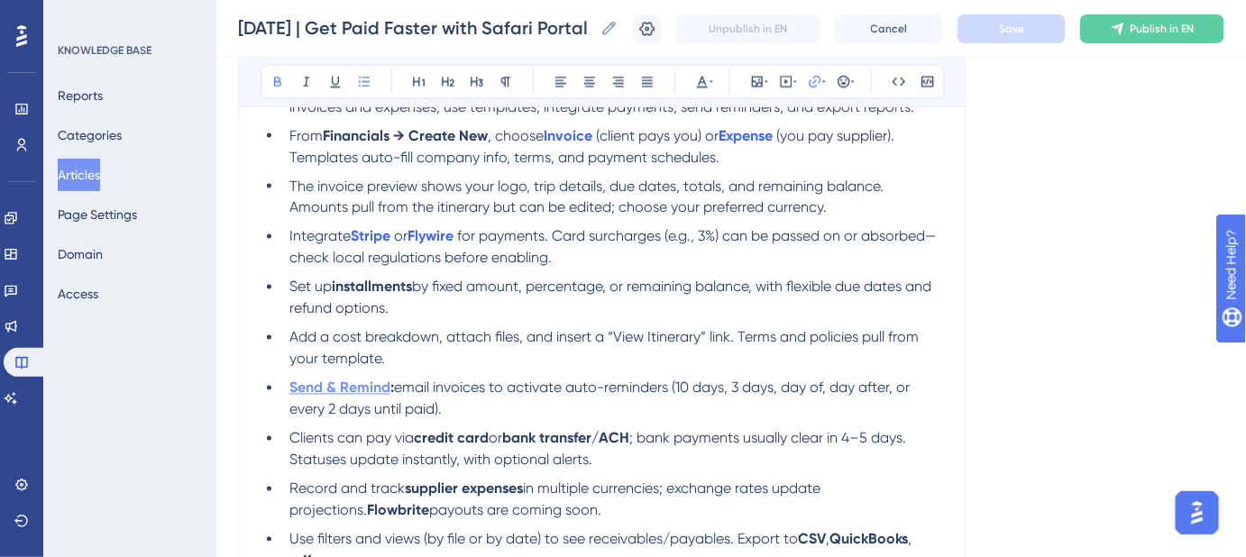
click at [349, 389] on strong "Send & Remind" at bounding box center [340, 388] width 101 height 17
click at [350, 389] on strong "Send & Remind" at bounding box center [340, 388] width 101 height 17
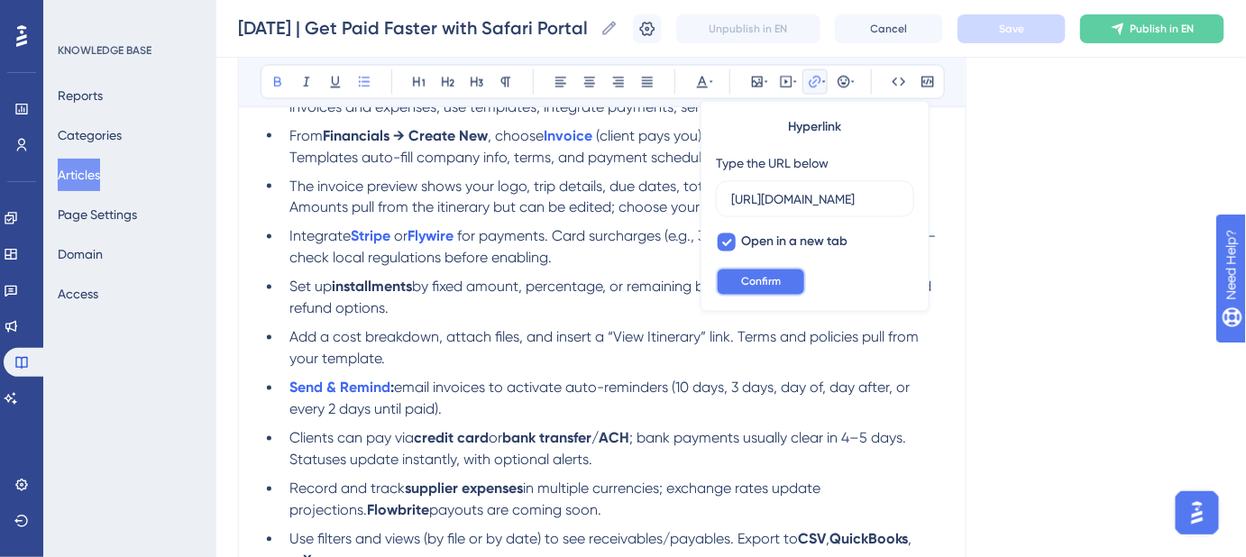
scroll to position [0, 0]
click at [758, 277] on span "Confirm" at bounding box center [761, 282] width 40 height 14
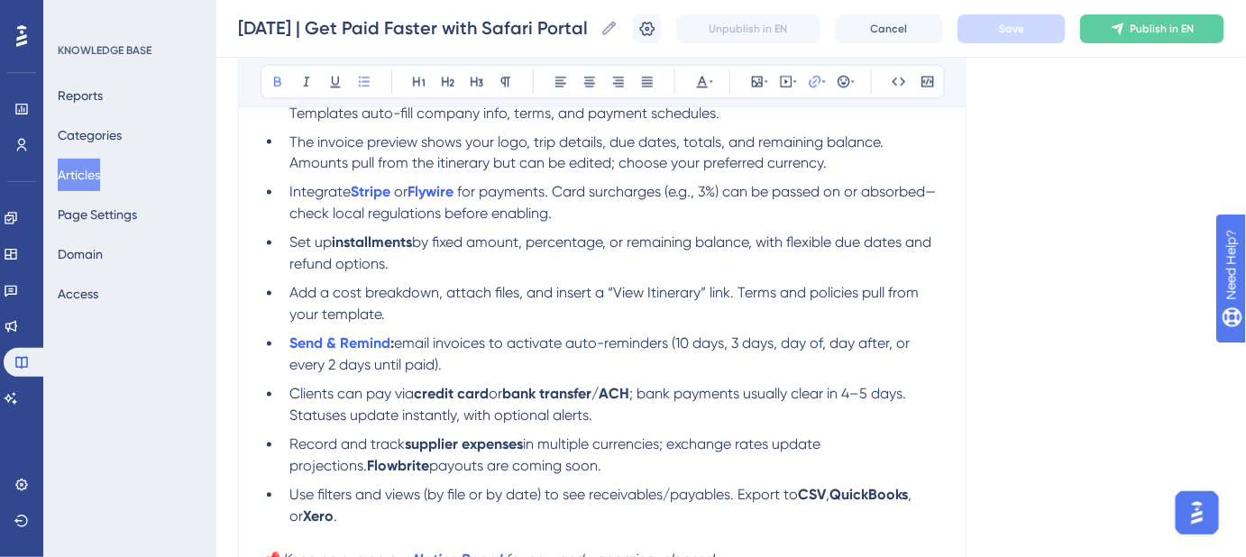
scroll to position [1012, 0]
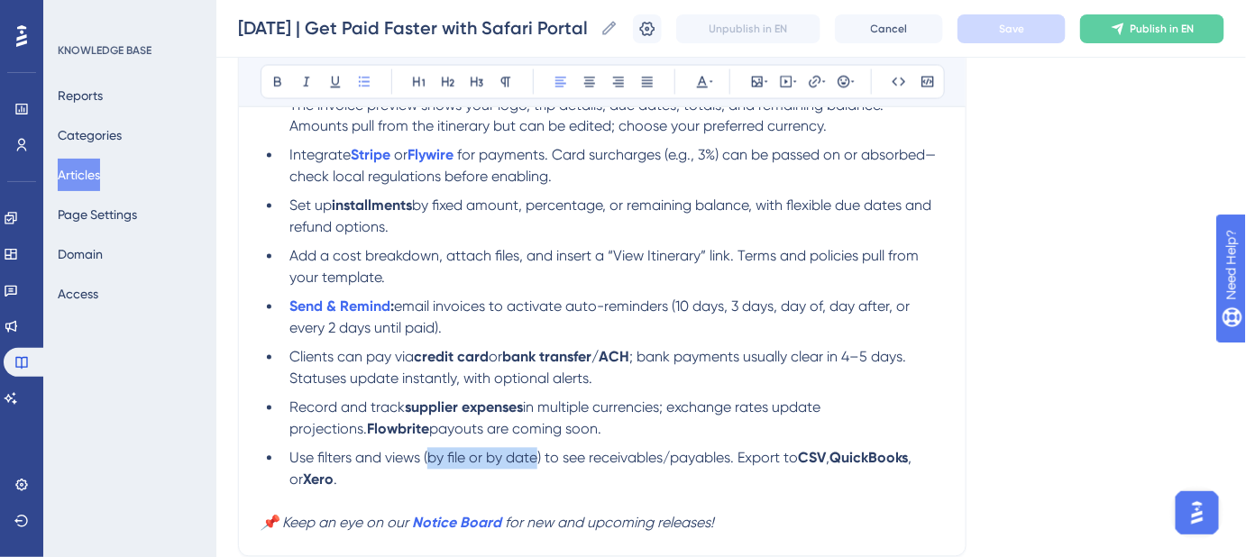
drag, startPoint x: 540, startPoint y: 455, endPoint x: 427, endPoint y: 457, distance: 112.8
click at [427, 457] on span "Use filters and views (by file or by date) to see receivables/payables. Export …" at bounding box center [544, 458] width 509 height 17
click at [816, 86] on icon at bounding box center [815, 82] width 14 height 14
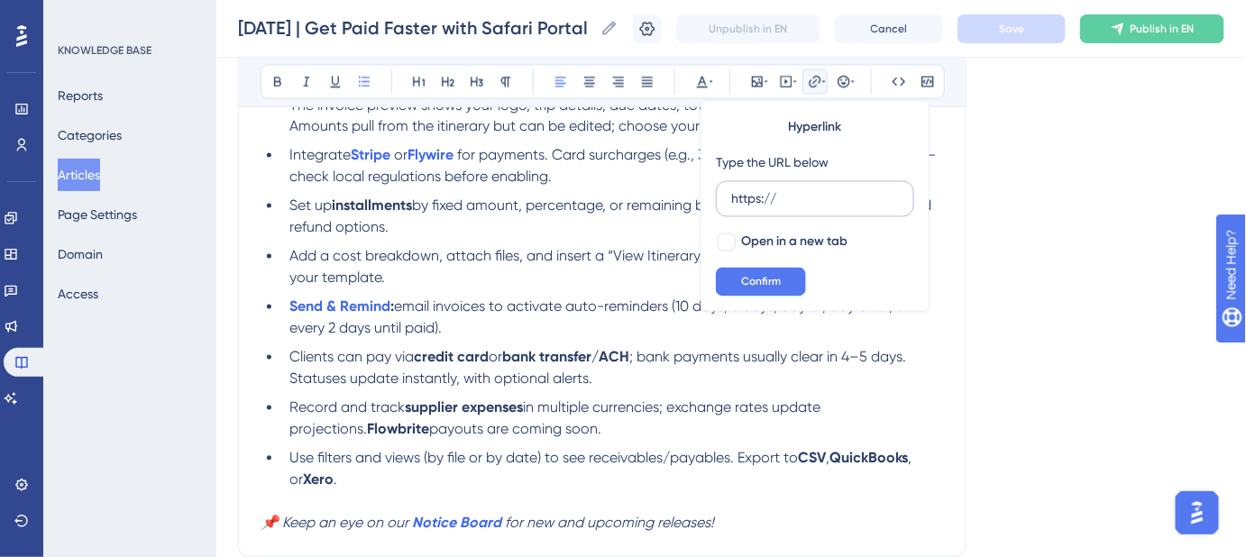
drag, startPoint x: 792, startPoint y: 197, endPoint x: 722, endPoint y: 205, distance: 70.8
click at [723, 205] on label "https://" at bounding box center [815, 199] width 198 height 36
click at [731, 205] on input "https://" at bounding box center [815, 199] width 168 height 20
type input "https://help.safariportal.app/en/articles/16277-what-is-included-in-the-view-by…"
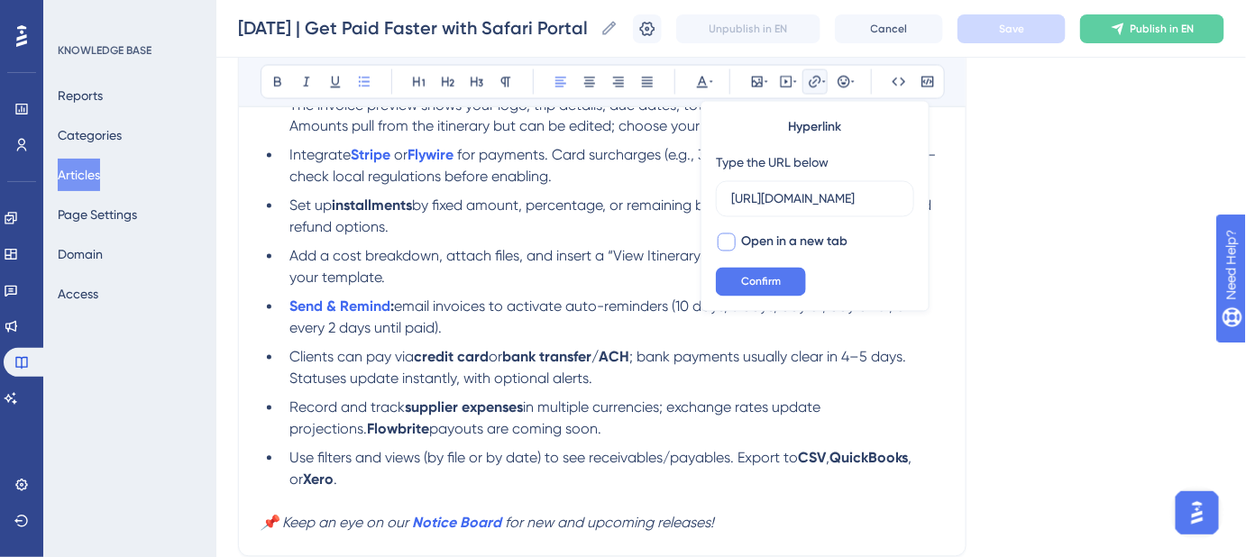
click at [726, 242] on div at bounding box center [727, 243] width 18 height 18
checkbox input "true"
drag, startPoint x: 749, startPoint y: 274, endPoint x: 762, endPoint y: 275, distance: 13.6
click at [750, 275] on span "Confirm" at bounding box center [761, 282] width 40 height 14
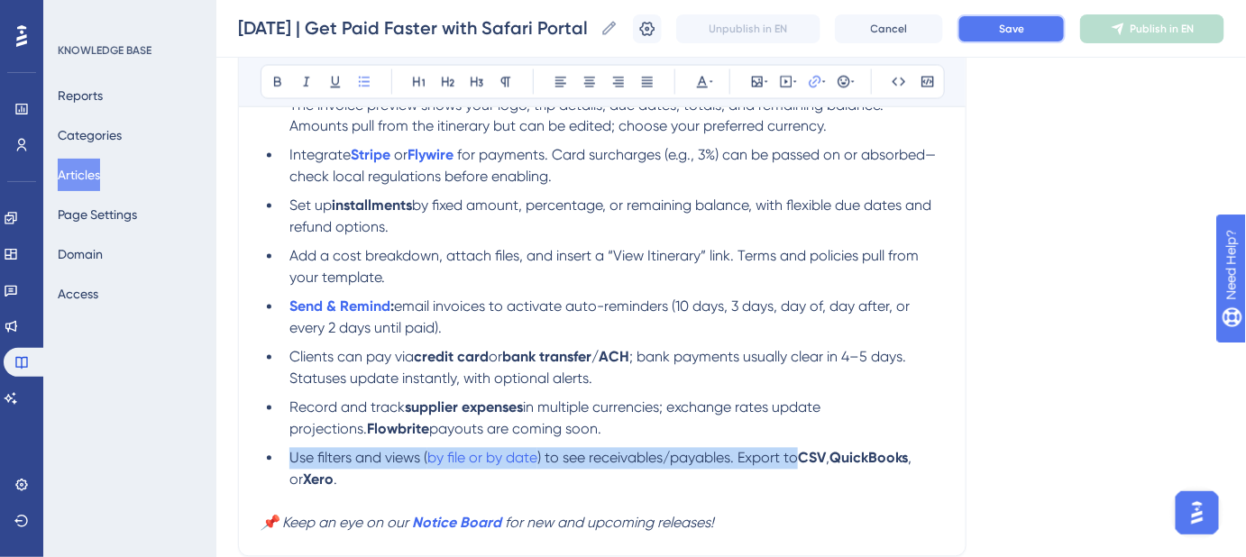
click at [982, 19] on button "Save" at bounding box center [1012, 28] width 108 height 29
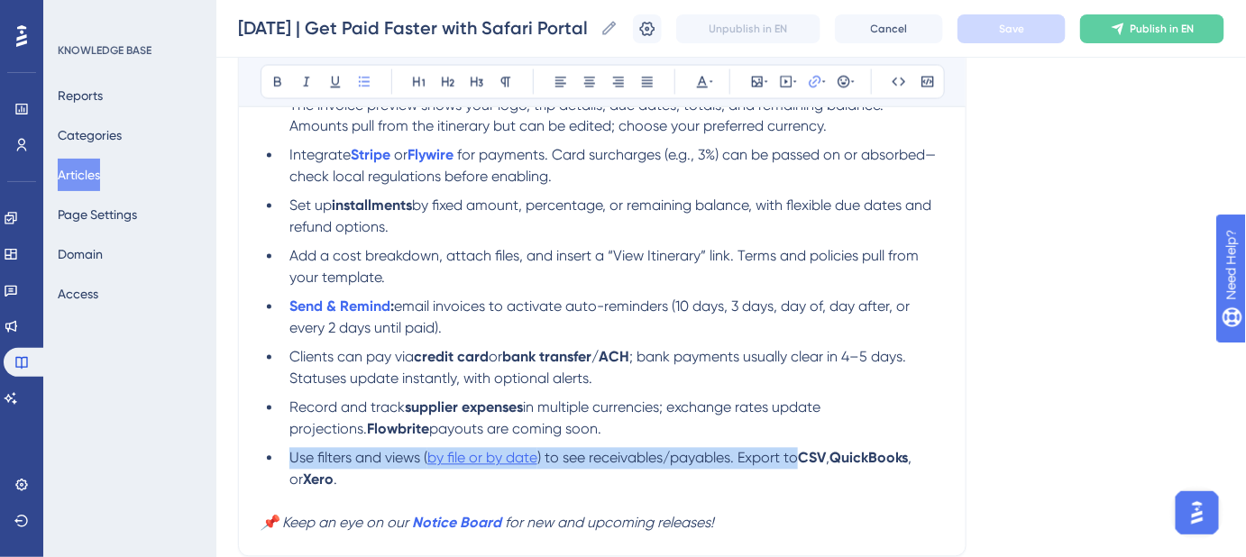
click at [503, 455] on span "by file or by date" at bounding box center [482, 458] width 110 height 17
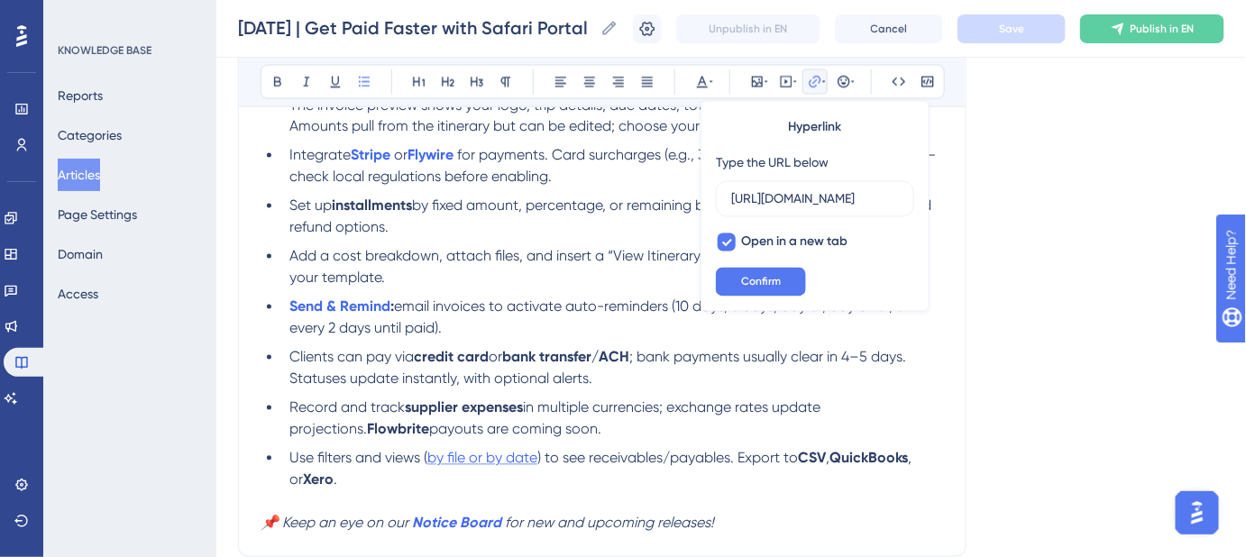
scroll to position [0, 411]
drag, startPoint x: 763, startPoint y: 283, endPoint x: 617, endPoint y: 396, distance: 184.5
click at [765, 283] on span "Confirm" at bounding box center [761, 282] width 40 height 14
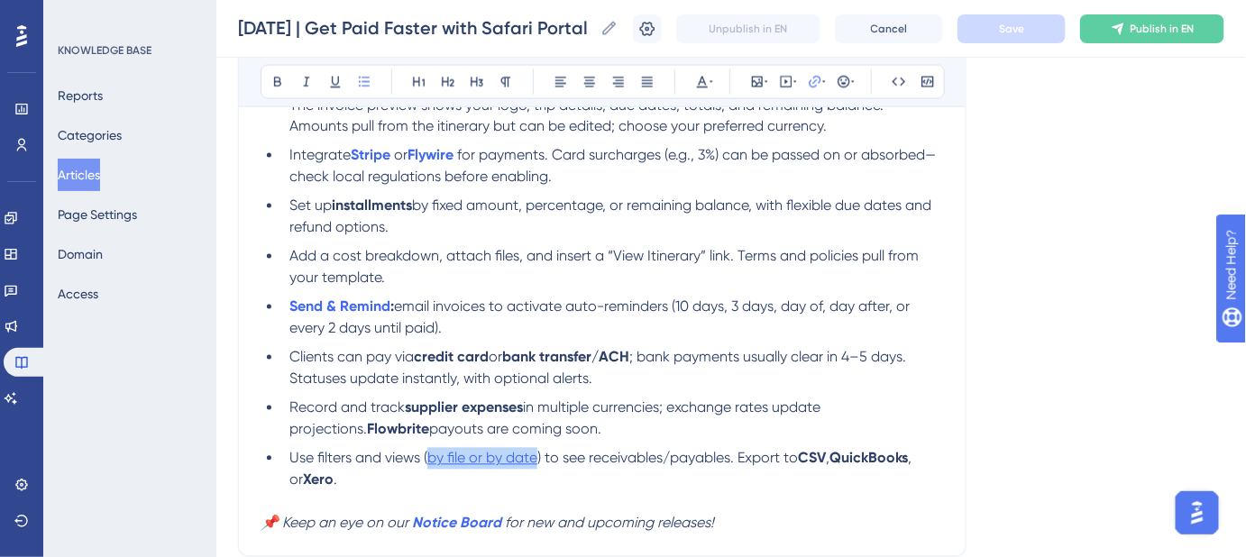
drag, startPoint x: 540, startPoint y: 456, endPoint x: 430, endPoint y: 461, distance: 110.1
click at [430, 461] on li "Use filters and views ( by file or by date ) to see receivables/payables. Expor…" at bounding box center [613, 469] width 662 height 43
click at [474, 460] on span "by file or by date" at bounding box center [482, 458] width 110 height 17
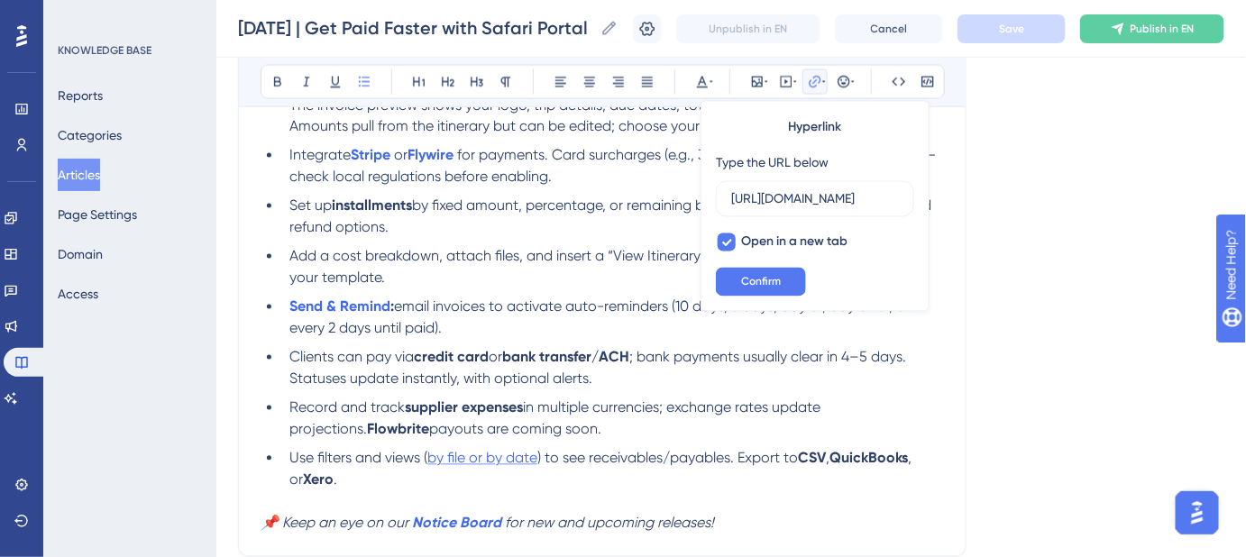
scroll to position [0, 411]
click at [821, 191] on input "https://help.safariportal.app/en/articles/16277-what-is-included-in-the-view-by…" at bounding box center [815, 199] width 168 height 20
click at [770, 285] on span "Confirm" at bounding box center [761, 282] width 40 height 14
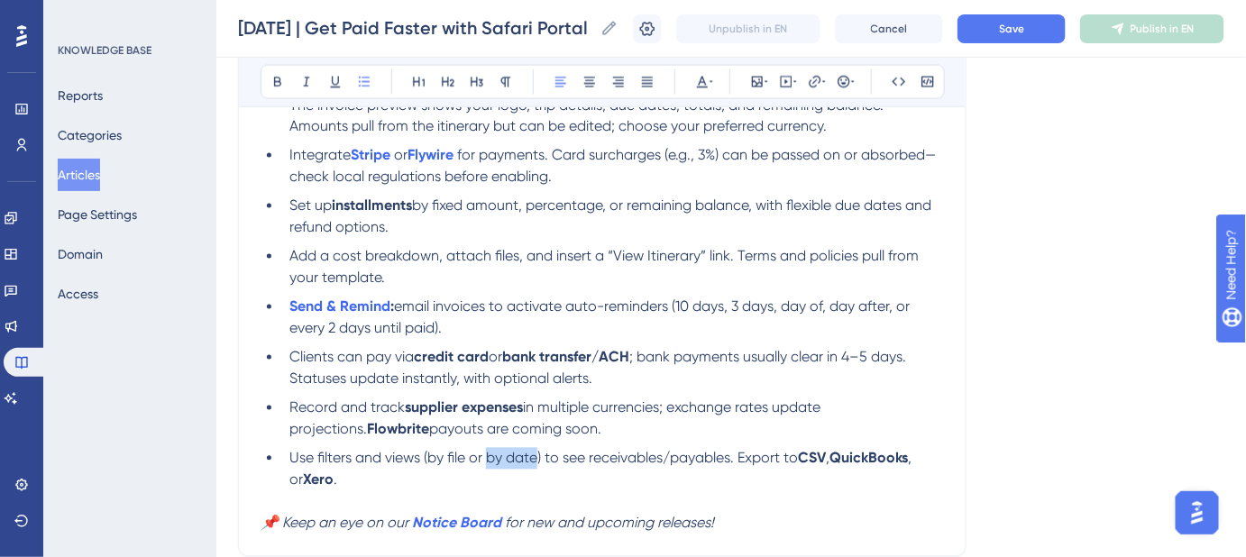
drag, startPoint x: 536, startPoint y: 455, endPoint x: 490, endPoint y: 459, distance: 46.2
click at [490, 459] on span "Use filters and views (by file or by date) to see receivables/payables. Export …" at bounding box center [544, 458] width 509 height 17
click at [815, 78] on icon at bounding box center [815, 82] width 14 height 14
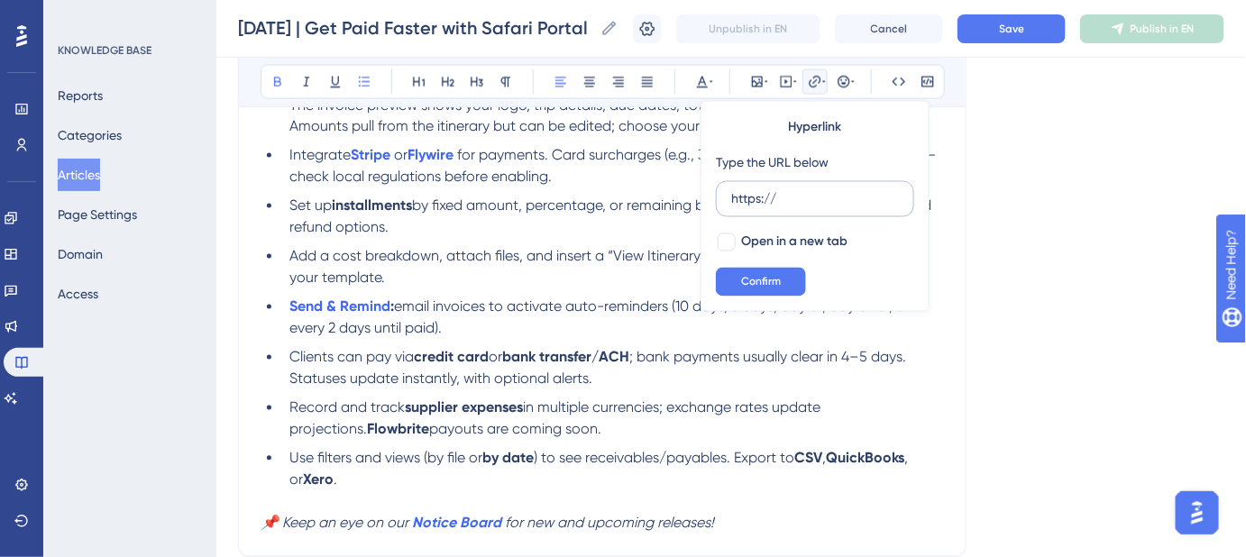
drag, startPoint x: 784, startPoint y: 204, endPoint x: 757, endPoint y: 198, distance: 27.6
click at [716, 203] on label "https://" at bounding box center [815, 199] width 198 height 36
click at [731, 203] on input "https://" at bounding box center [815, 199] width 168 height 20
drag, startPoint x: 788, startPoint y: 191, endPoint x: 725, endPoint y: 196, distance: 63.3
click at [725, 196] on label "https://" at bounding box center [815, 199] width 198 height 36
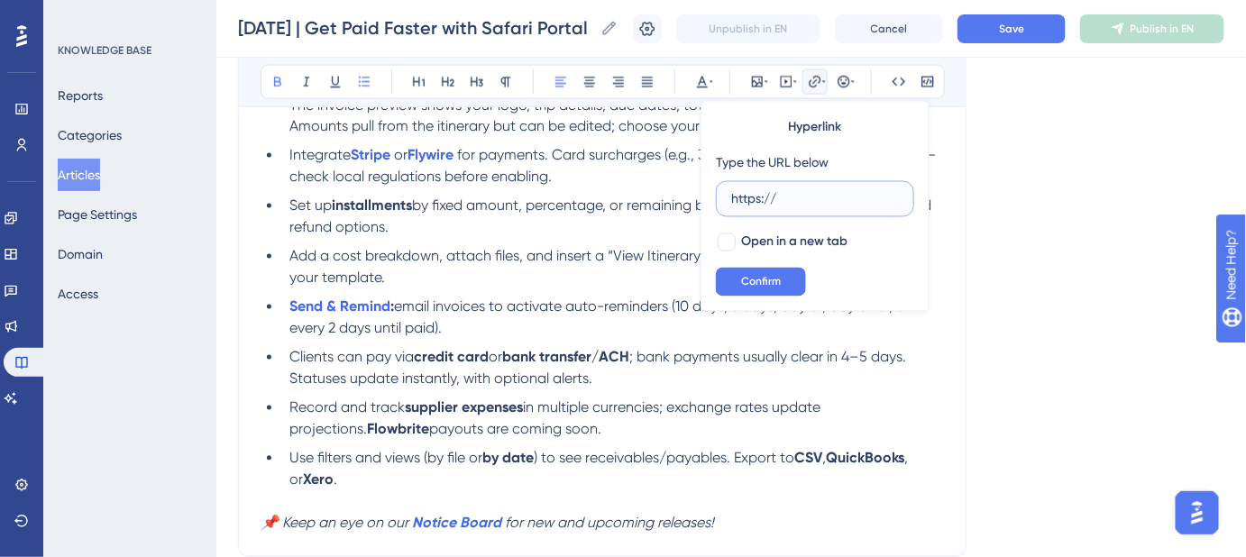
click at [731, 196] on input "https://" at bounding box center [815, 199] width 168 height 20
paste input "help.safariportal.app/en/articles/16277-what-is-included-in-the-view-by-date-cs…"
type input "https://help.safariportal.app/en/articles/16277-what-is-included-in-the-view-by…"
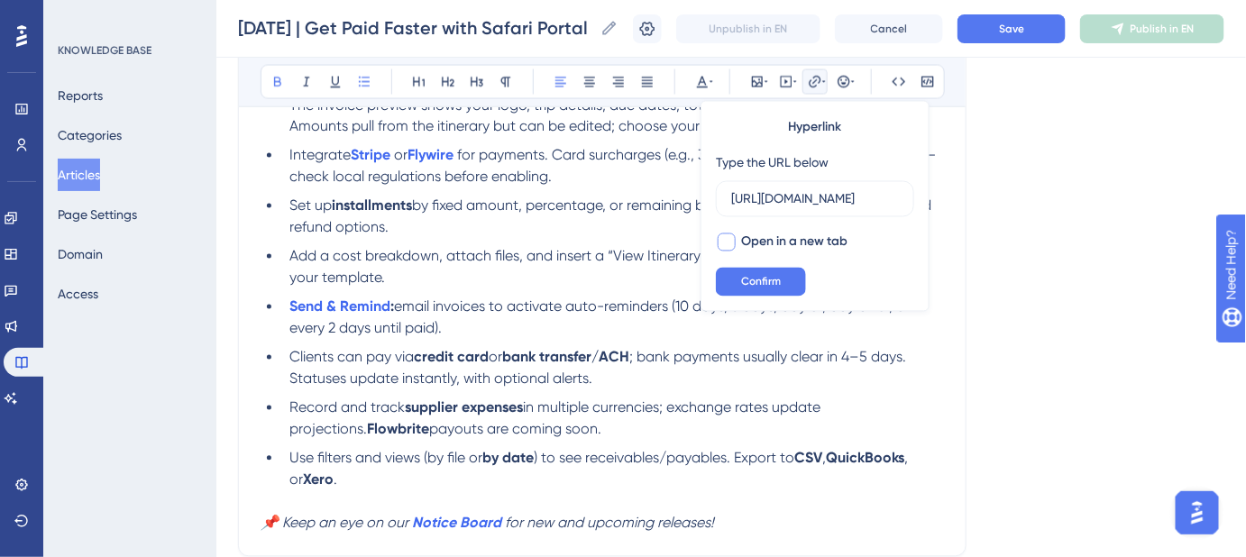
click at [726, 244] on div at bounding box center [727, 243] width 18 height 18
checkbox input "true"
drag, startPoint x: 742, startPoint y: 274, endPoint x: 757, endPoint y: 276, distance: 14.5
click at [743, 276] on span "Confirm" at bounding box center [761, 282] width 40 height 14
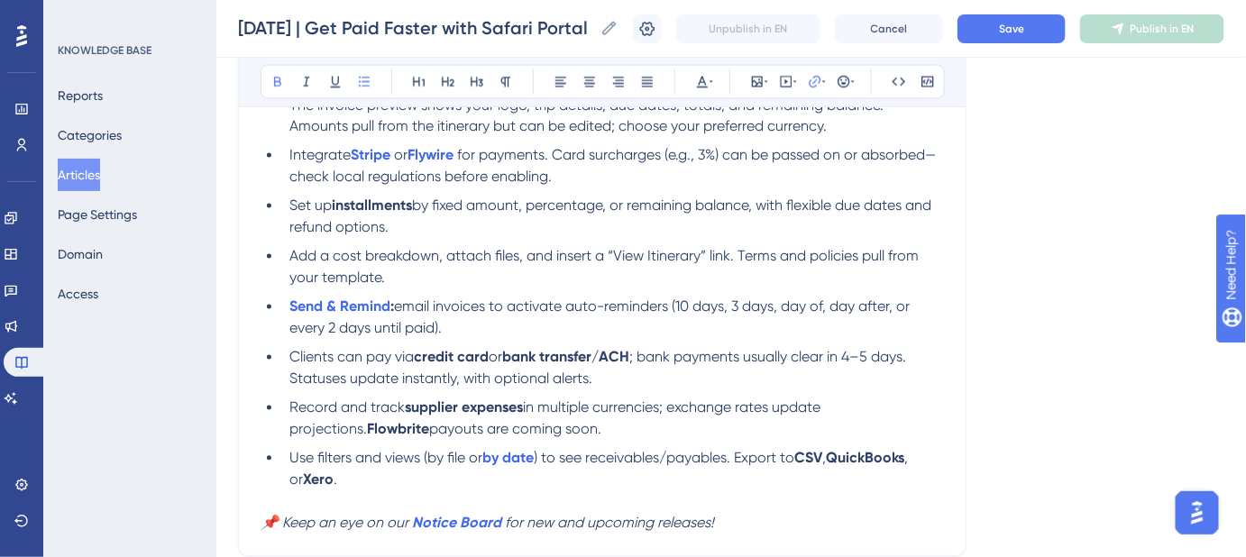
click at [1001, 36] on button "Save" at bounding box center [1012, 28] width 108 height 29
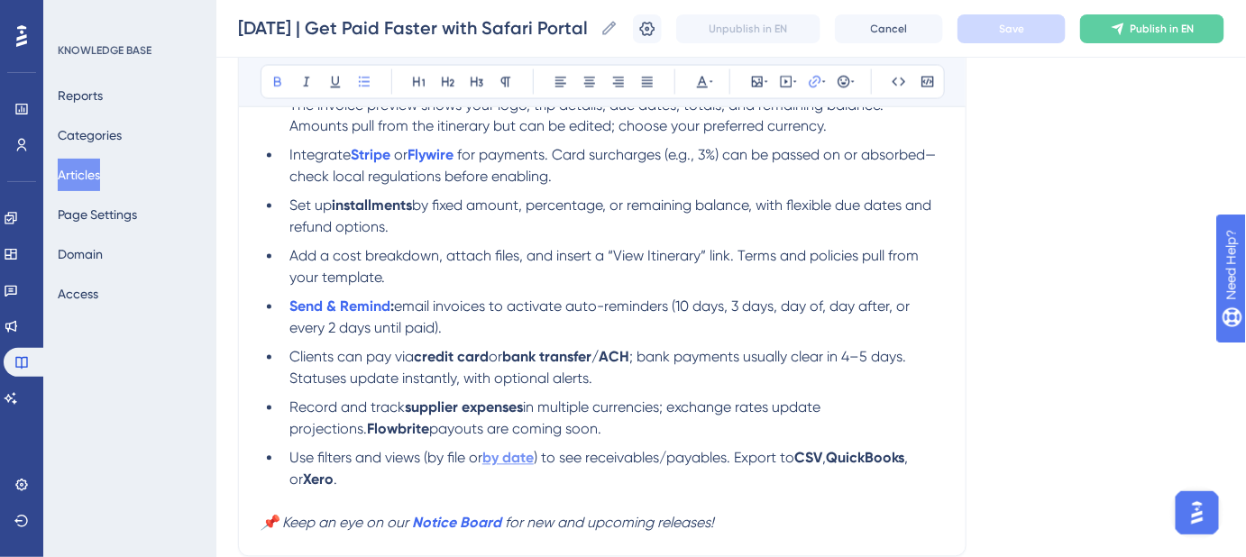
click at [502, 460] on strong "by date" at bounding box center [508, 458] width 51 height 17
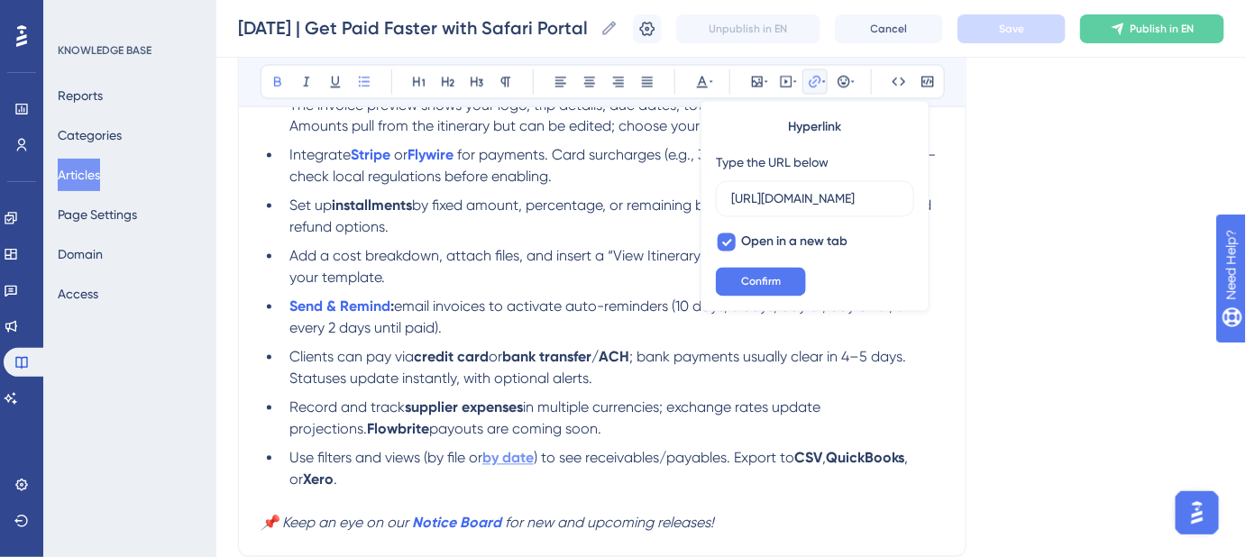
scroll to position [0, 411]
click at [889, 202] on input "https://help.safariportal.app/en/articles/16277-what-is-included-in-the-view-by…" at bounding box center [815, 199] width 168 height 20
click at [776, 271] on button "Confirm" at bounding box center [761, 282] width 90 height 29
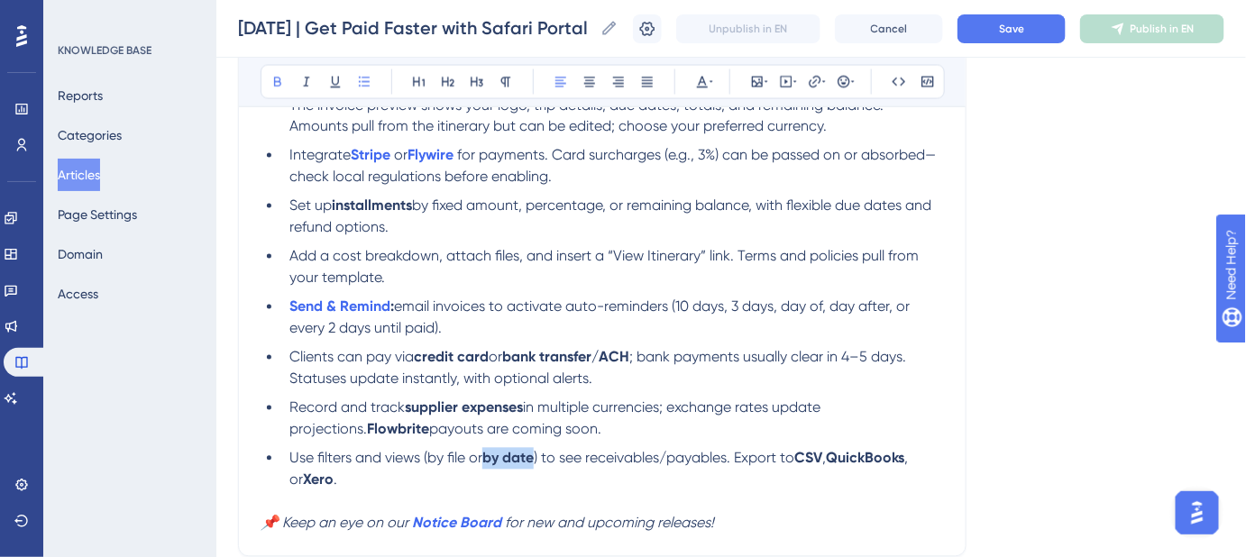
drag, startPoint x: 538, startPoint y: 456, endPoint x: 486, endPoint y: 456, distance: 52.3
click at [486, 456] on li "Use filters and views (by file or by date ) to see receivables/payables. Export…" at bounding box center [613, 469] width 662 height 43
drag, startPoint x: 1135, startPoint y: 396, endPoint x: 1137, endPoint y: 367, distance: 29.0
click at [1037, 30] on button "Save" at bounding box center [1012, 28] width 108 height 29
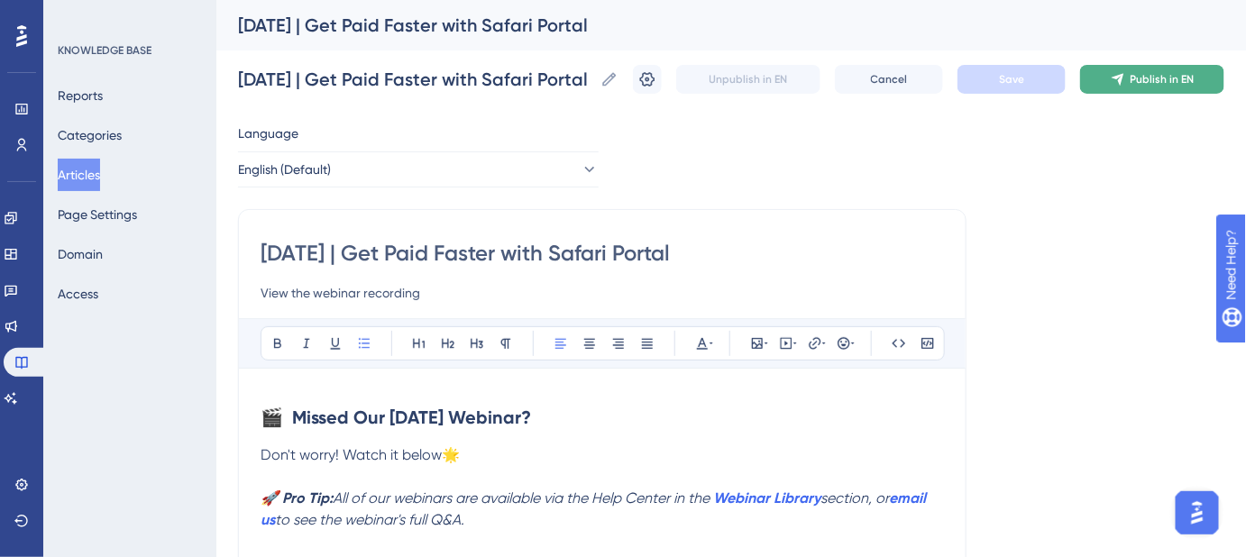
click at [1183, 83] on span "Publish in EN" at bounding box center [1163, 79] width 64 height 14
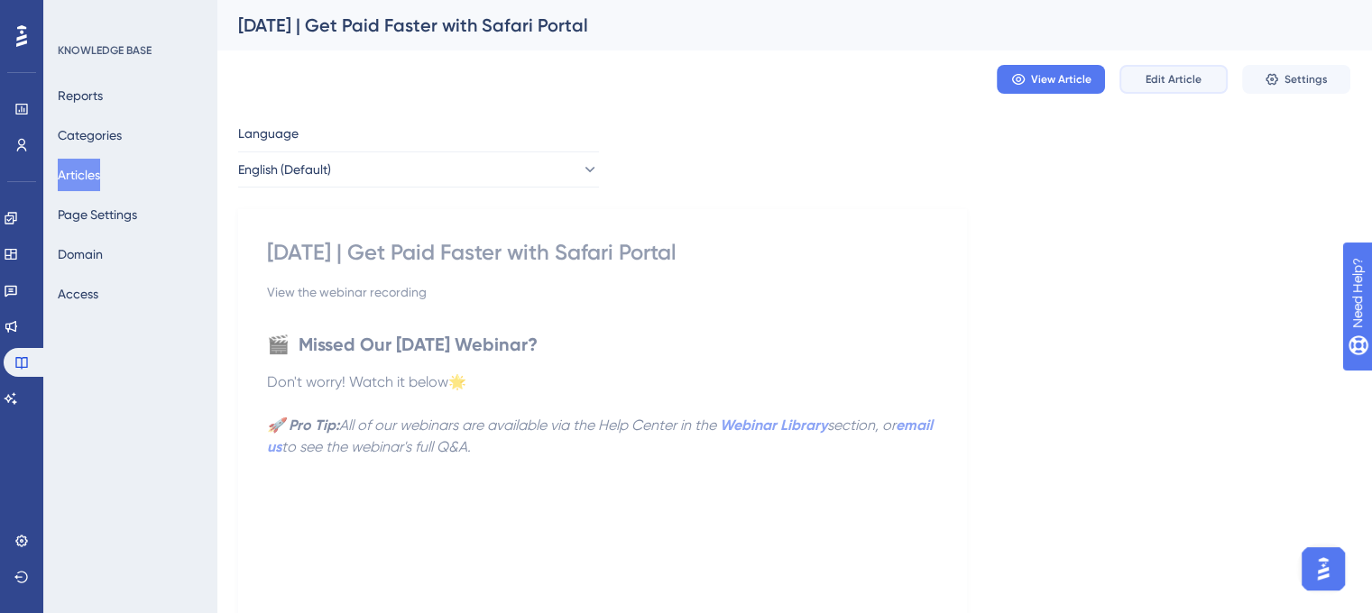
click at [1186, 87] on button "Edit Article" at bounding box center [1173, 79] width 108 height 29
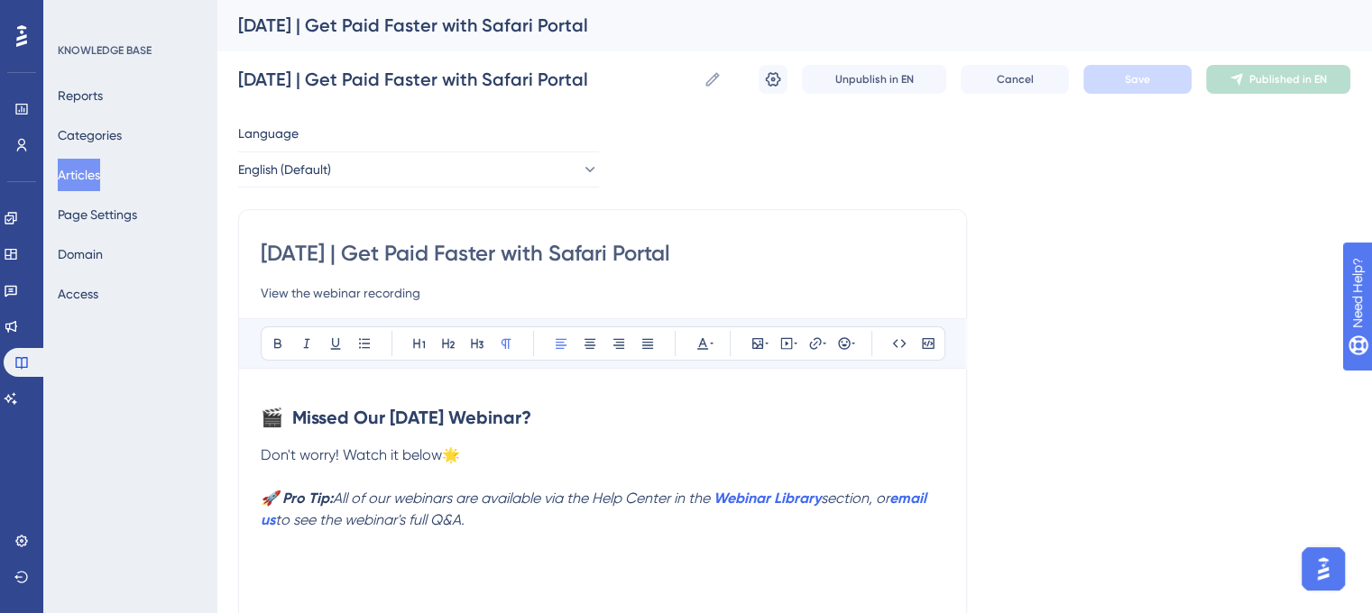
scroll to position [548, 0]
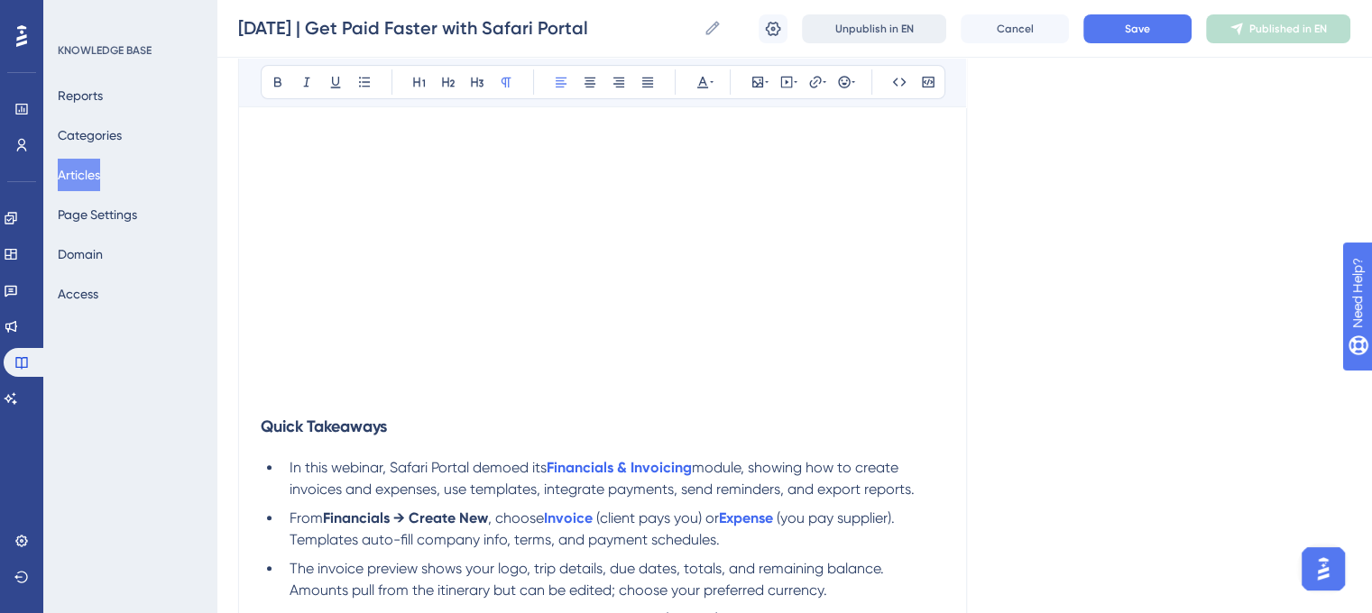
click at [894, 34] on span "Unpublish in EN" at bounding box center [874, 29] width 78 height 14
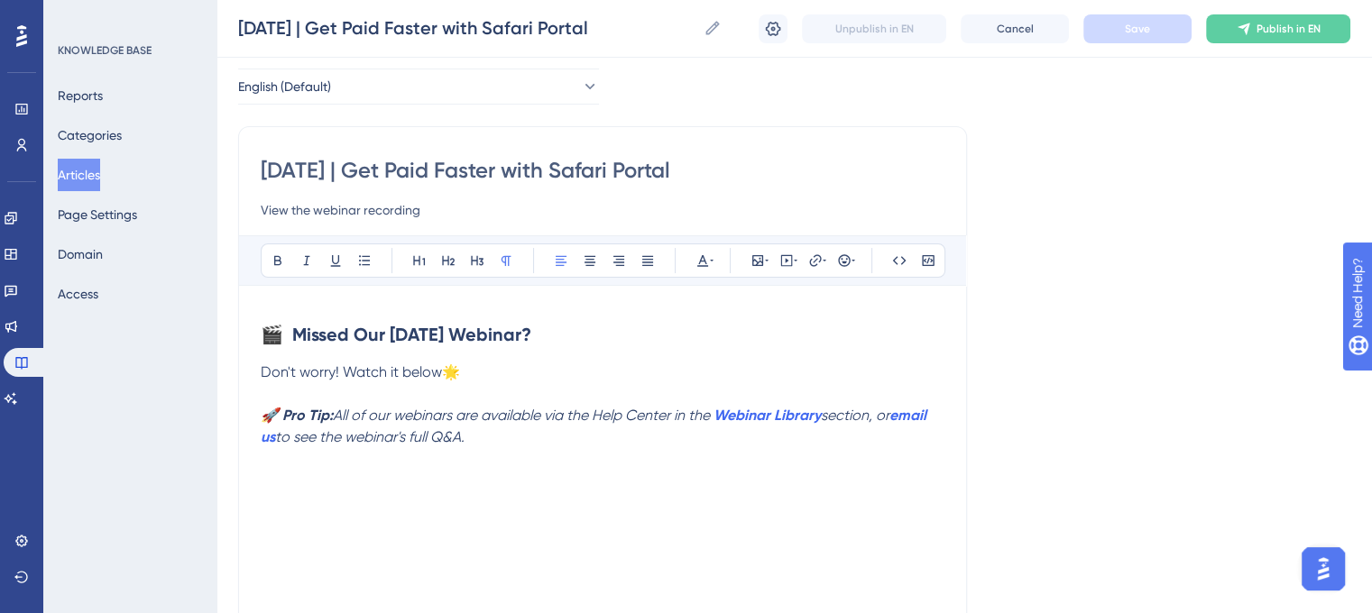
scroll to position [0, 0]
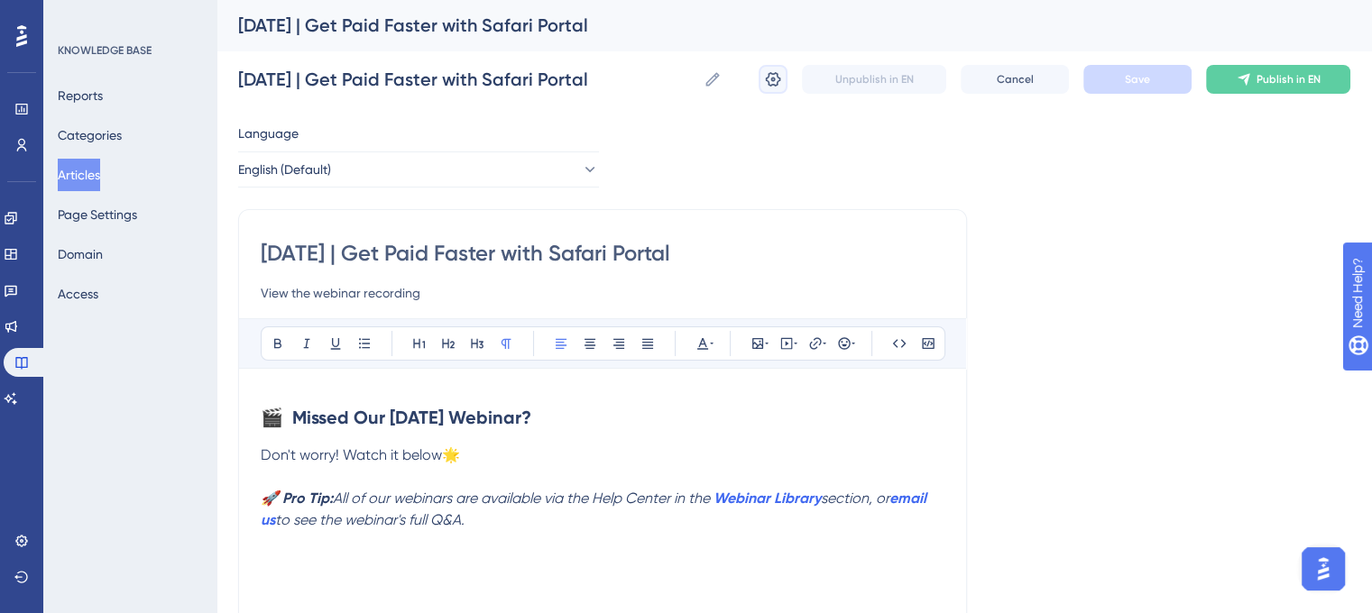
click at [768, 79] on icon at bounding box center [773, 79] width 18 height 18
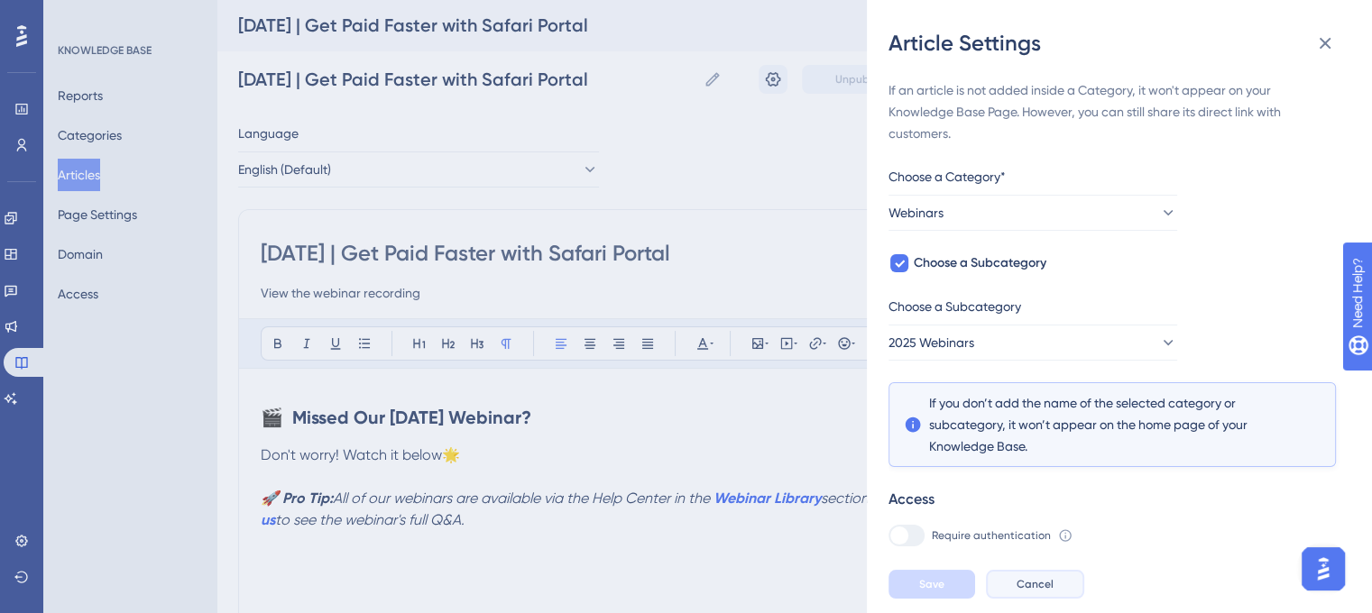
click at [1041, 569] on span "Cancel" at bounding box center [1034, 584] width 37 height 14
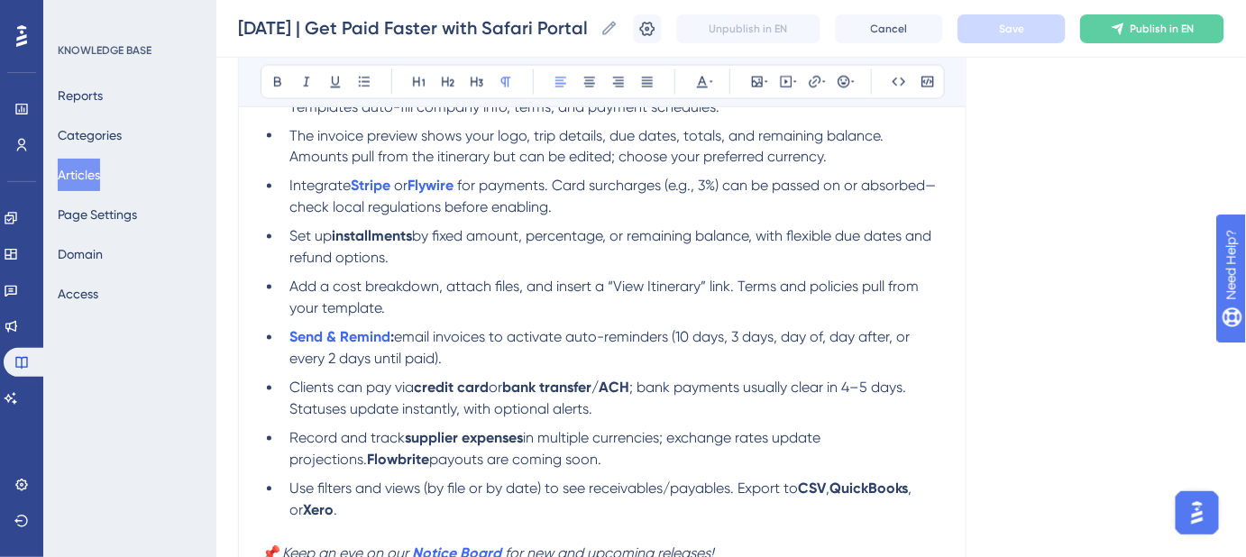
scroll to position [1147, 0]
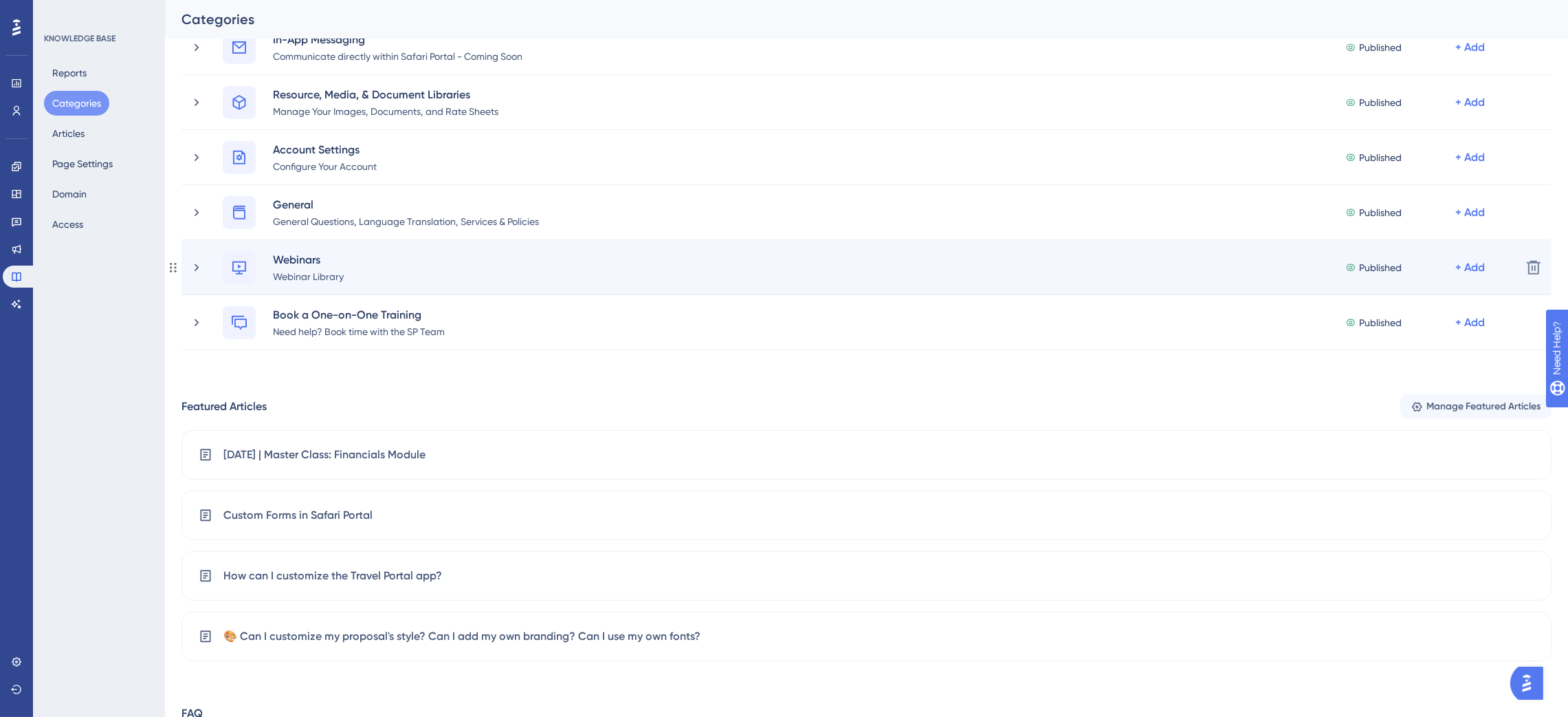
scroll to position [768, 0]
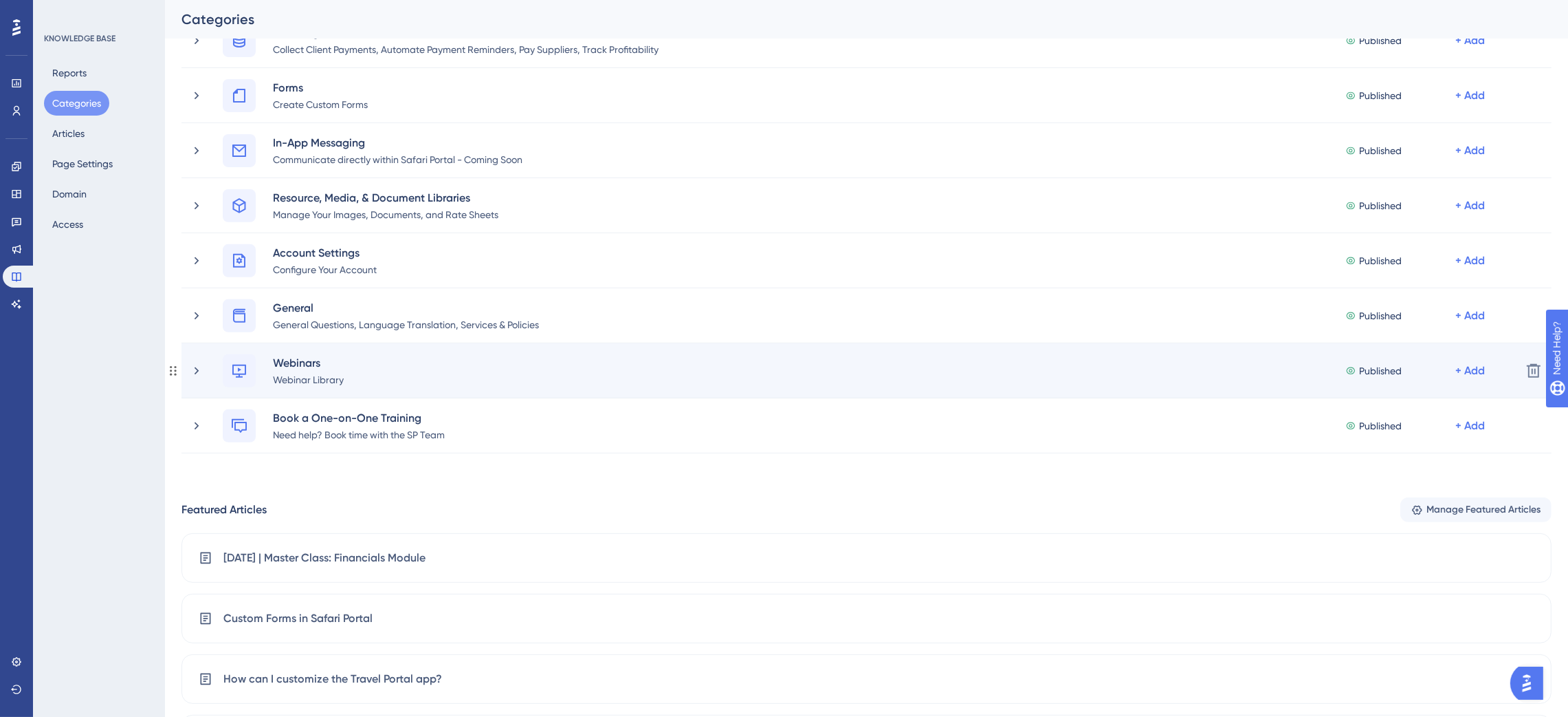
click at [204, 369] on div "Webinars Webinar Library Published + Add" at bounding box center [850, 370] width 1321 height 33
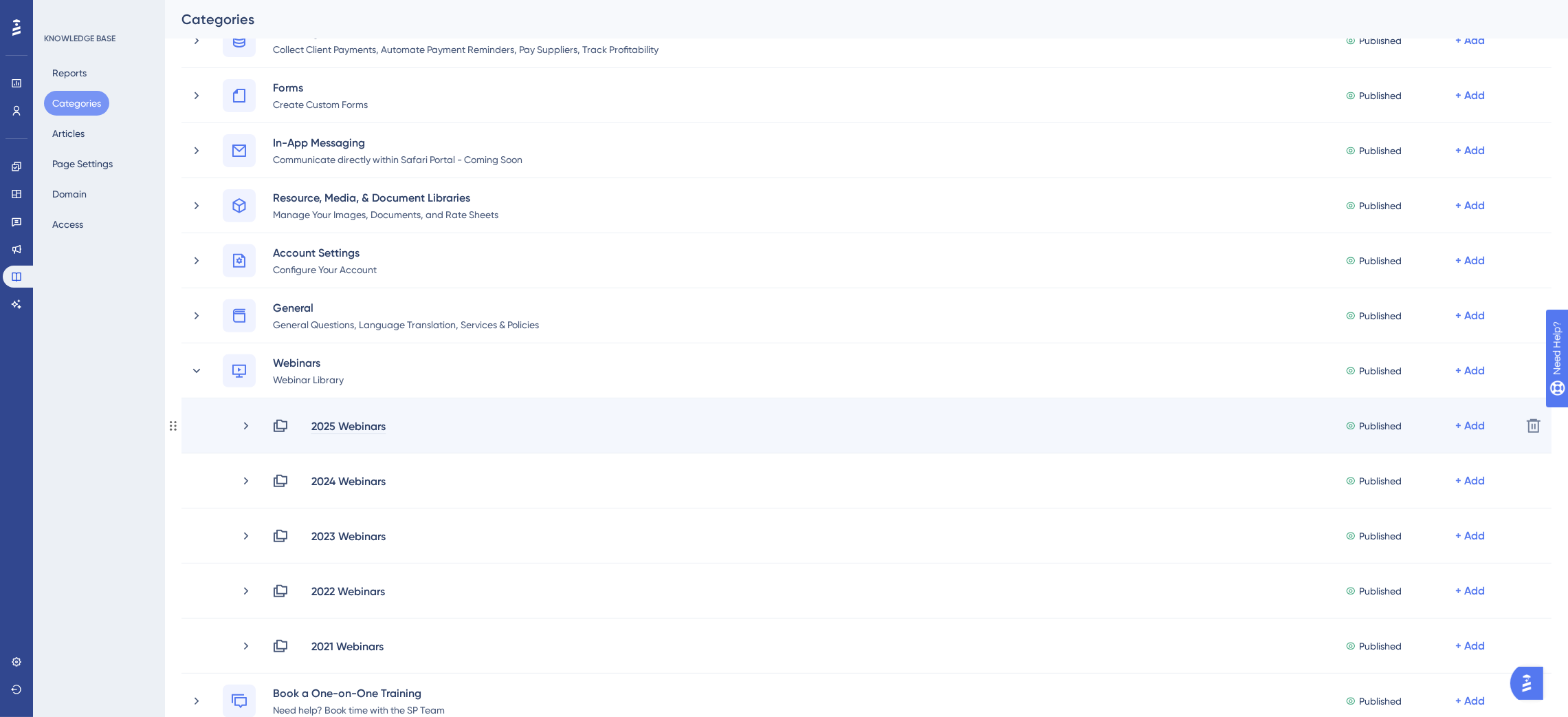
click at [369, 428] on div "2025 Webinars" at bounding box center [348, 426] width 75 height 17
click at [249, 423] on icon at bounding box center [246, 426] width 14 height 14
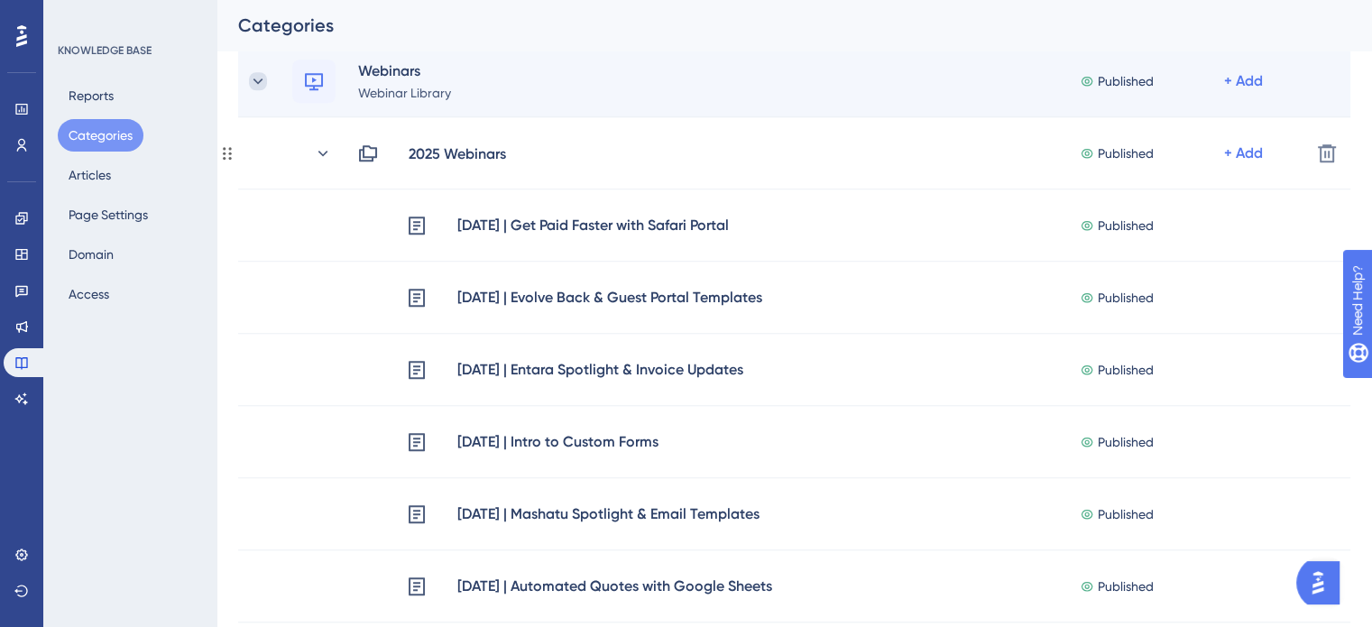
scroll to position [1232, 0]
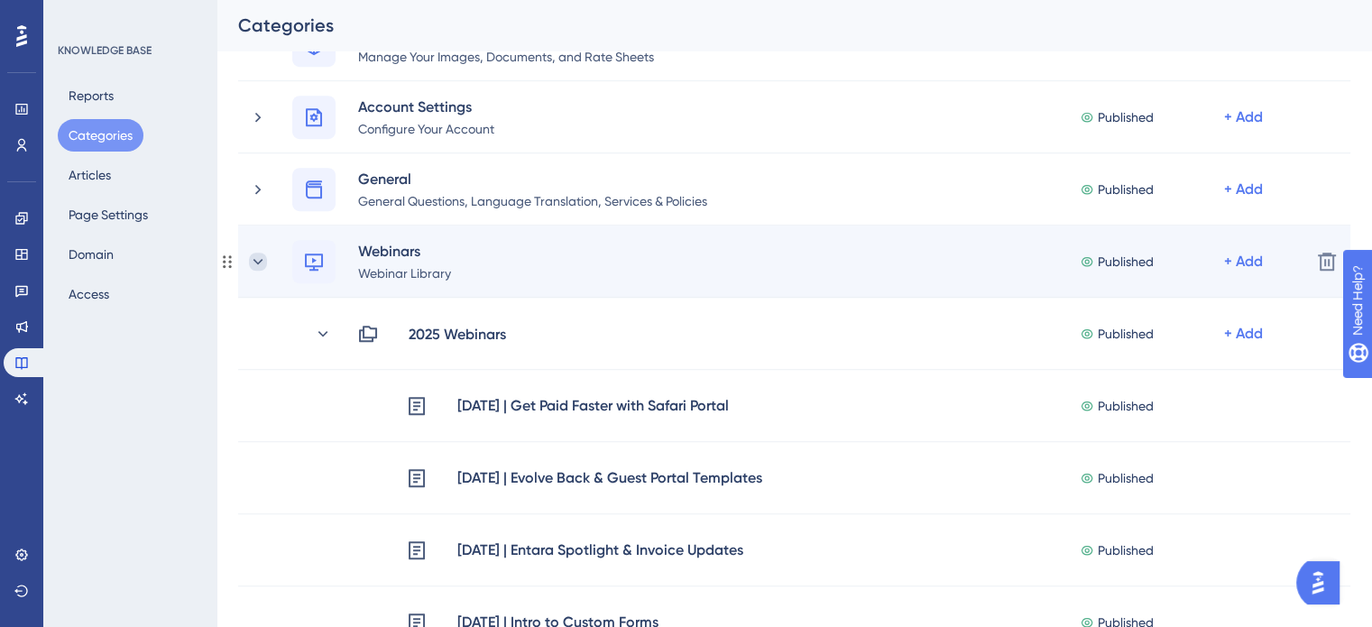
click at [262, 258] on icon at bounding box center [258, 262] width 18 height 18
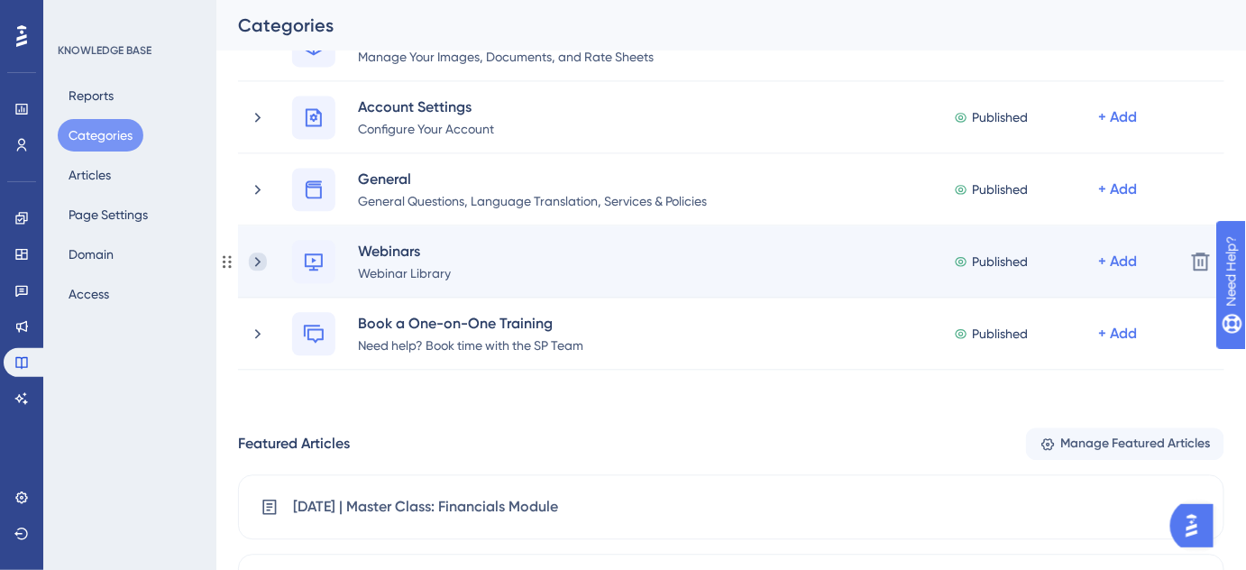
click at [258, 264] on icon at bounding box center [258, 262] width 18 height 18
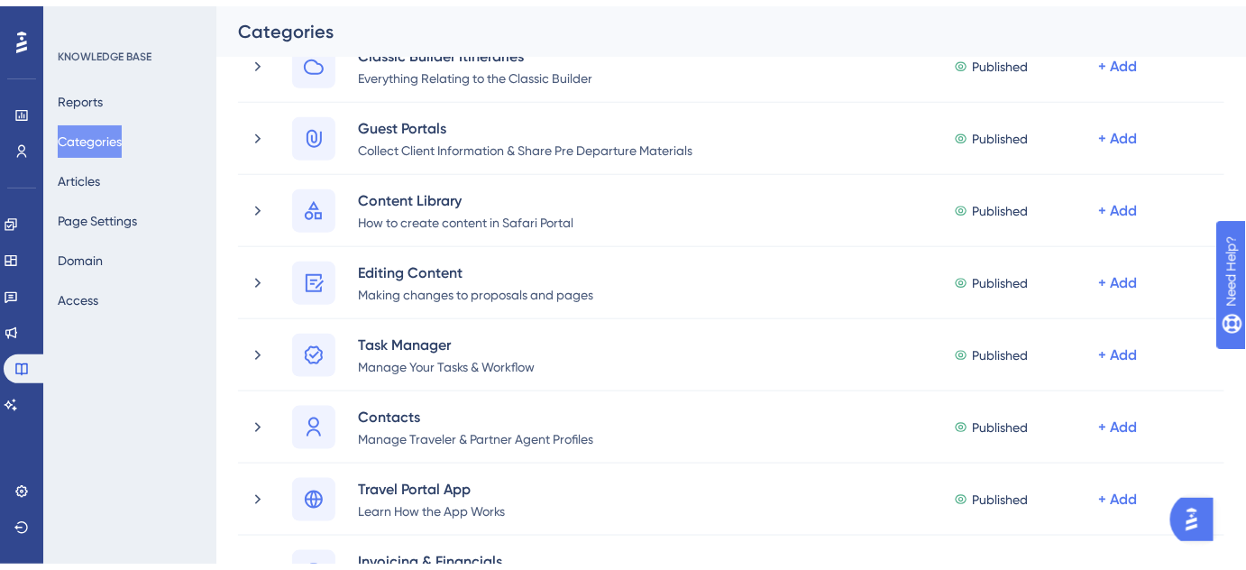
scroll to position [1229, 0]
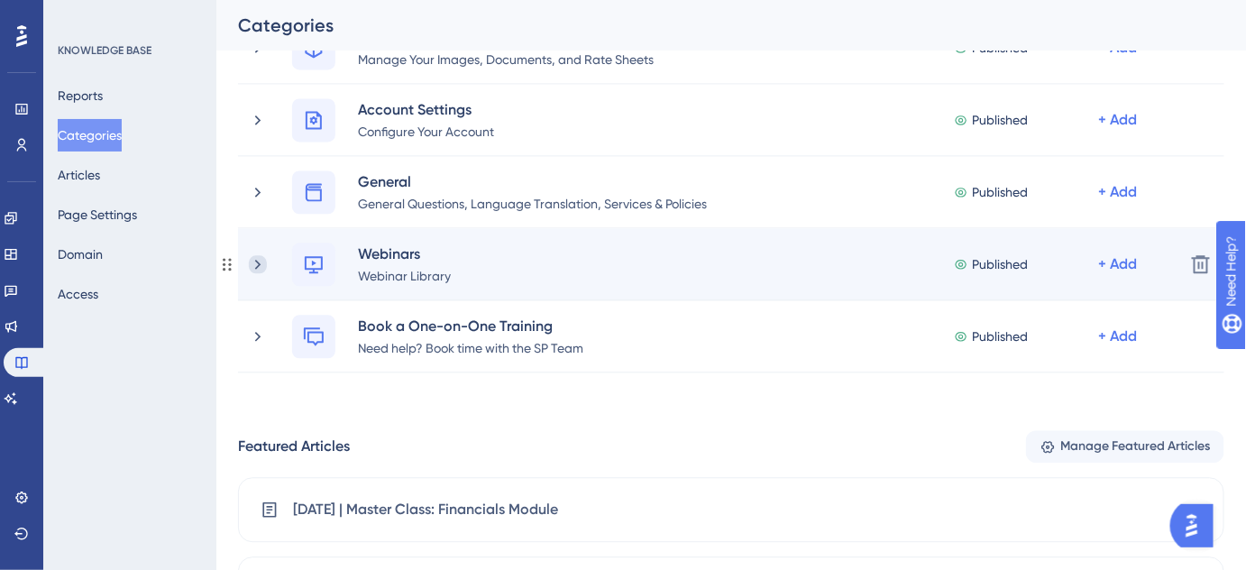
click at [258, 263] on icon at bounding box center [258, 264] width 18 height 18
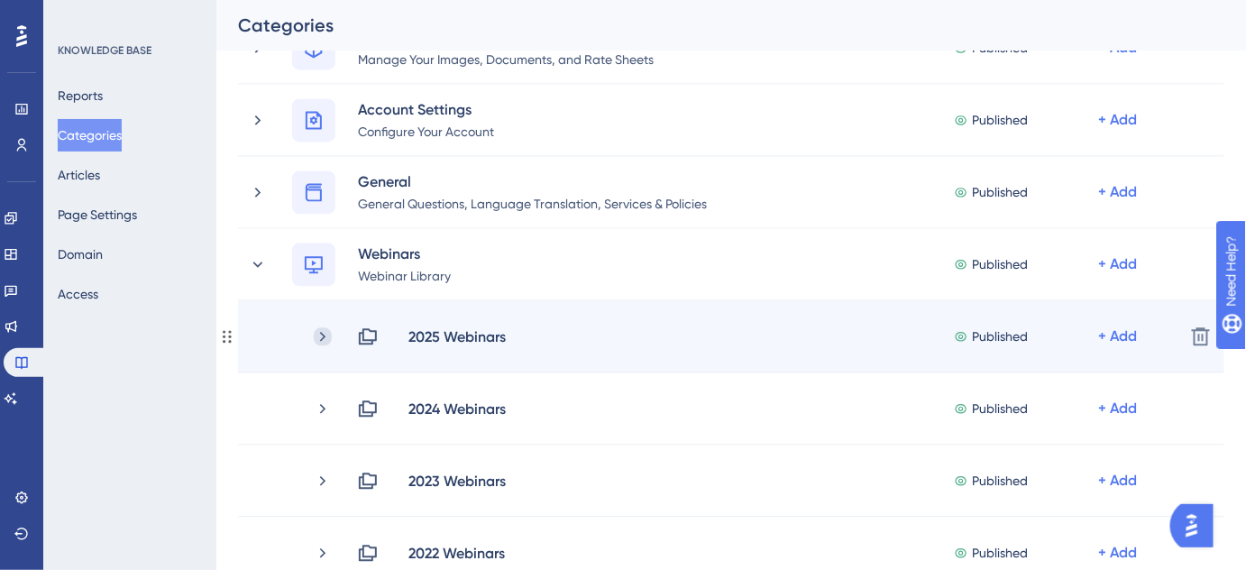
click at [325, 331] on icon at bounding box center [323, 336] width 18 height 18
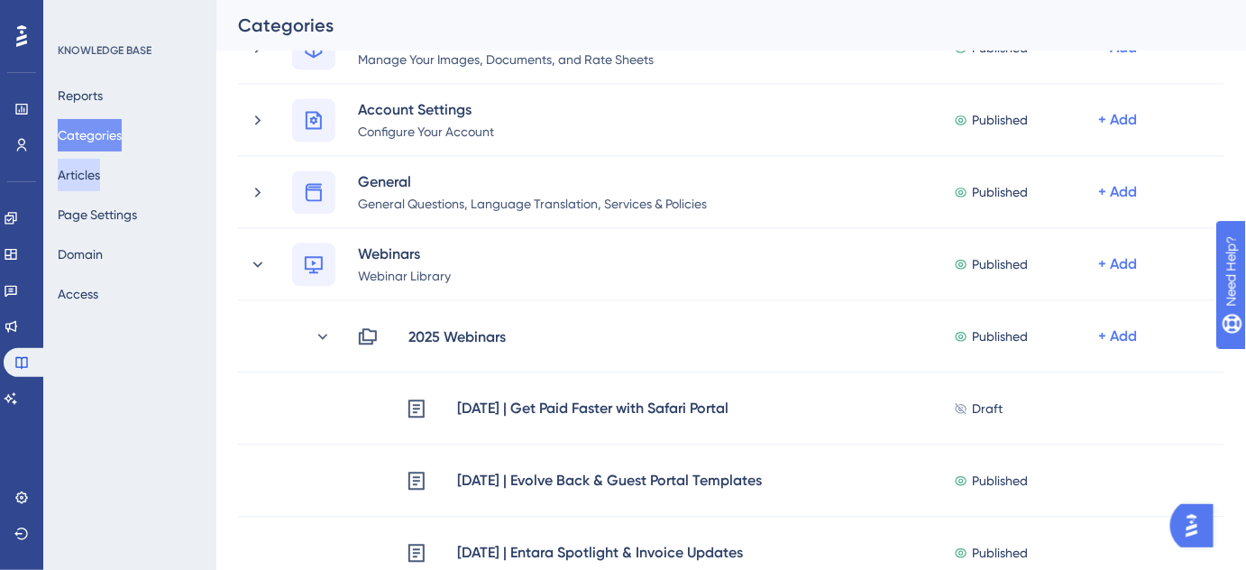
click at [92, 167] on button "Articles" at bounding box center [79, 175] width 42 height 32
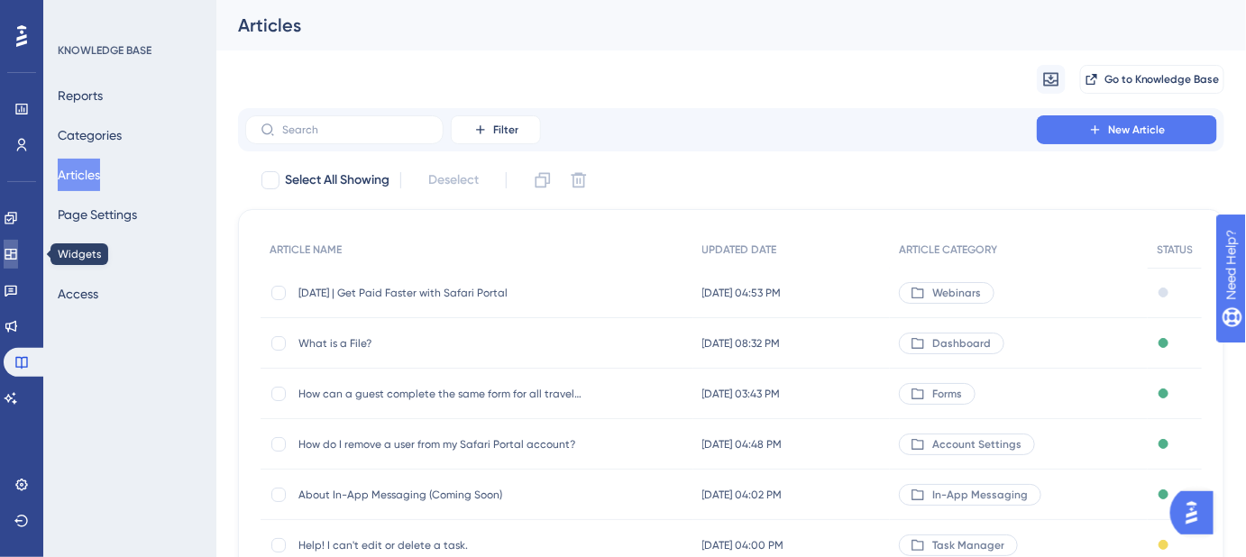
click at [18, 252] on icon at bounding box center [11, 254] width 14 height 14
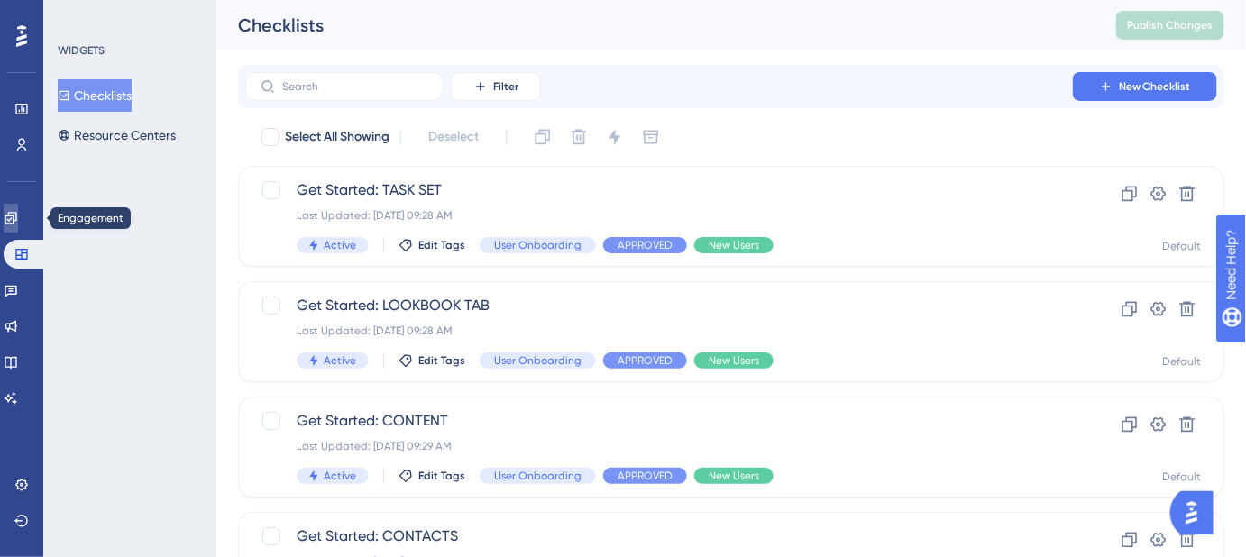
click at [18, 213] on link at bounding box center [11, 218] width 14 height 29
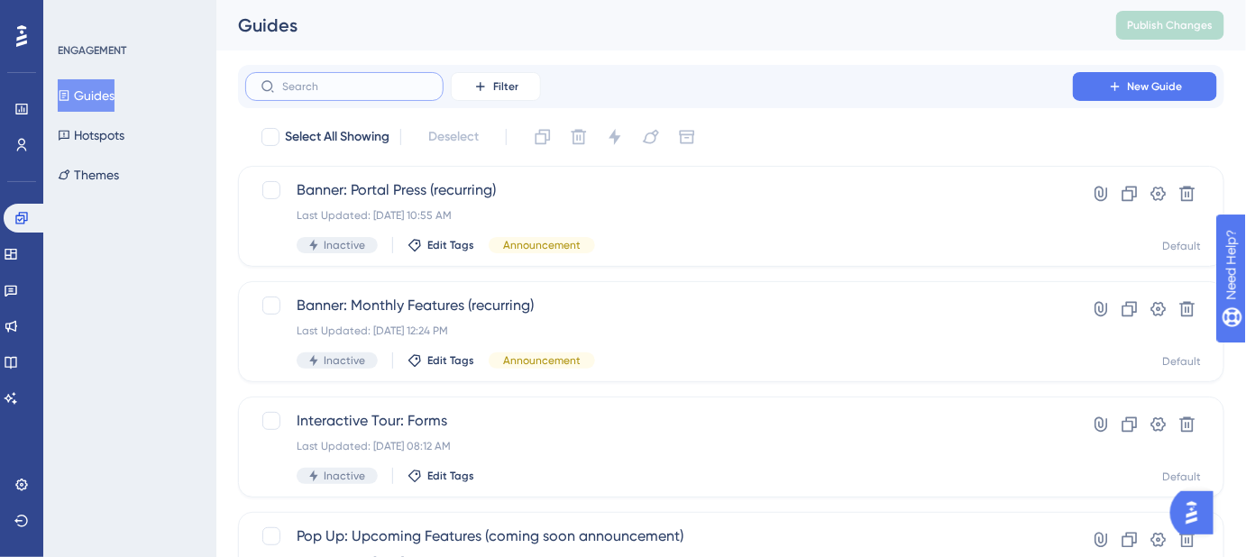
click at [305, 91] on input "text" at bounding box center [355, 86] width 146 height 13
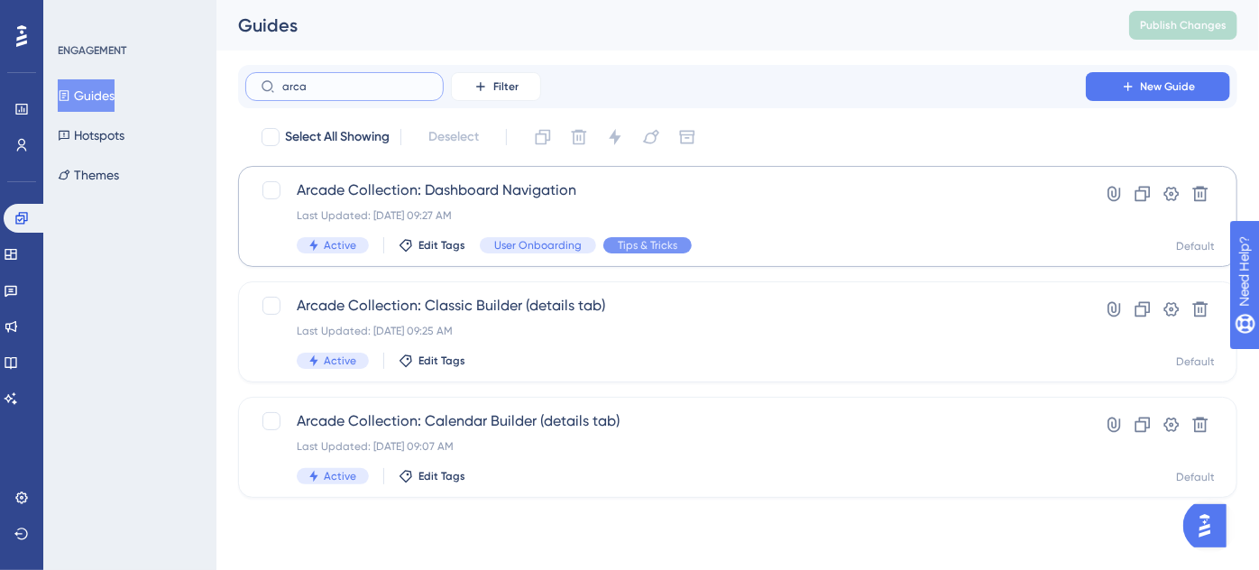
type input "arca"
click at [446, 202] on div "Arcade Collection: Dashboard Navigation Last Updated: Sep 23 2025, 09:27 AM Act…" at bounding box center [666, 216] width 738 height 74
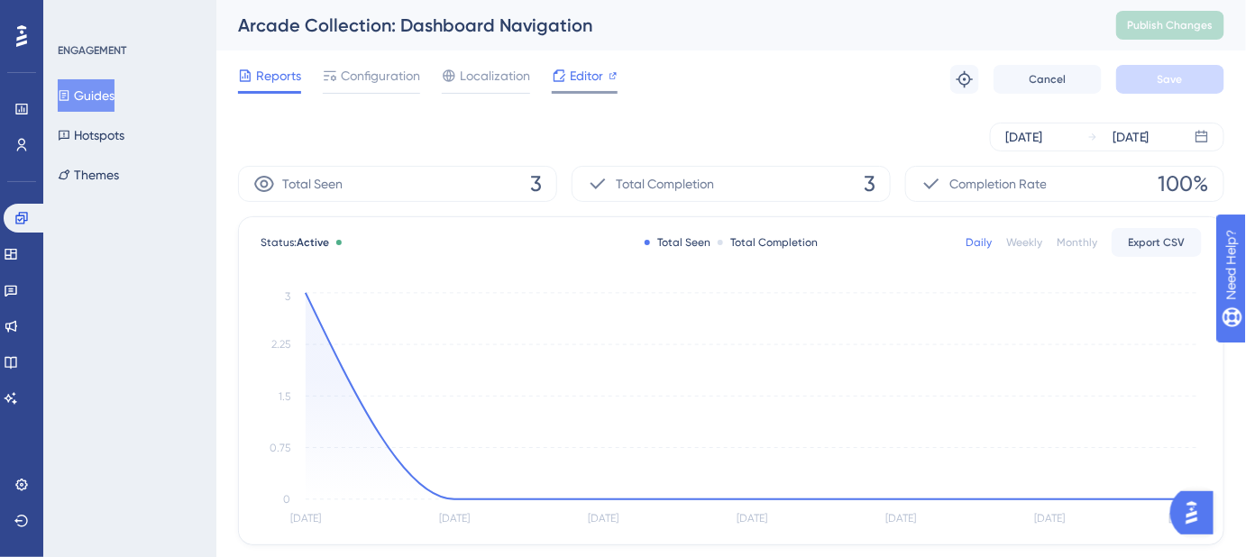
click at [589, 76] on span "Editor" at bounding box center [586, 76] width 33 height 22
